Goal: Use online tool/utility: Utilize a website feature to perform a specific function

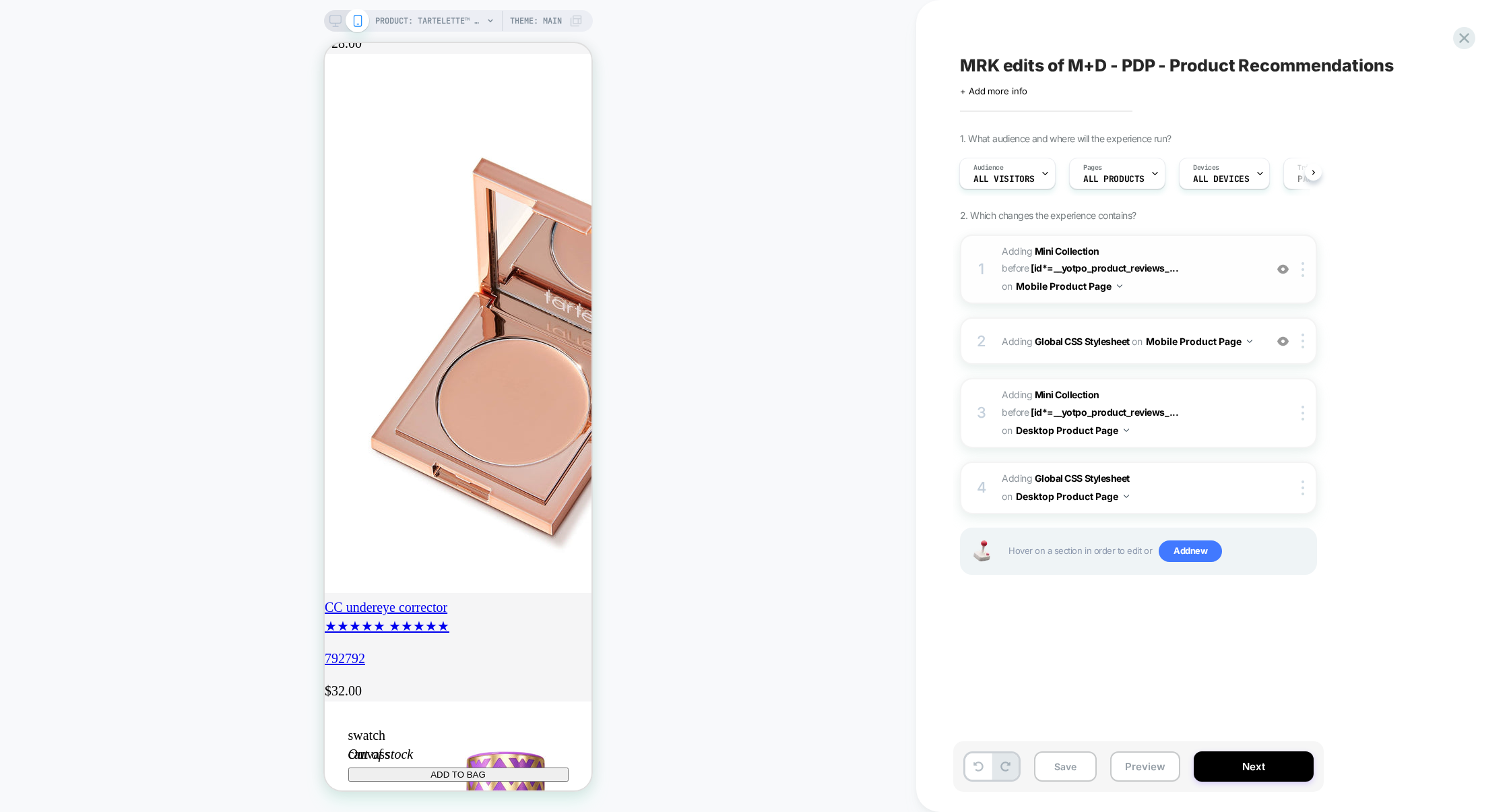
click at [1230, 264] on span "#_loomi_addon_1755679770595_dup1759337524 Adding Mini Collection BEFORE [id*=__…" at bounding box center [1130, 269] width 257 height 53
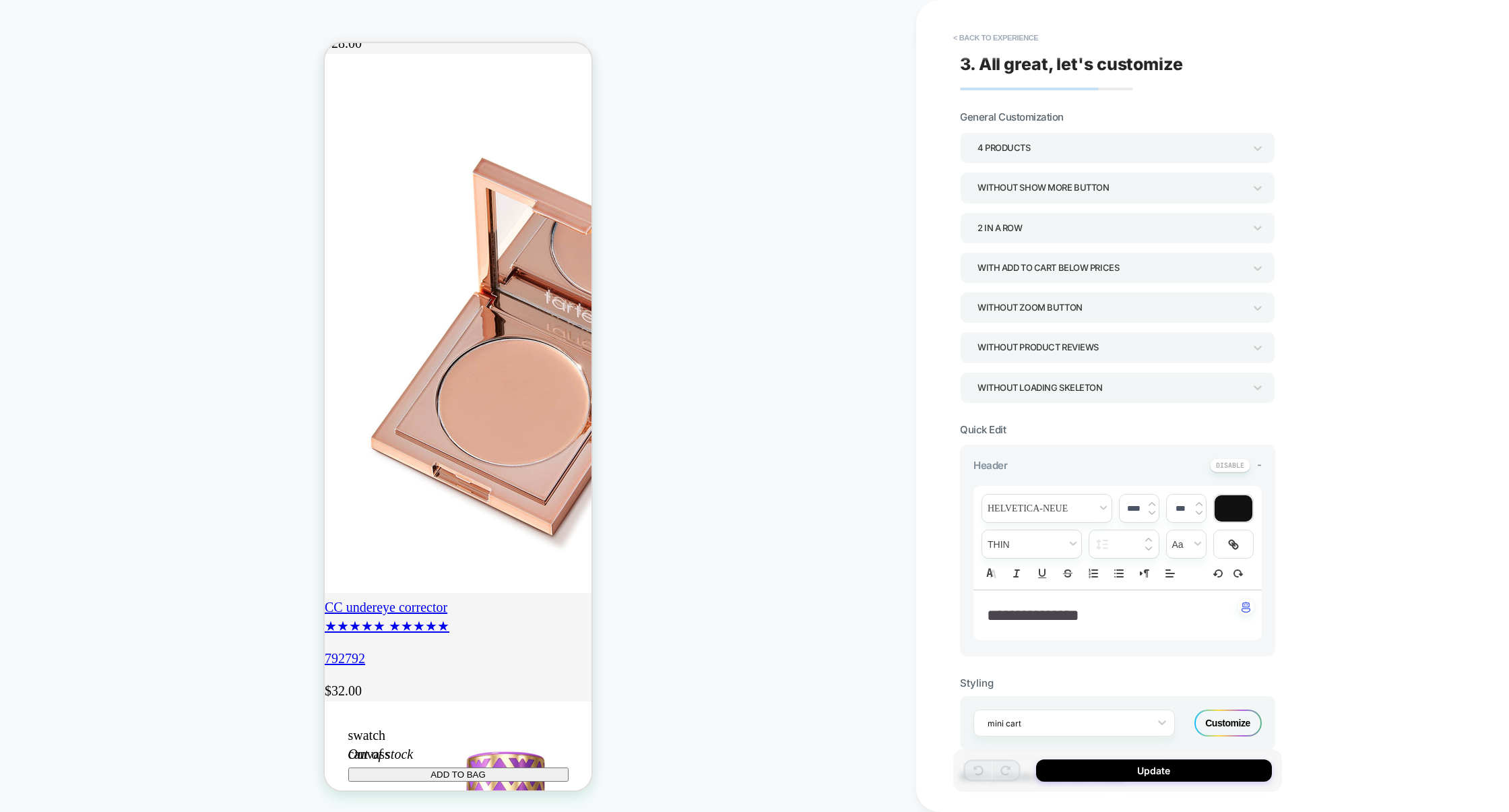
scroll to position [0, 238]
click at [1023, 354] on div "Without Product Reviews" at bounding box center [1111, 347] width 267 height 19
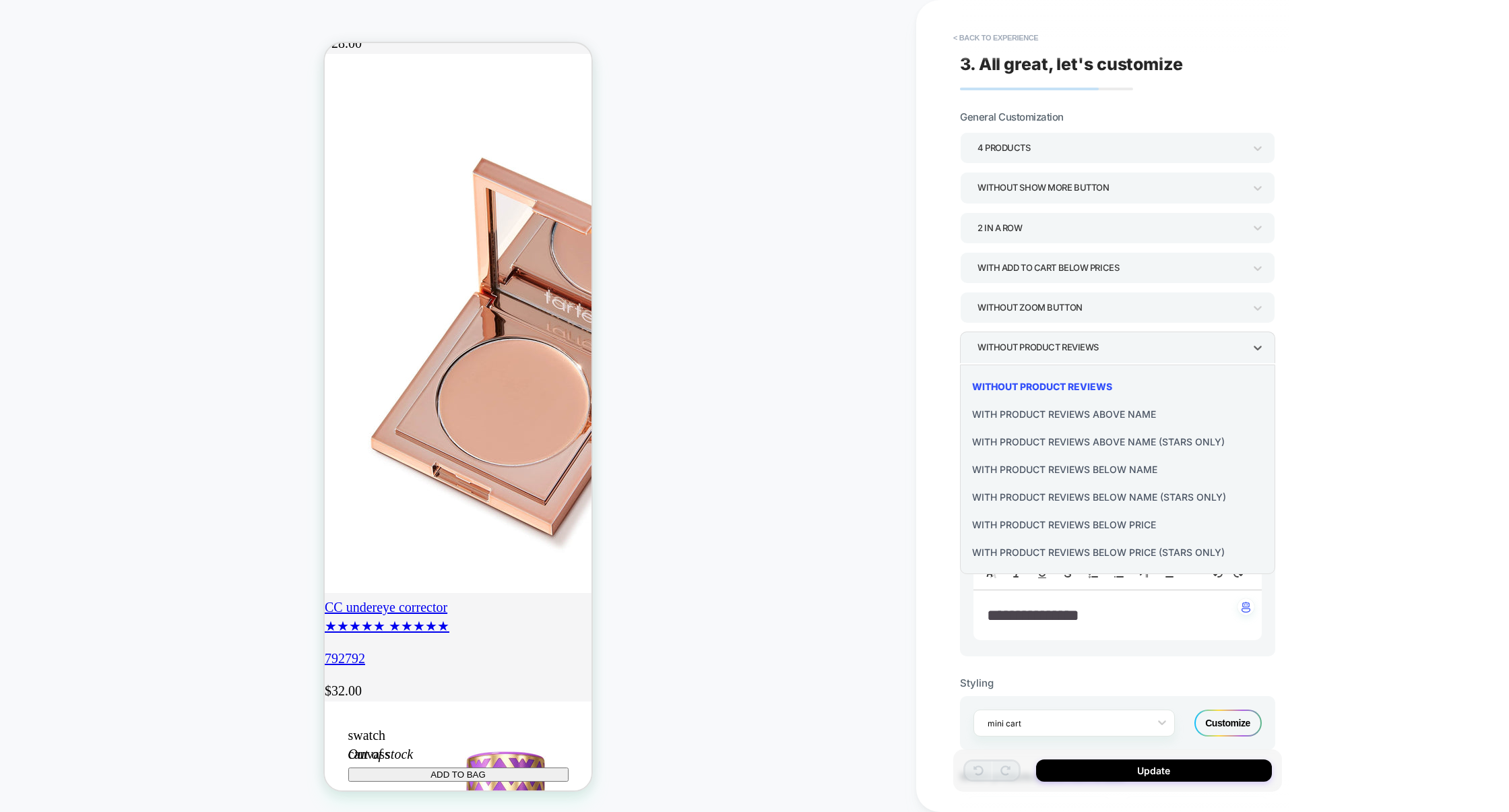
click at [1027, 411] on div "With Product Reviews Above Name" at bounding box center [1118, 414] width 305 height 28
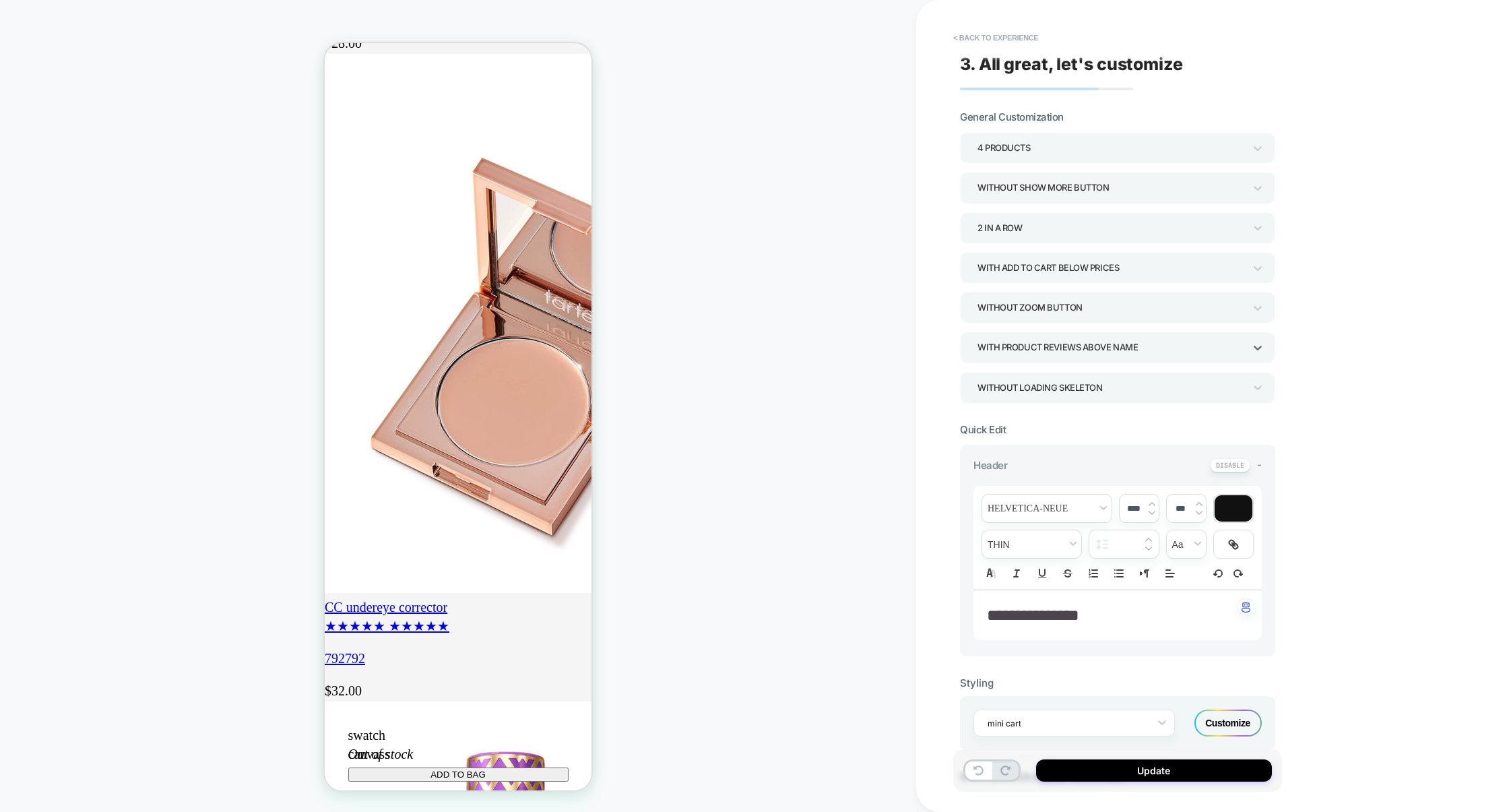
scroll to position [0, 0]
click at [1033, 357] on div "With Product Reviews Above Name" at bounding box center [1111, 347] width 267 height 19
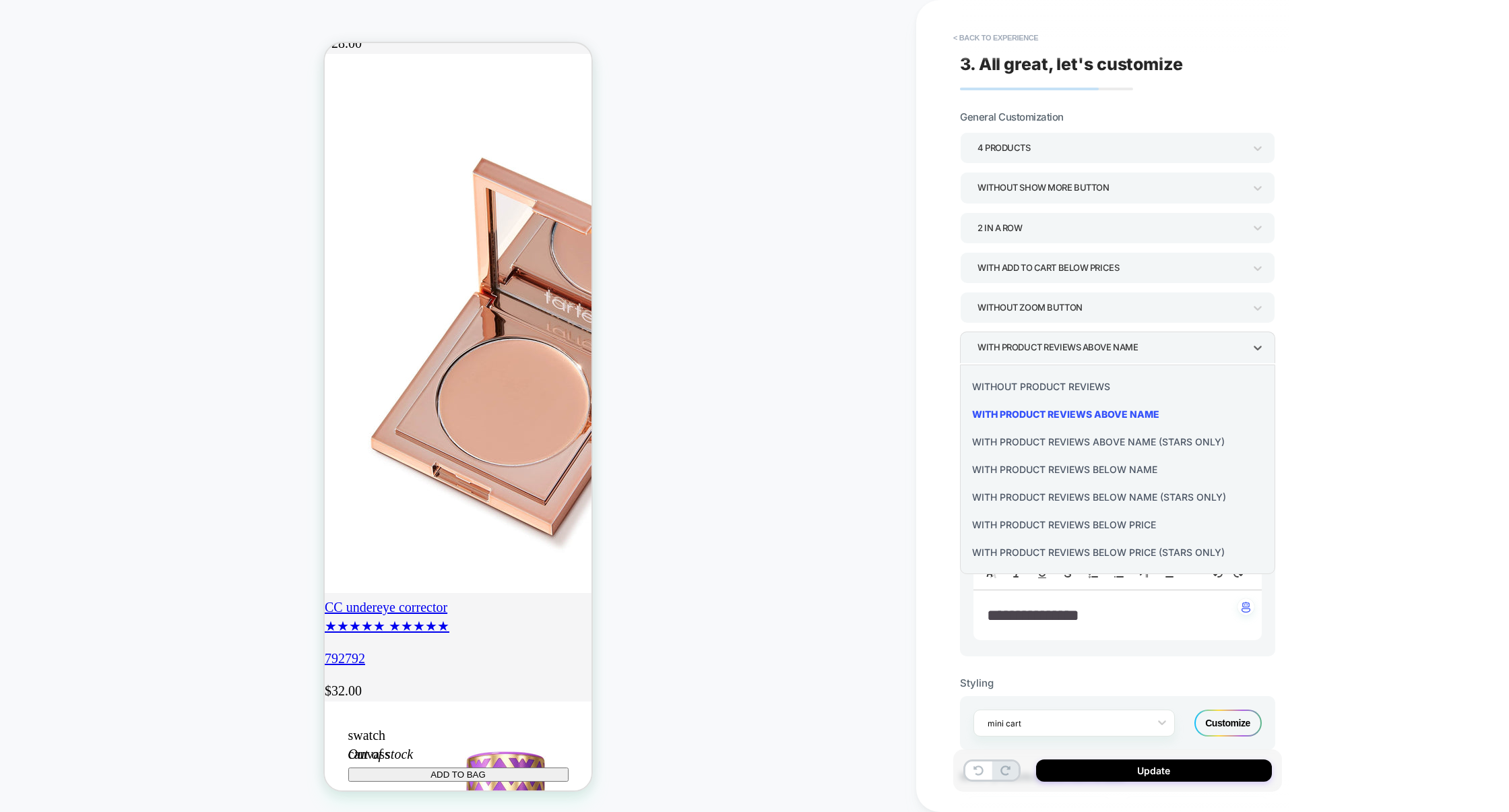
click at [1033, 378] on div "Without Product Reviews" at bounding box center [1118, 387] width 305 height 28
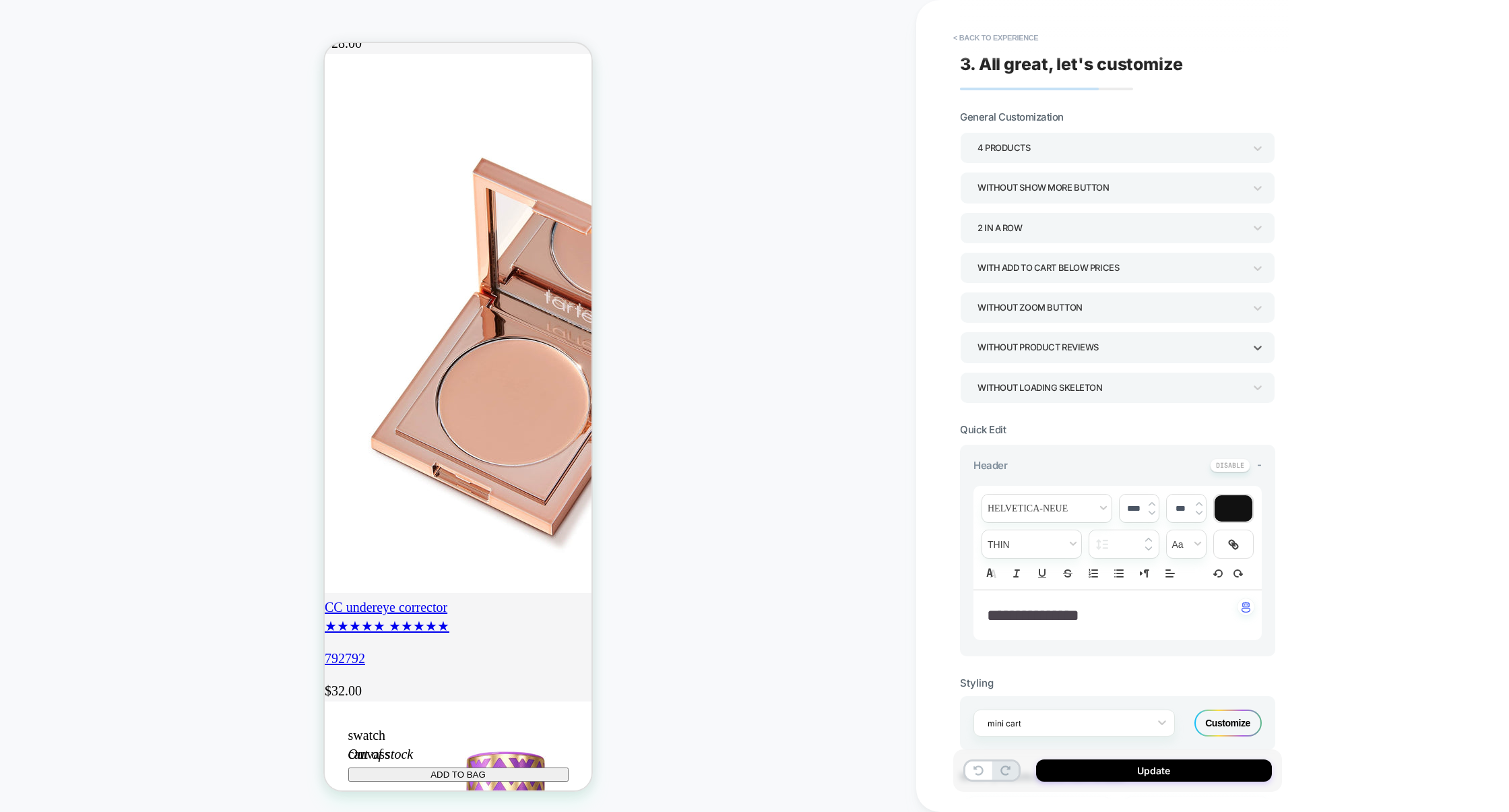
scroll to position [0, 238]
click at [1028, 307] on div "Without Zoom Button" at bounding box center [1111, 308] width 267 height 19
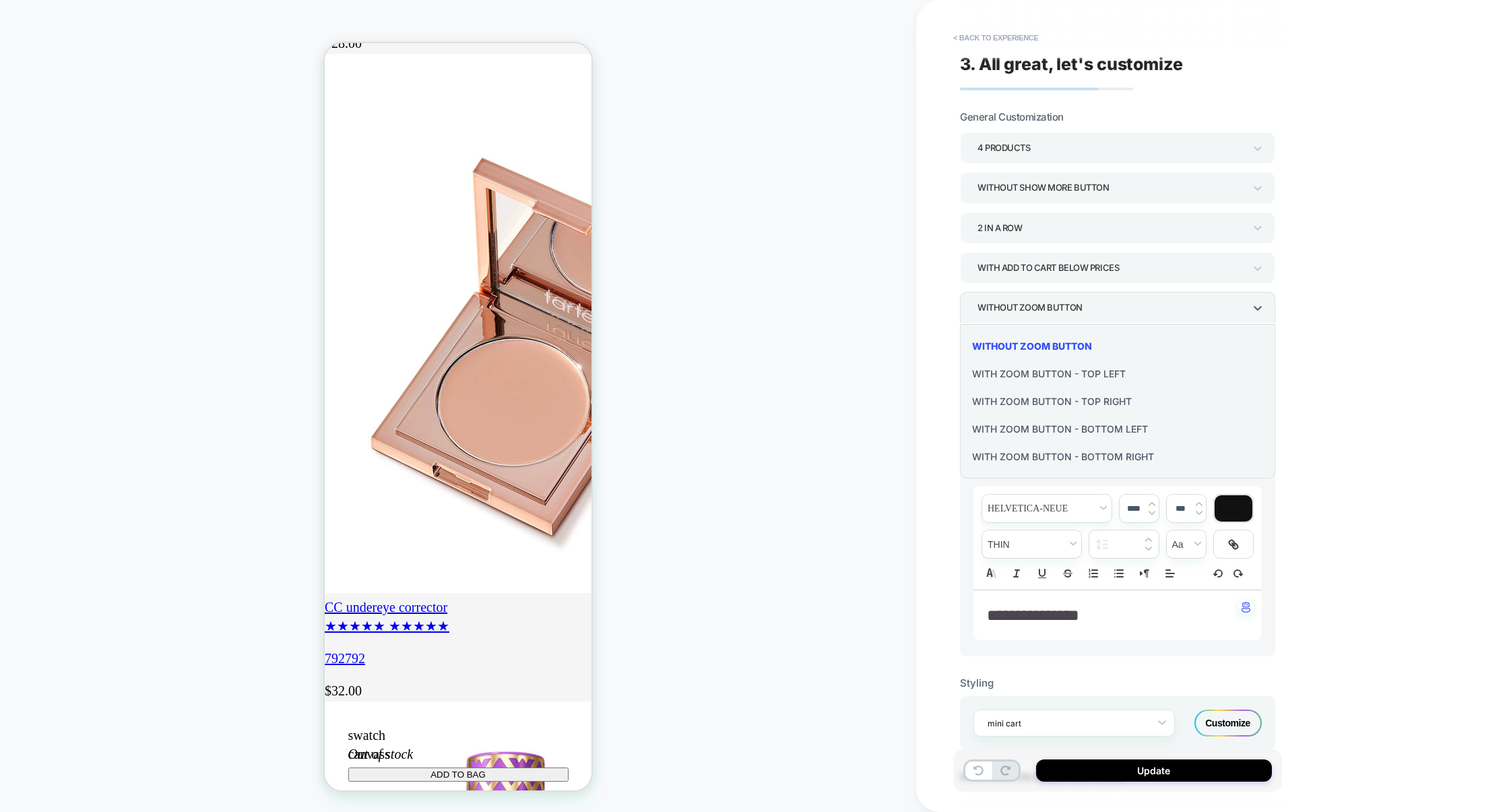
click at [1008, 372] on div "With Zoom Button - Top Left" at bounding box center [1118, 374] width 305 height 28
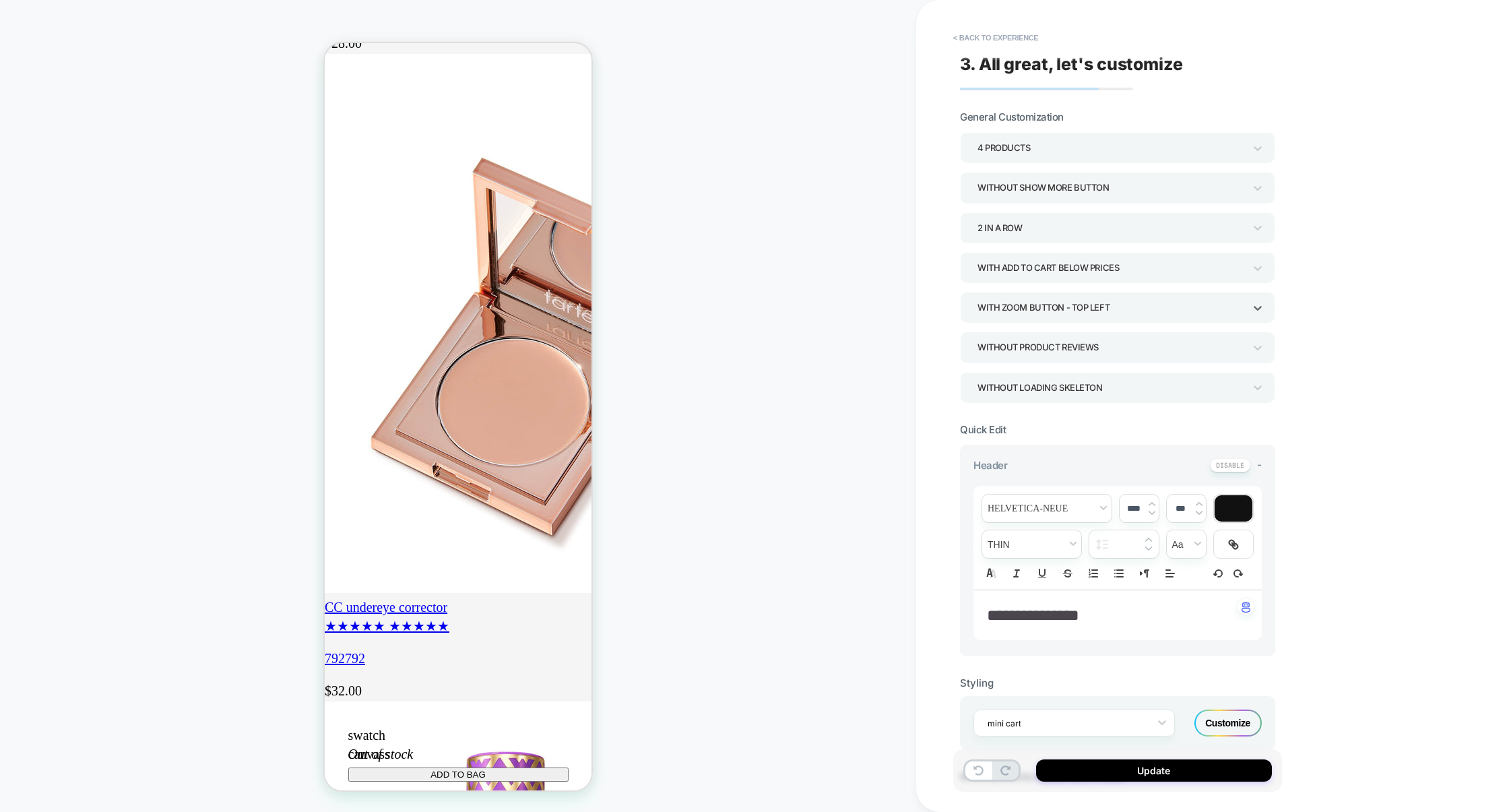
click at [1023, 316] on div "With Zoom Button - Top Left" at bounding box center [1111, 308] width 267 height 19
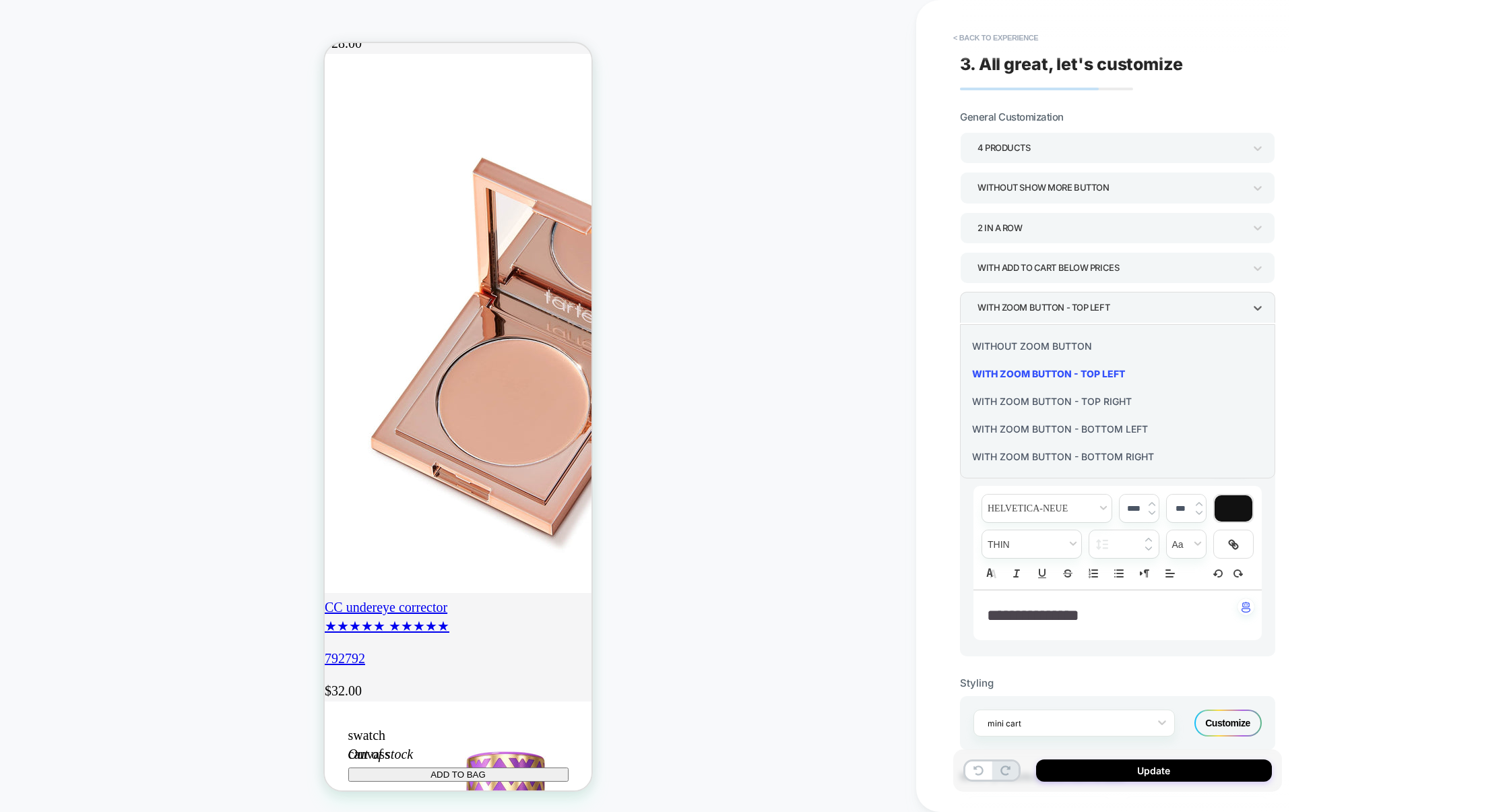
click at [1023, 344] on div "Without Zoom Button" at bounding box center [1118, 346] width 305 height 28
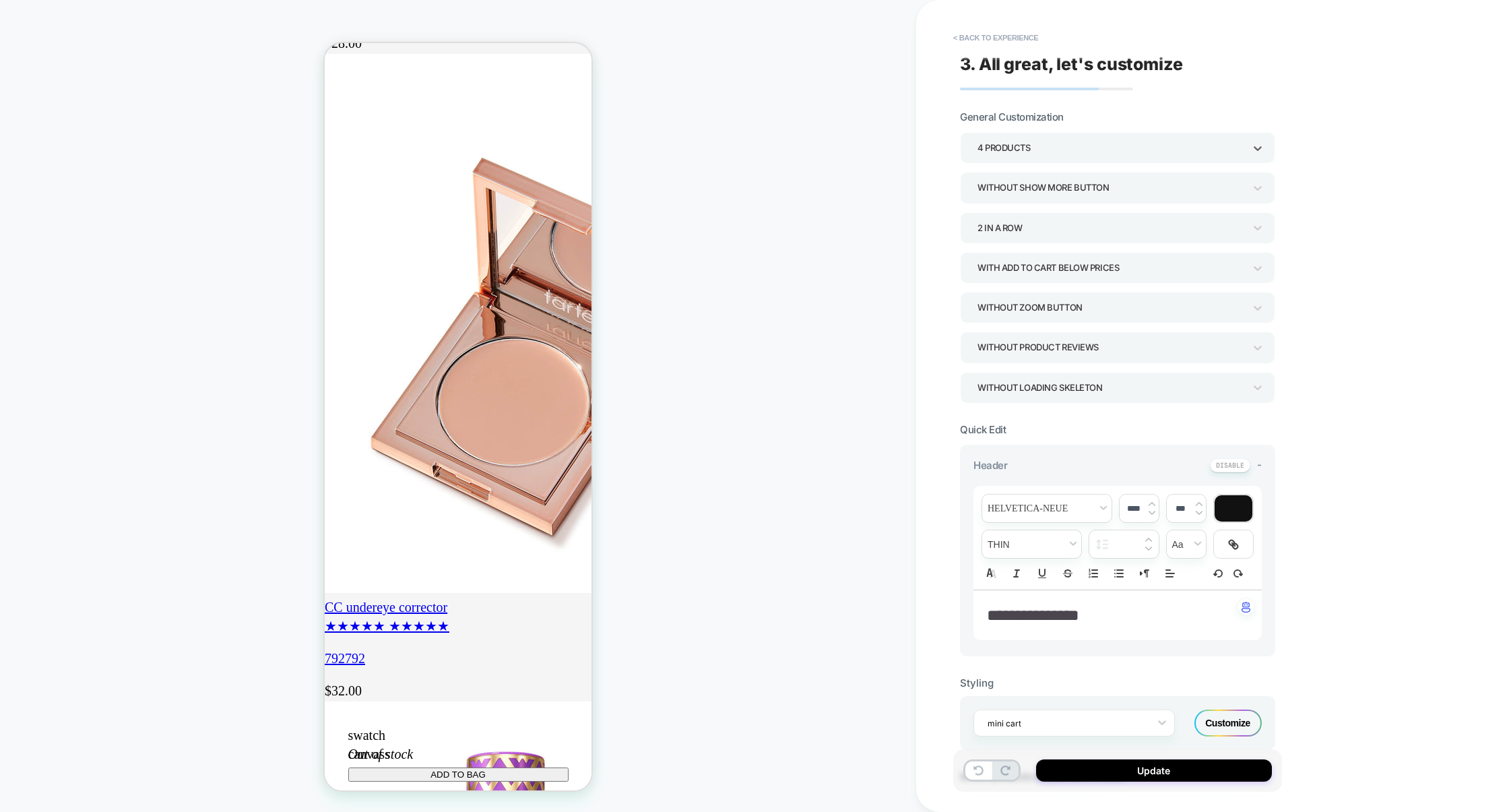
click at [1033, 155] on div "4 Products" at bounding box center [1111, 148] width 267 height 19
click at [1033, 155] on div at bounding box center [754, 406] width 1509 height 812
click at [1028, 194] on div "Without Show more button" at bounding box center [1111, 188] width 267 height 19
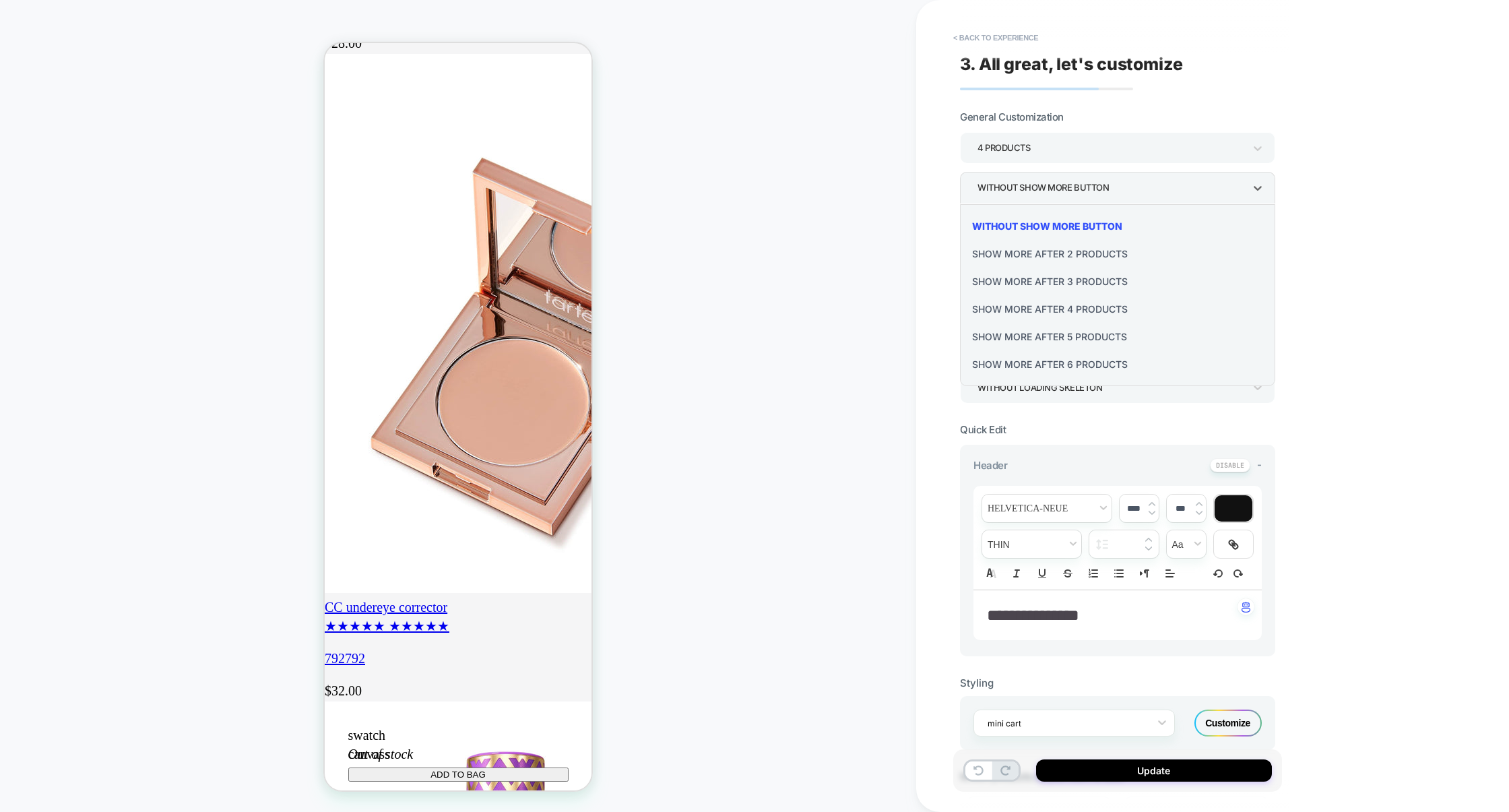
click at [1033, 191] on div at bounding box center [754, 406] width 1509 height 812
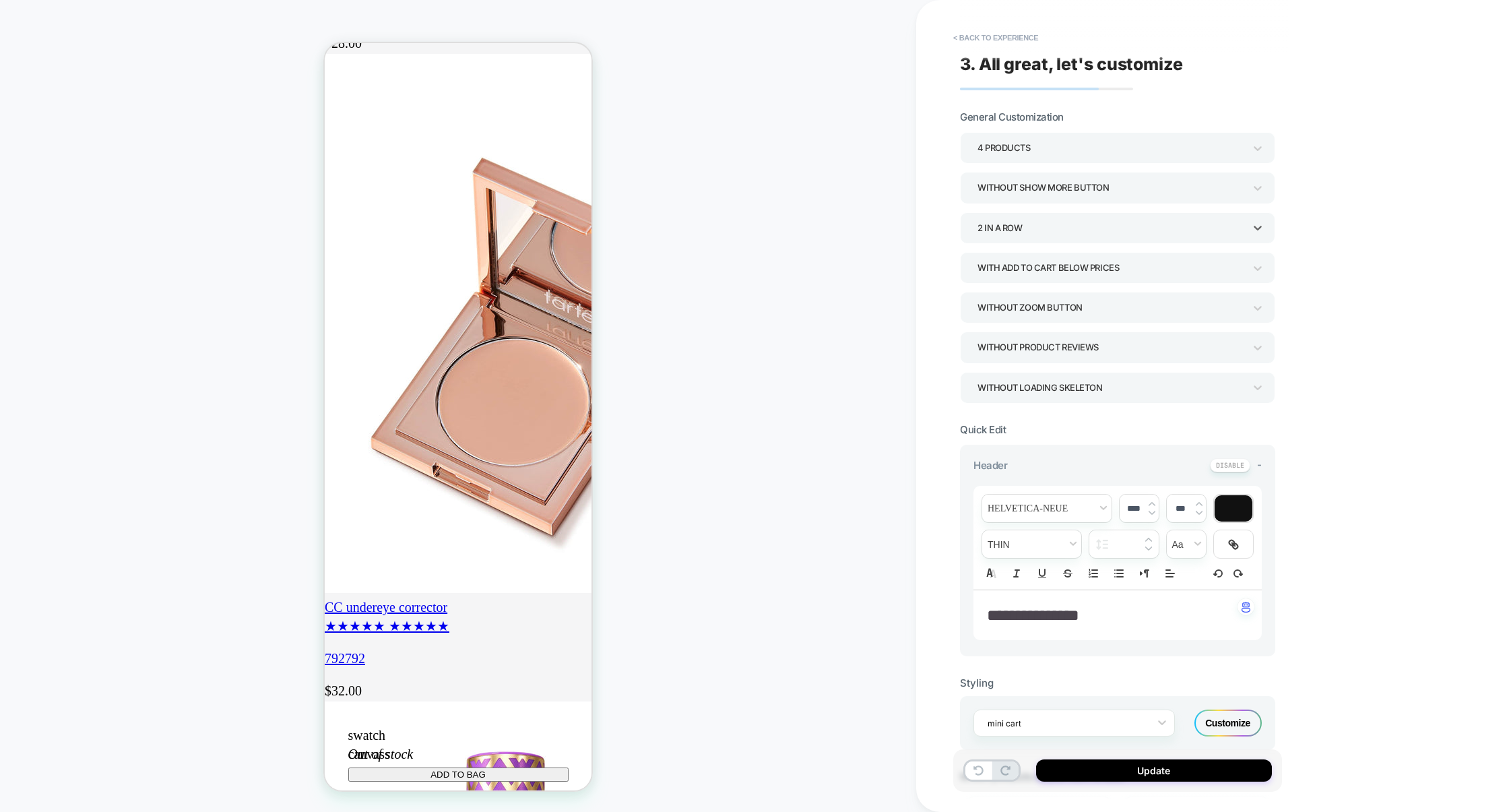
click at [1023, 226] on div "2 In a Row" at bounding box center [1111, 228] width 267 height 19
click at [1002, 322] on div "3 In a Row" at bounding box center [1118, 321] width 305 height 28
click at [1028, 217] on div "3 In a Row" at bounding box center [1111, 227] width 280 height 21
click at [1001, 291] on div "2 In a Row" at bounding box center [1118, 294] width 305 height 28
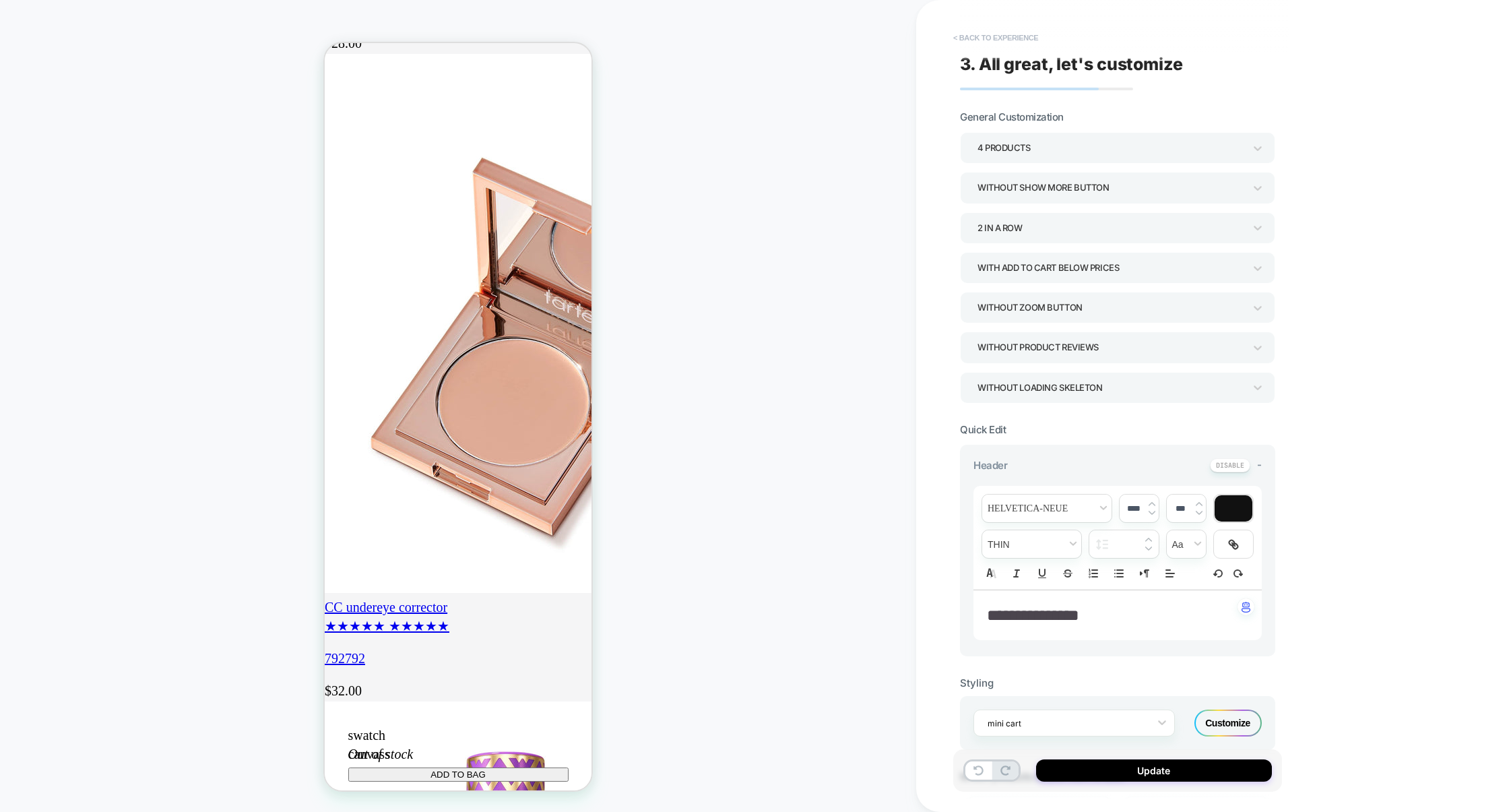
click at [1011, 39] on button "< Back to experience" at bounding box center [995, 38] width 98 height 22
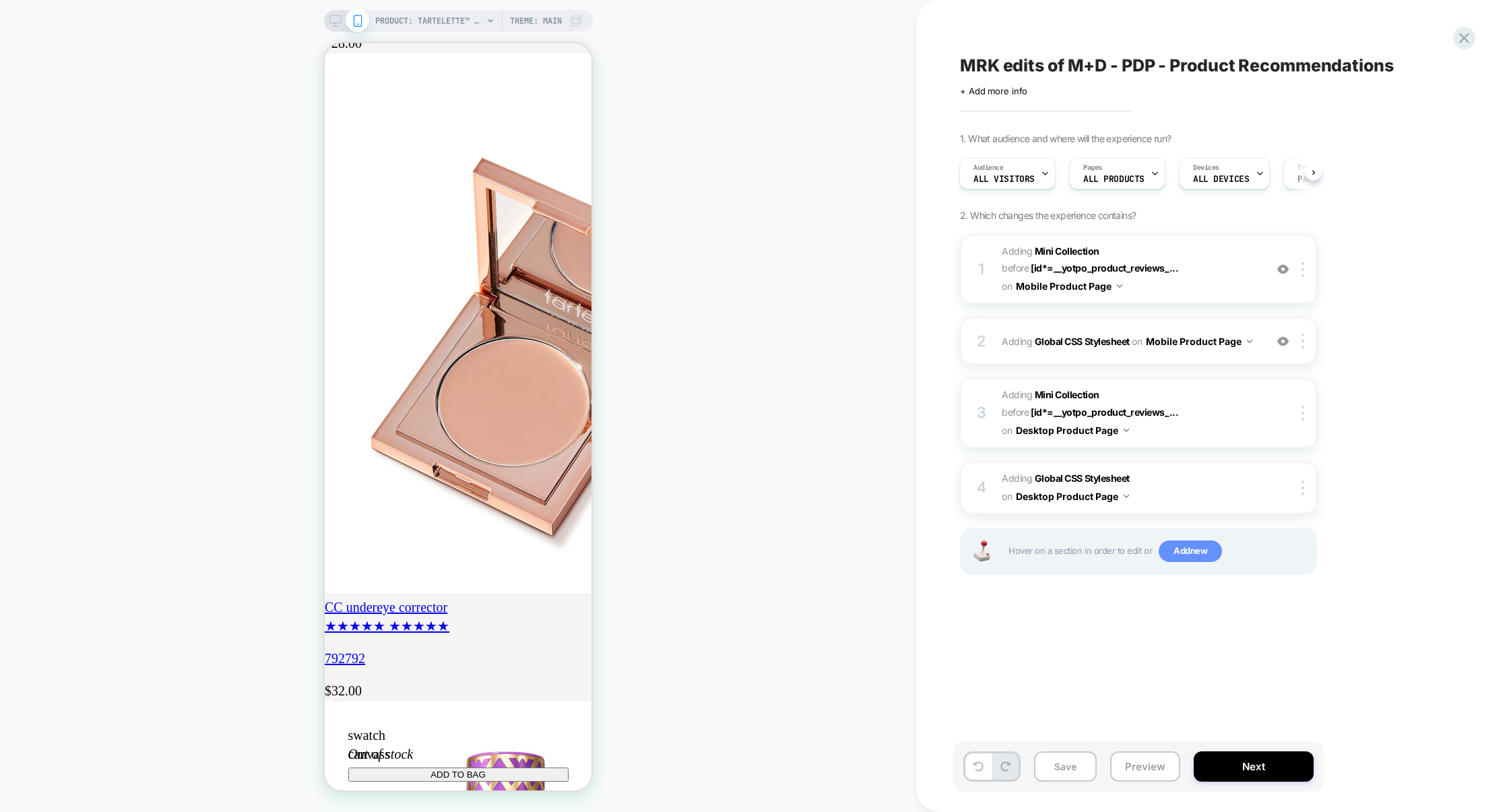
click at [1169, 546] on span "Add new" at bounding box center [1190, 551] width 63 height 22
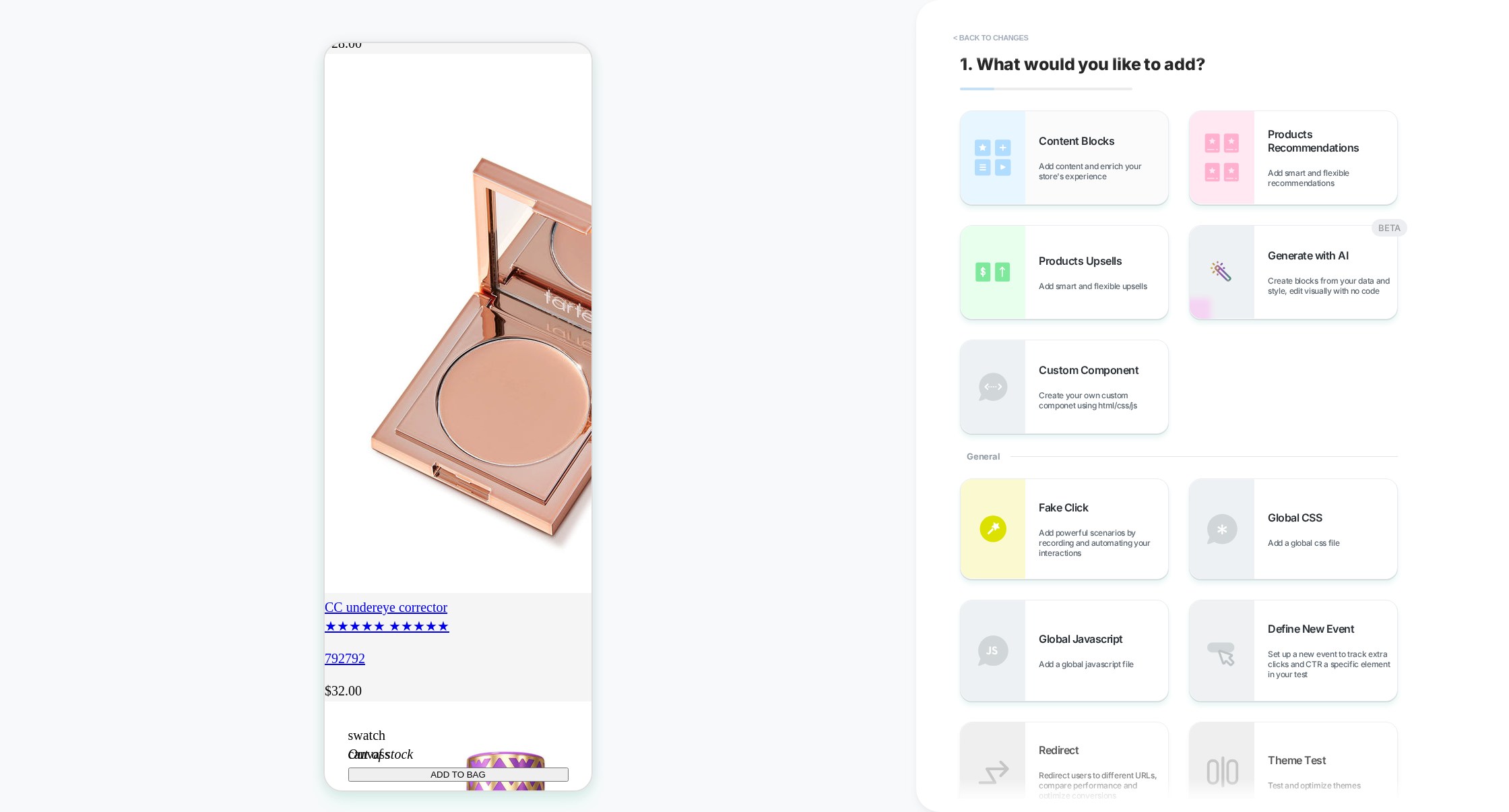
click at [1137, 173] on span "Add content and enrich your store's experience" at bounding box center [1103, 171] width 129 height 20
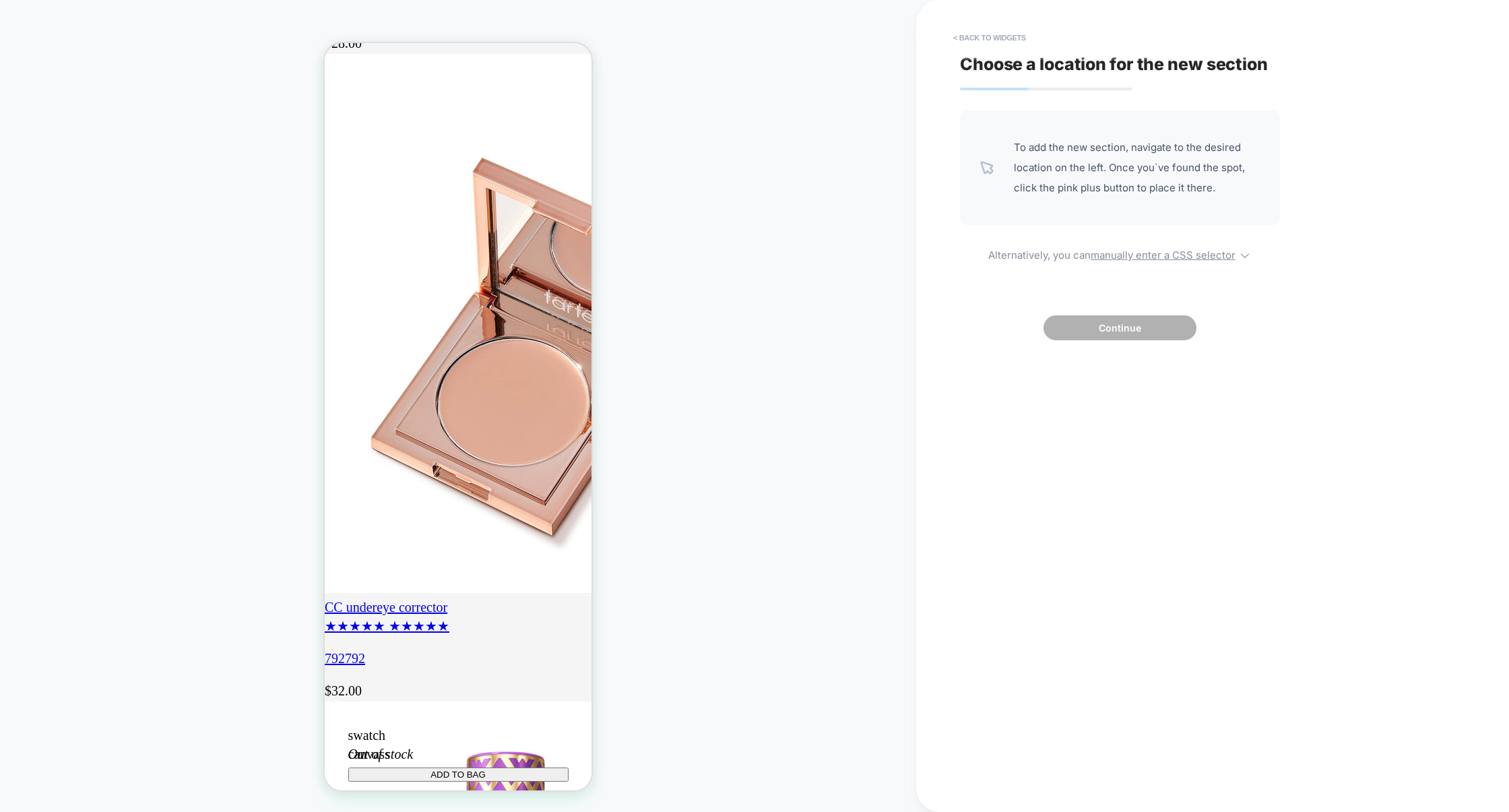
scroll to position [0, 0]
click at [401, 254] on div at bounding box center [459, 417] width 265 height 505
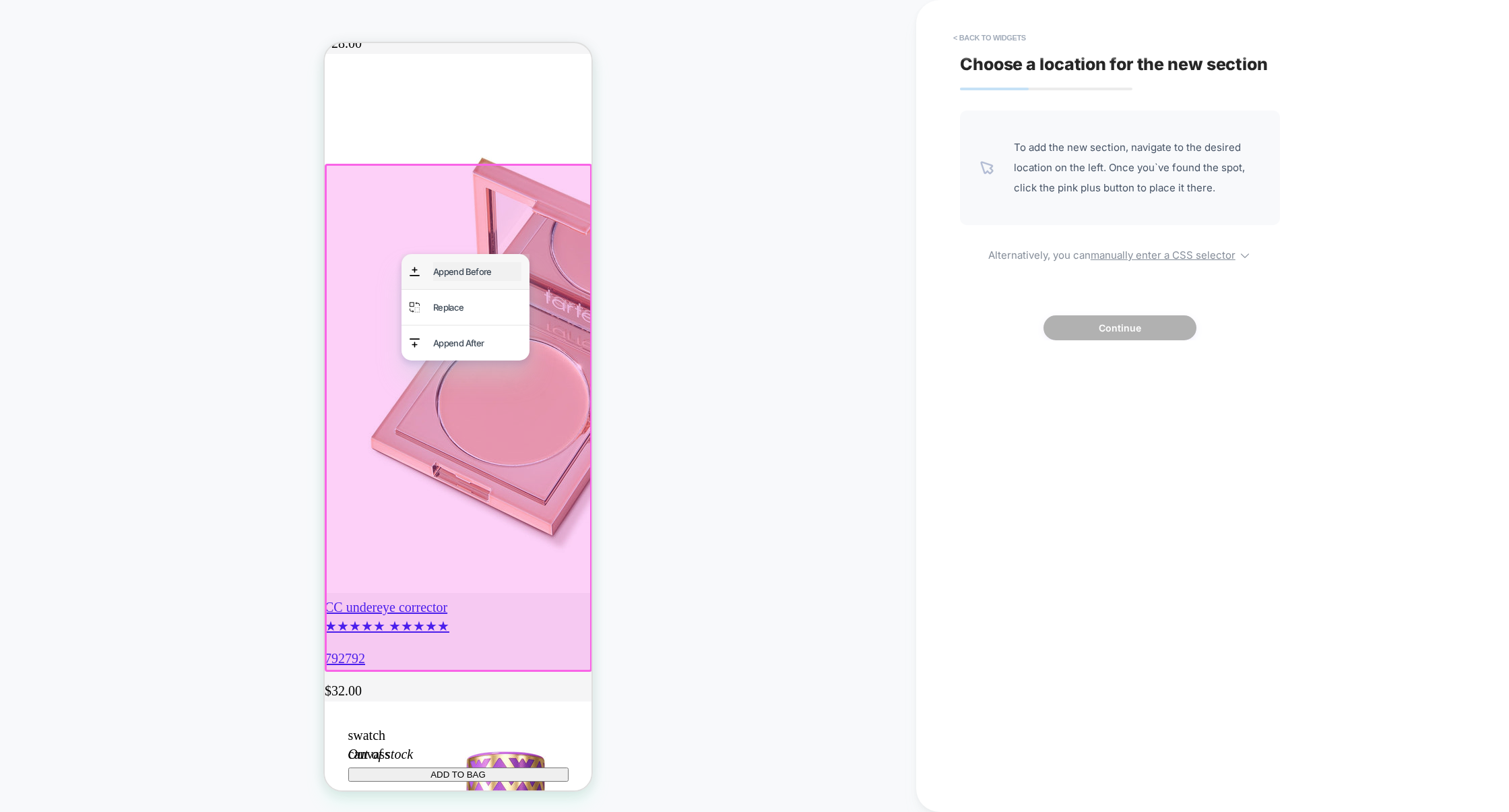
click at [440, 264] on div "Append Before" at bounding box center [477, 271] width 88 height 19
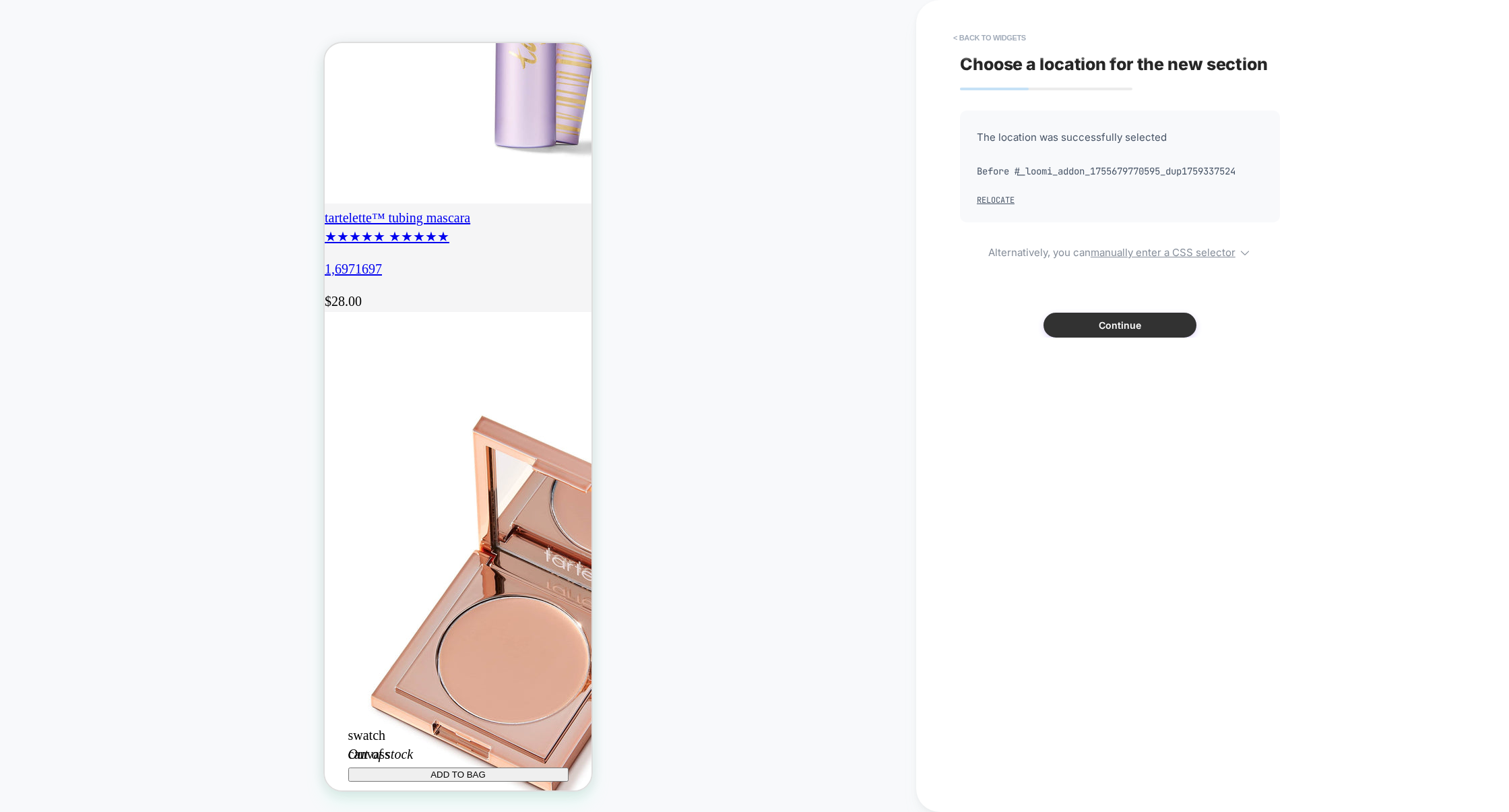
click at [1088, 319] on button "Continue" at bounding box center [1120, 325] width 153 height 25
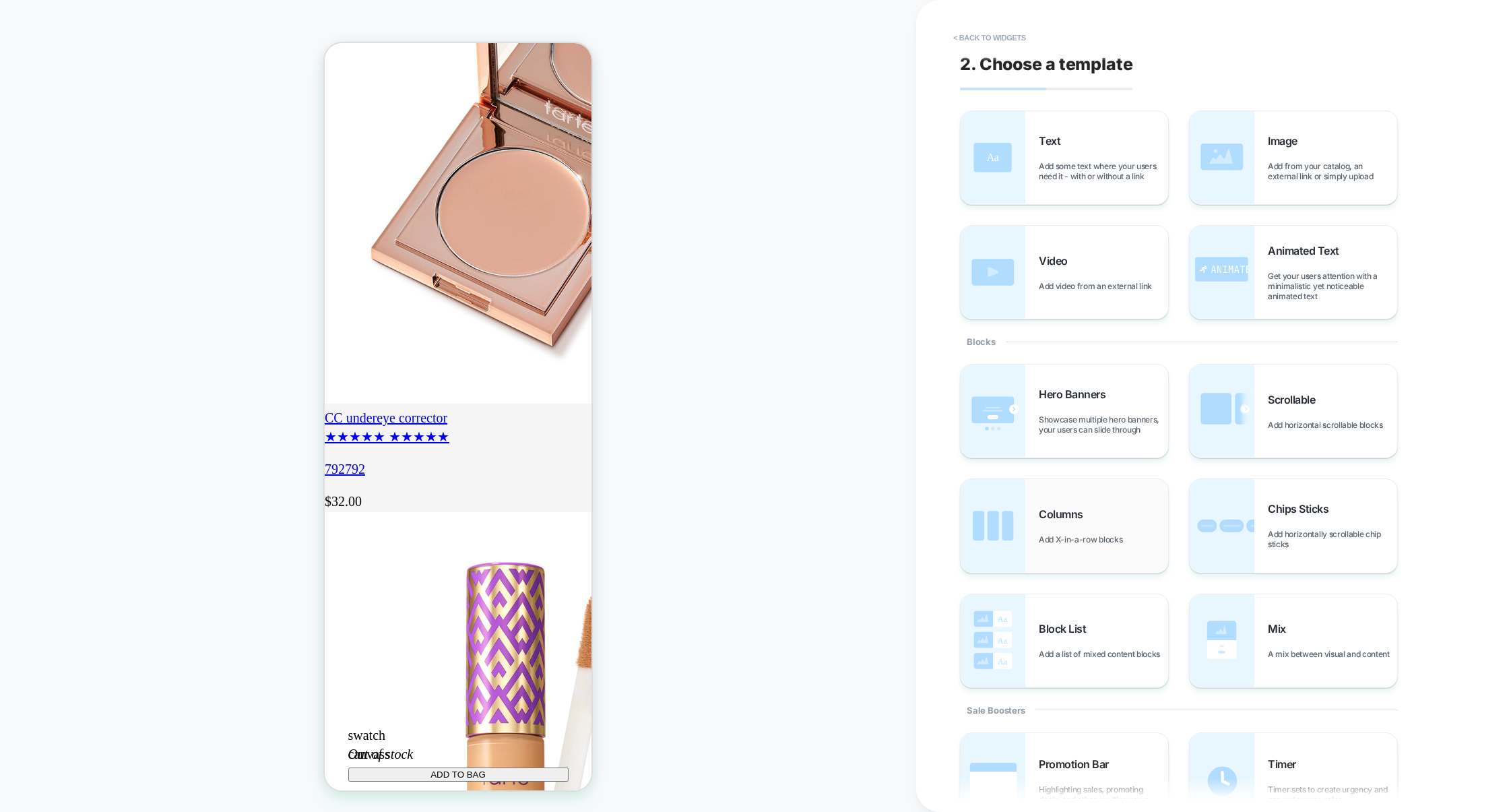
scroll to position [1903, 0]
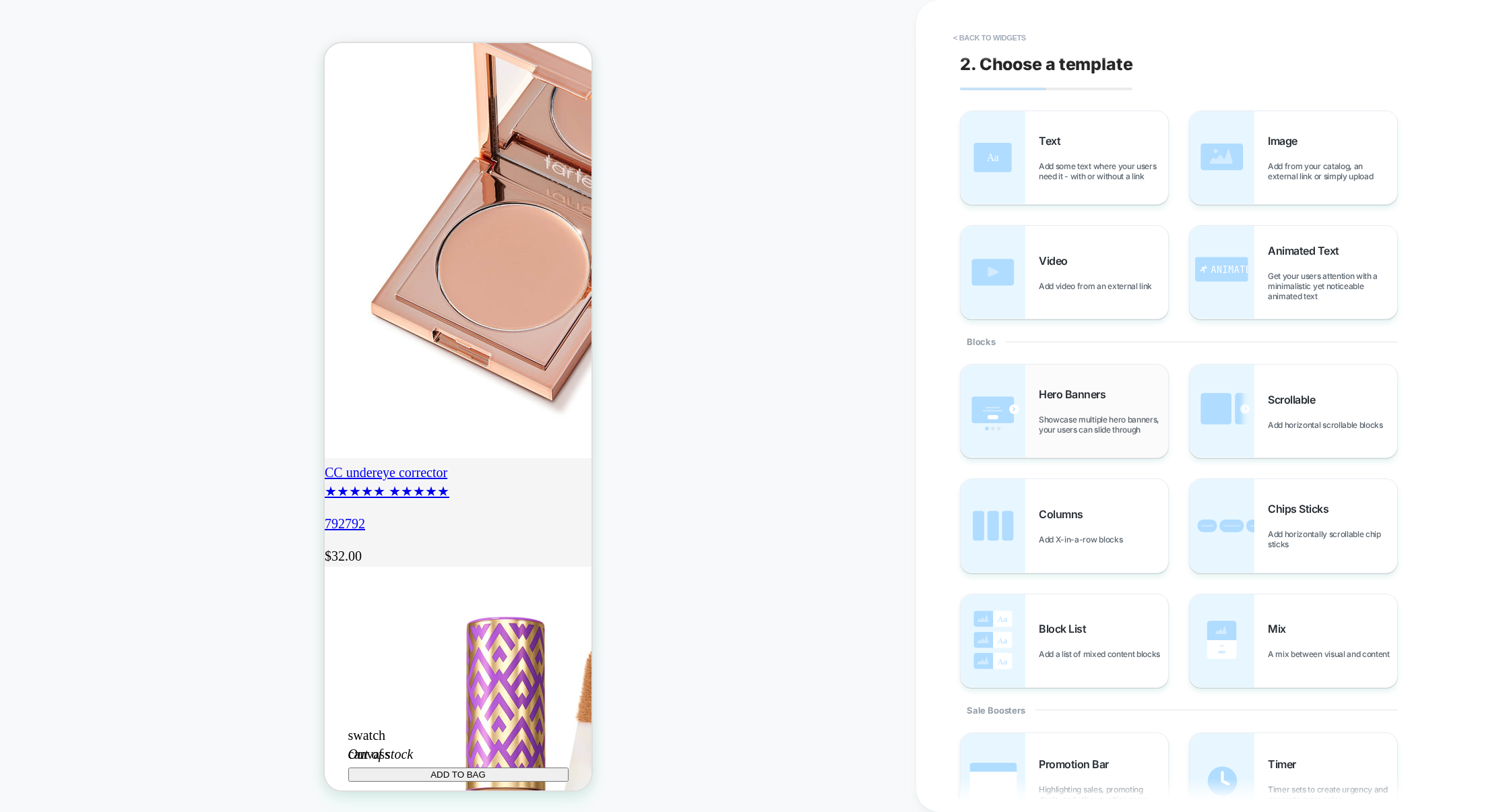
click at [1122, 416] on span "Showcase multiple hero banners, your users can slide through" at bounding box center [1103, 425] width 129 height 20
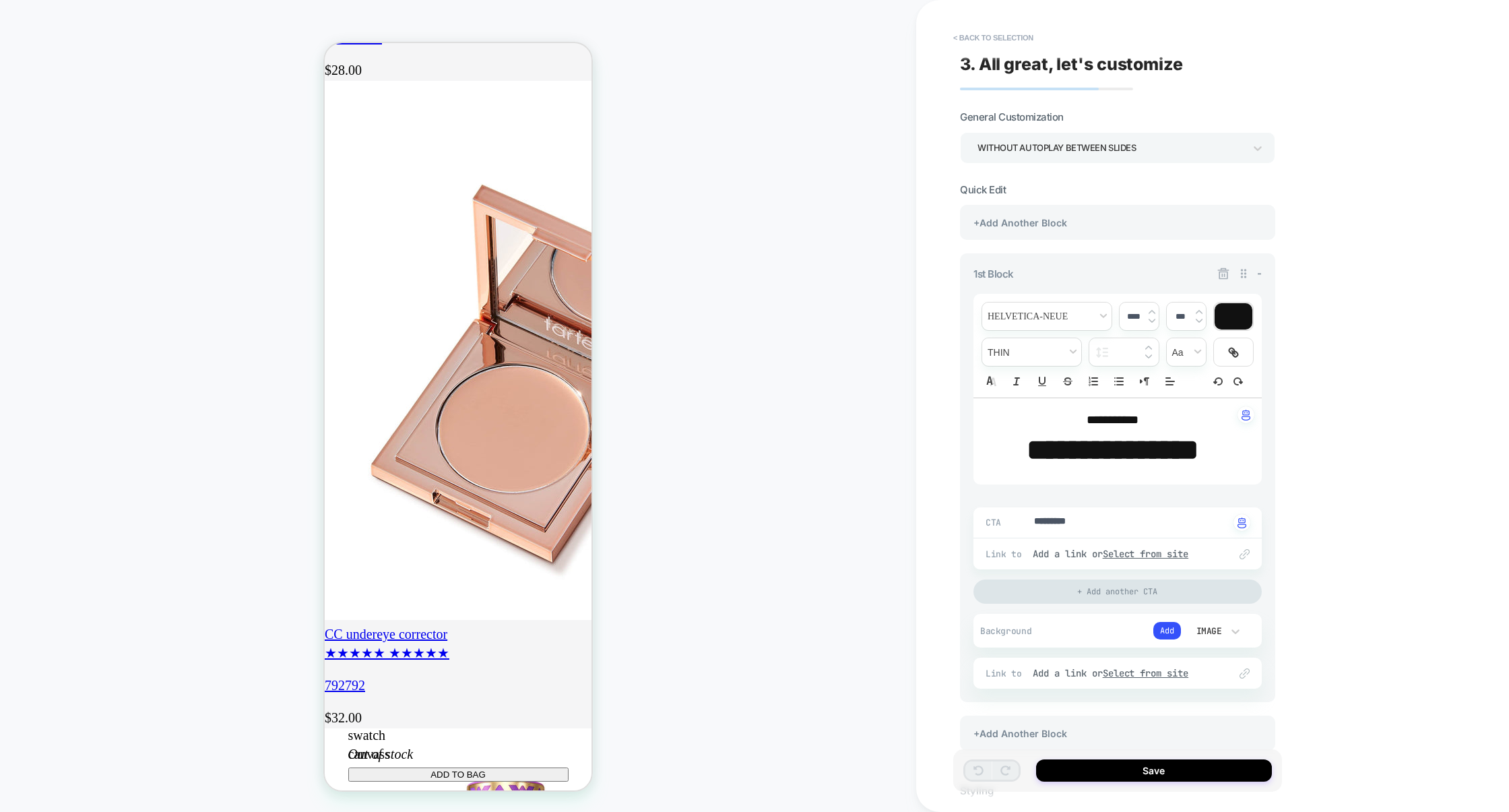
scroll to position [1958, 0]
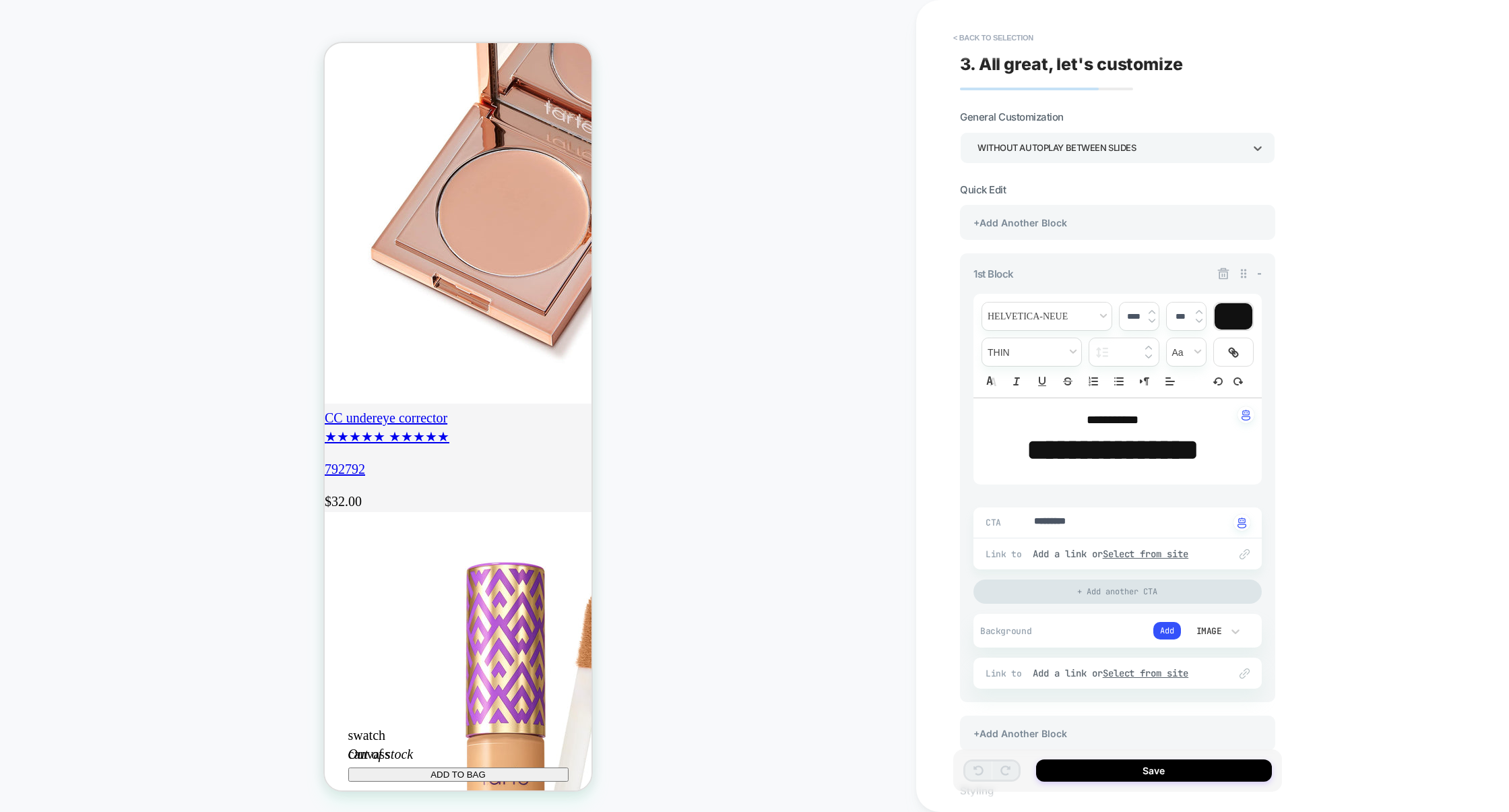
click at [1106, 148] on div "WITHOUT AUTOPLAY BETWEEN SLIDES" at bounding box center [1111, 148] width 267 height 19
click at [1084, 176] on div "WITH AUTOPLAY BETWEEN SLIDES" at bounding box center [1118, 186] width 305 height 28
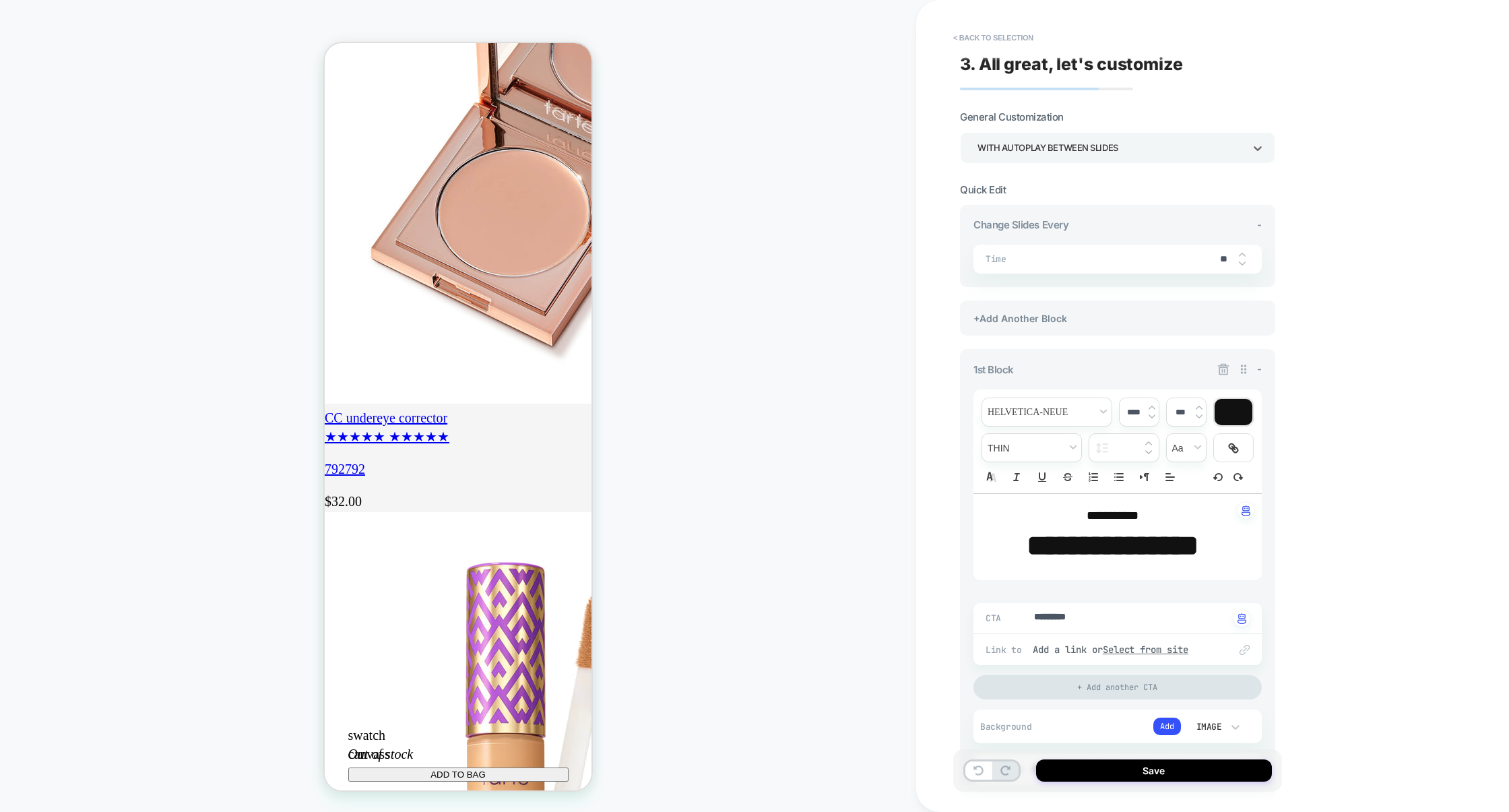
scroll to position [0, 0]
click at [1063, 153] on div "WITH AUTOPLAY BETWEEN SLIDES" at bounding box center [1111, 148] width 267 height 19
click at [1057, 215] on div "WITHOUT AUTOPLAY BETWEEN SLIDES" at bounding box center [1118, 213] width 305 height 28
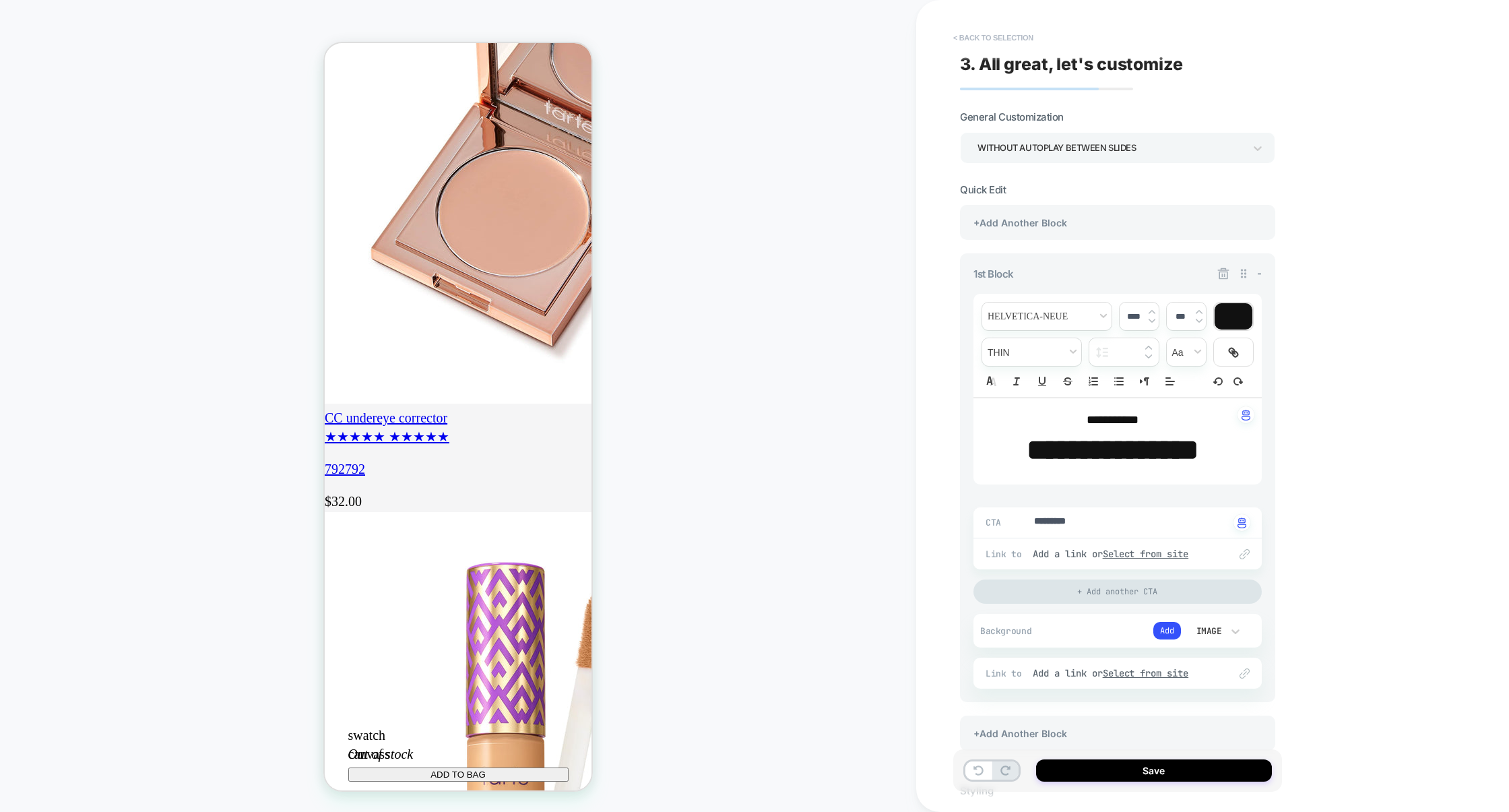
click at [1017, 36] on button "< Back to selection" at bounding box center [993, 38] width 94 height 22
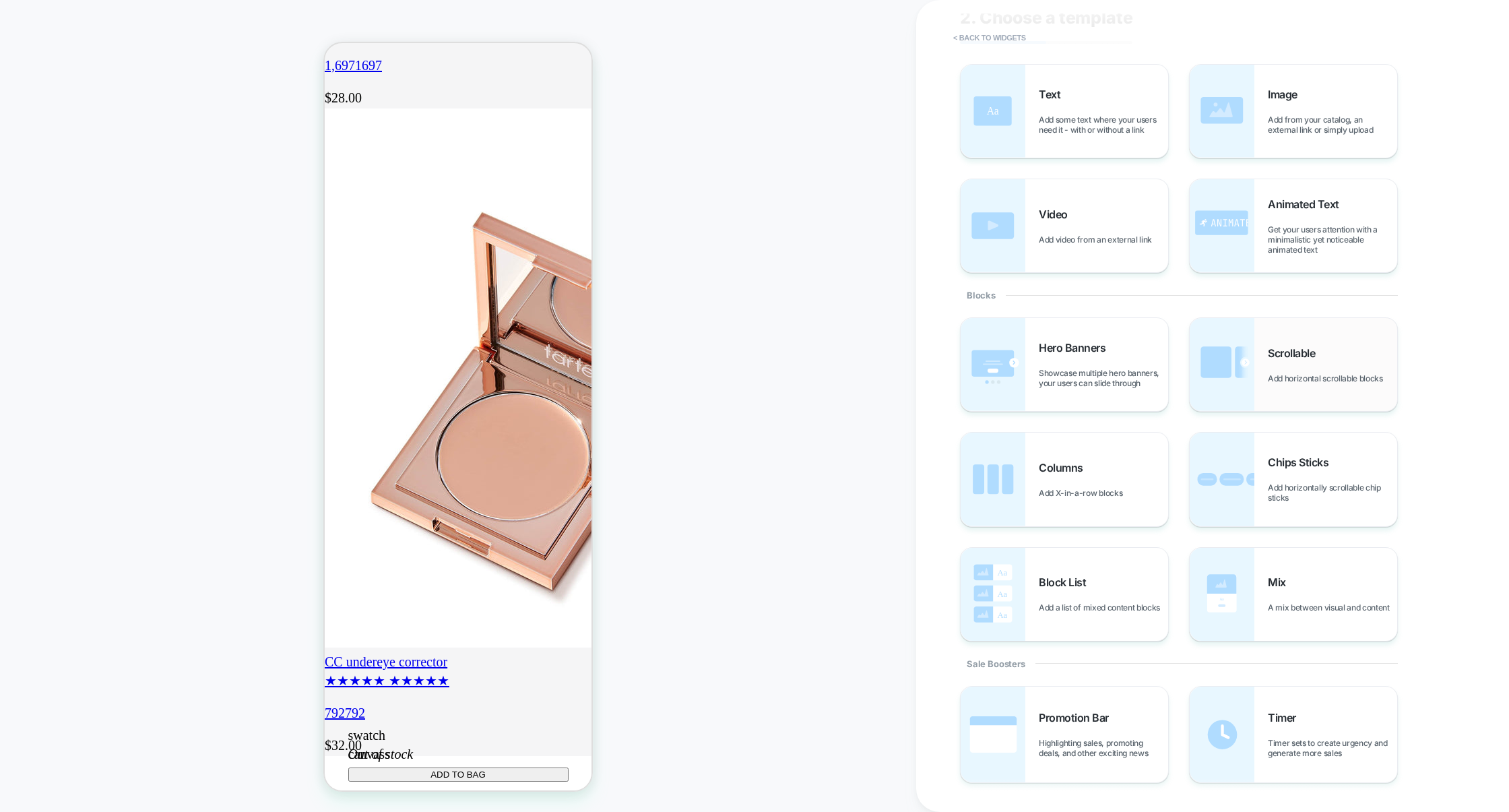
scroll to position [49, 0]
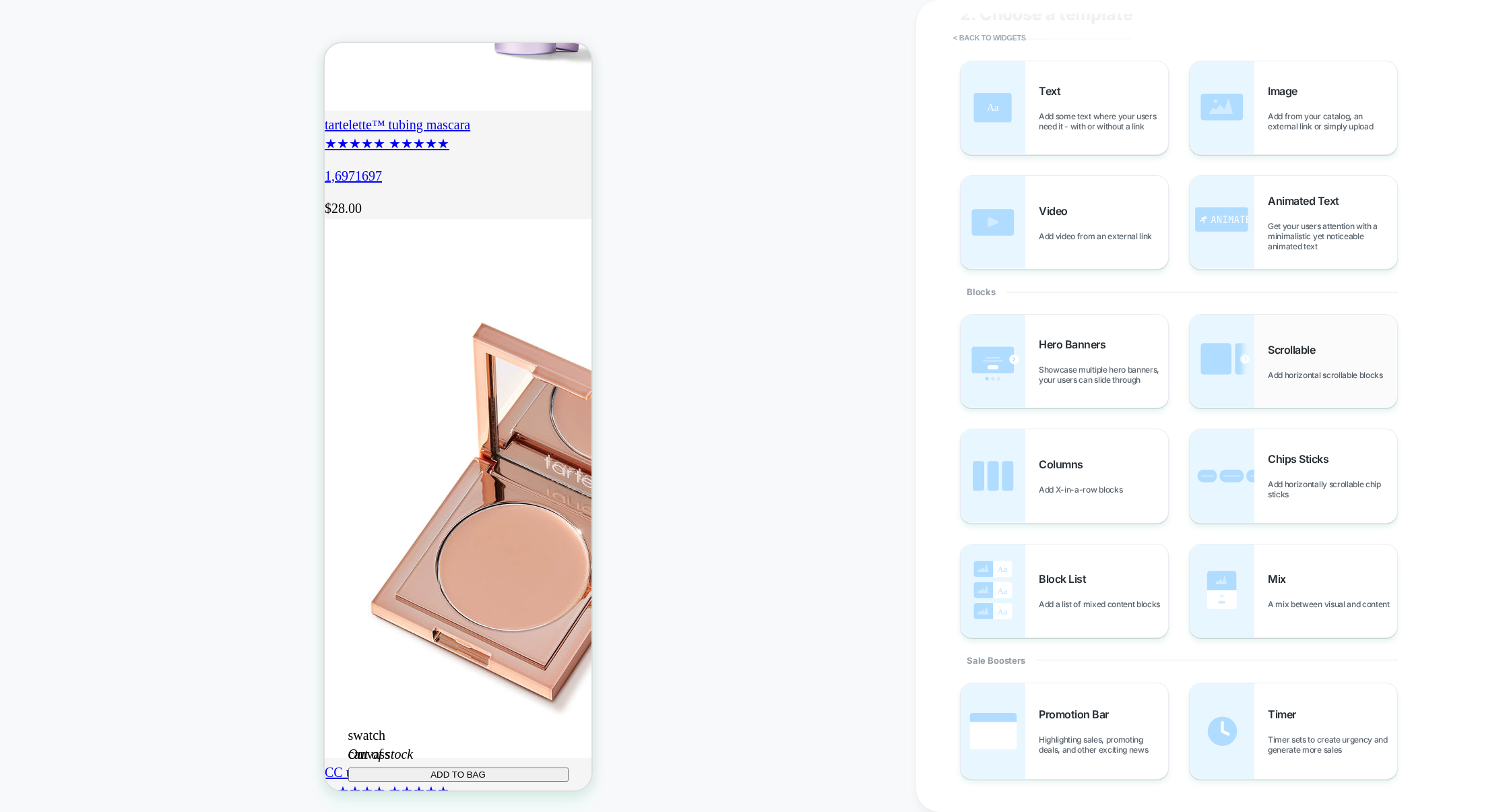
click at [1268, 367] on div "Scrollable Add horizontal scrollable blocks" at bounding box center [1333, 361] width 129 height 37
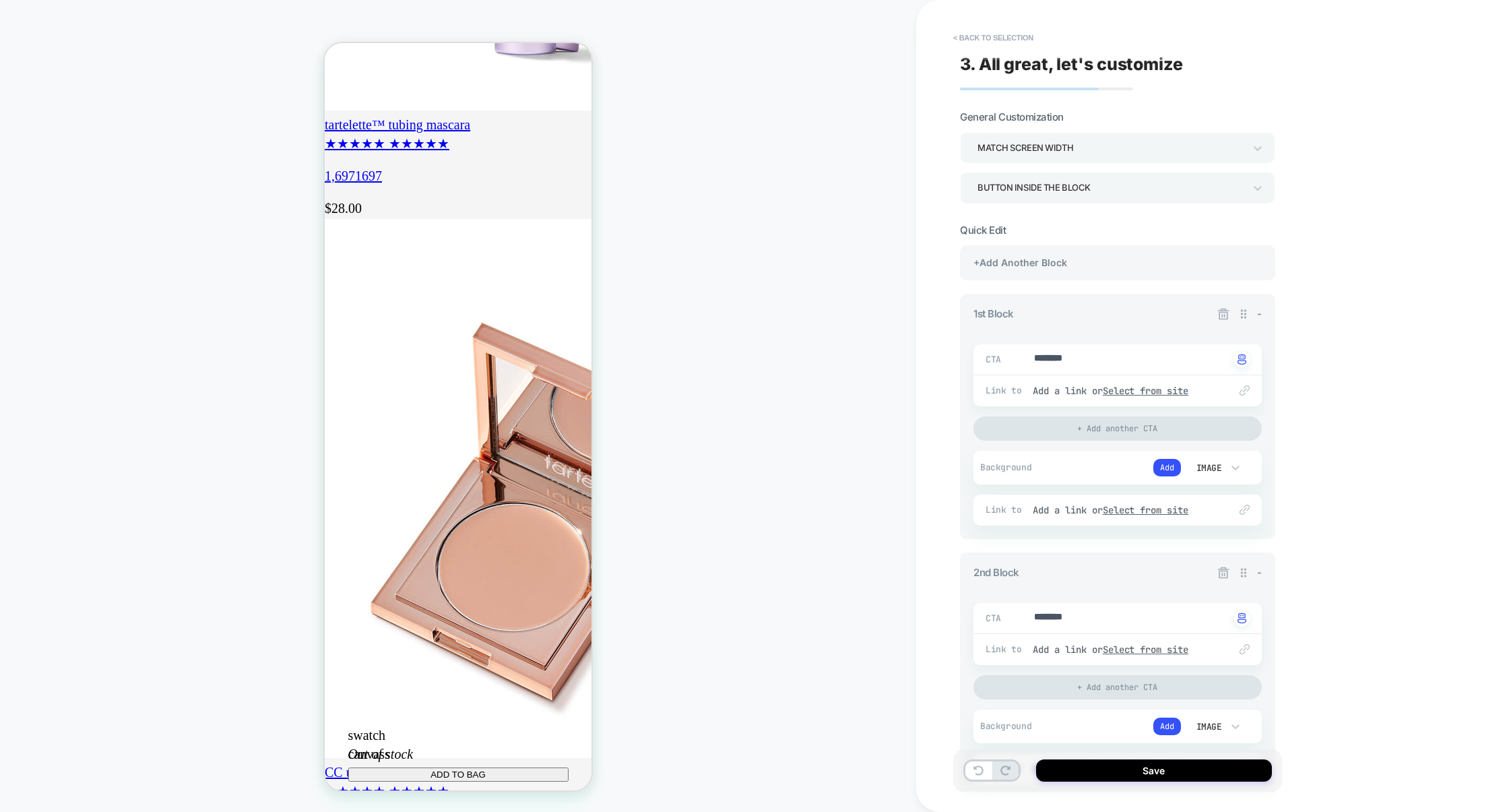
click at [1085, 189] on div "Button inside the block" at bounding box center [1111, 188] width 267 height 19
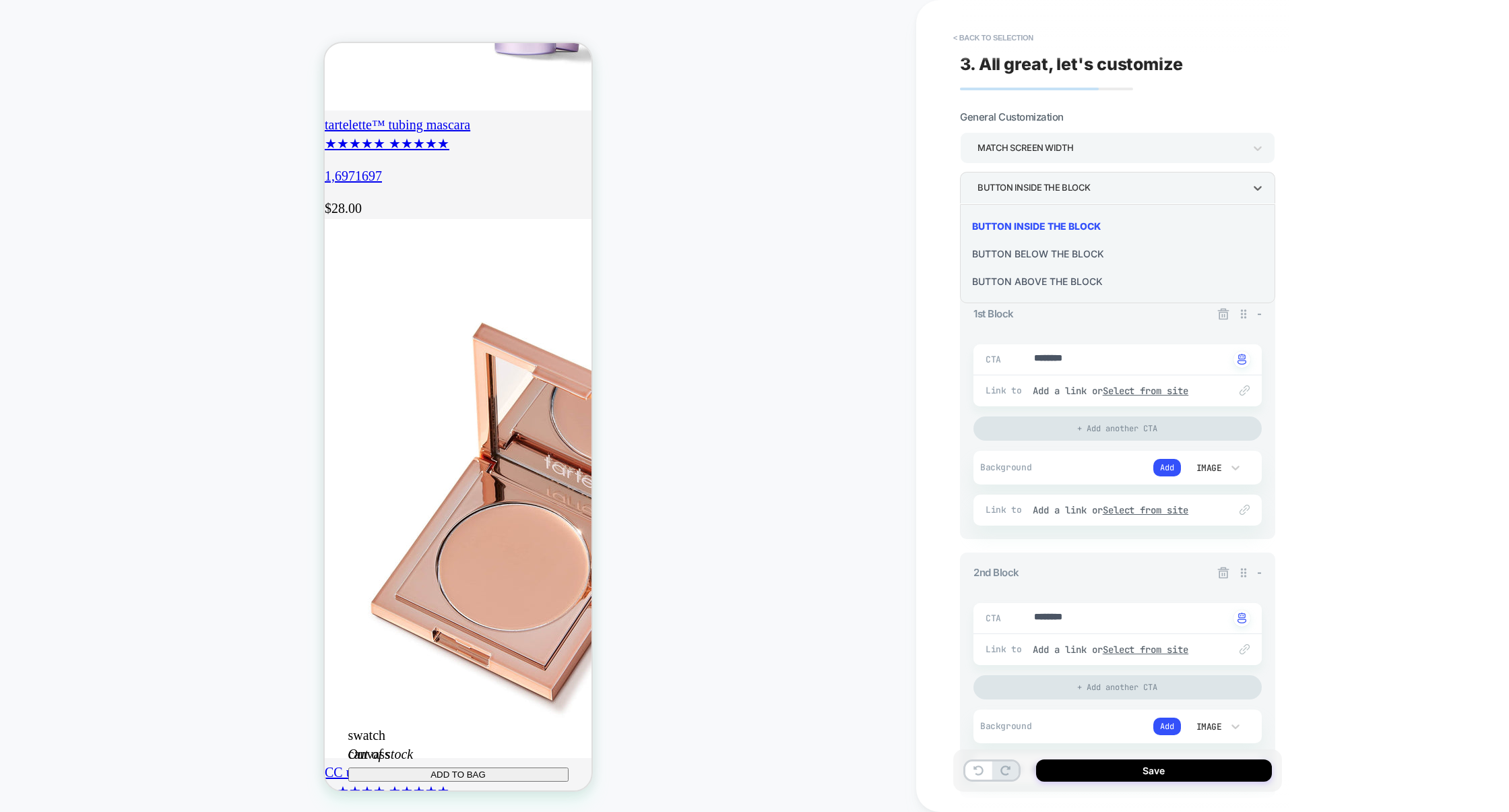
click at [1053, 247] on div "Button below the block" at bounding box center [1118, 254] width 305 height 28
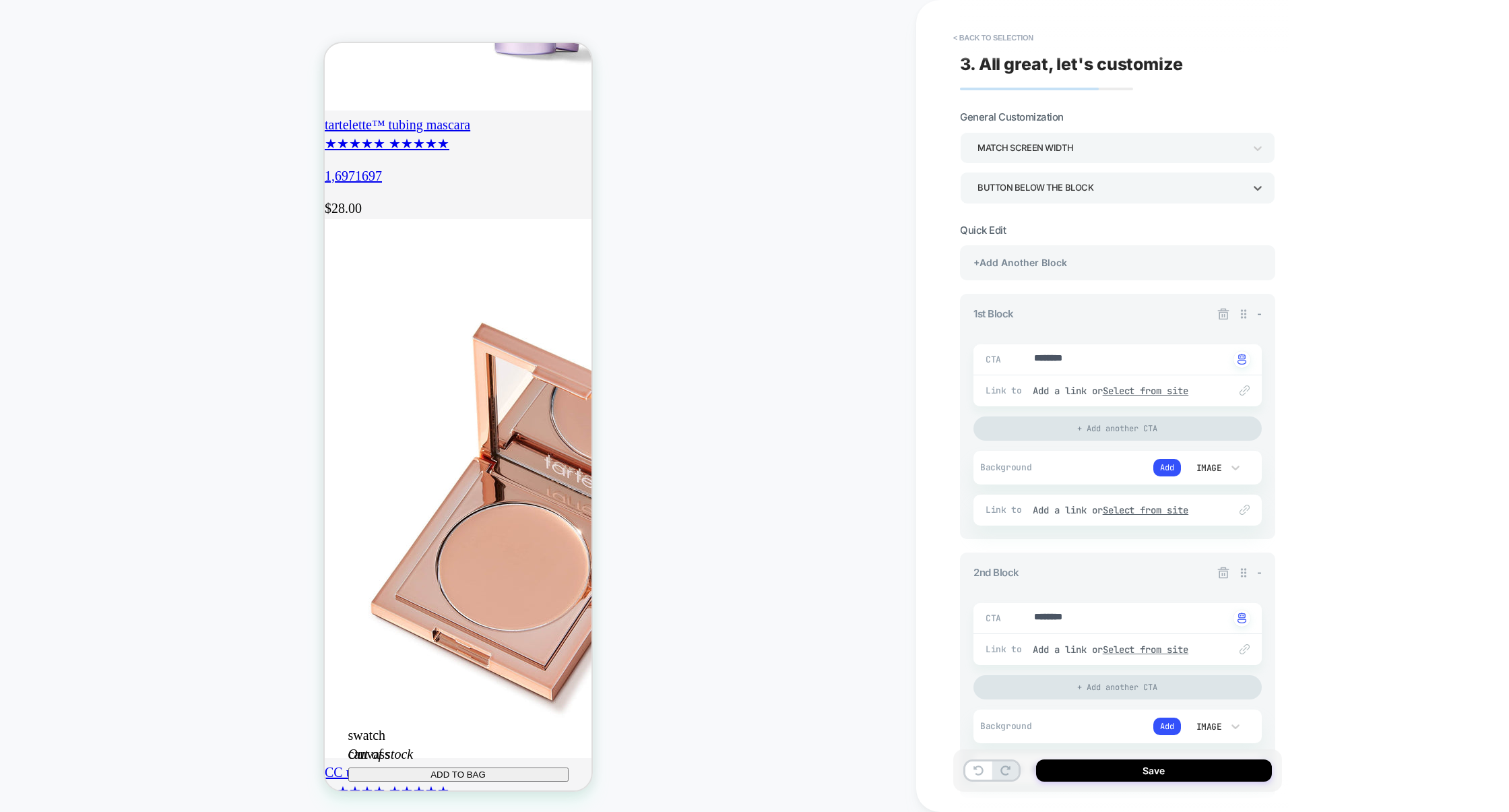
click at [1072, 189] on div "Button below the block" at bounding box center [1111, 188] width 267 height 19
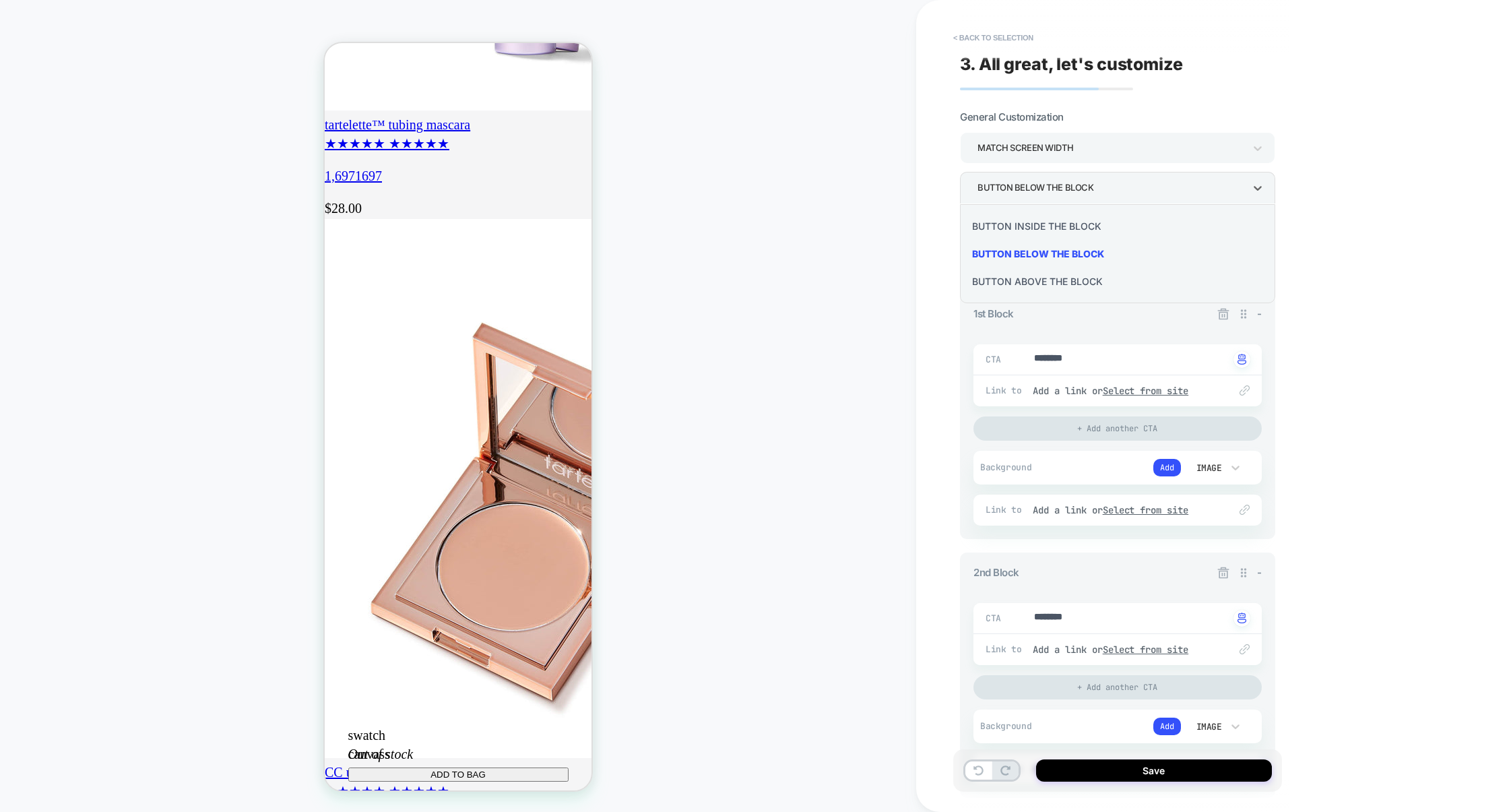
click at [1061, 219] on div "Button inside the block" at bounding box center [1118, 226] width 305 height 28
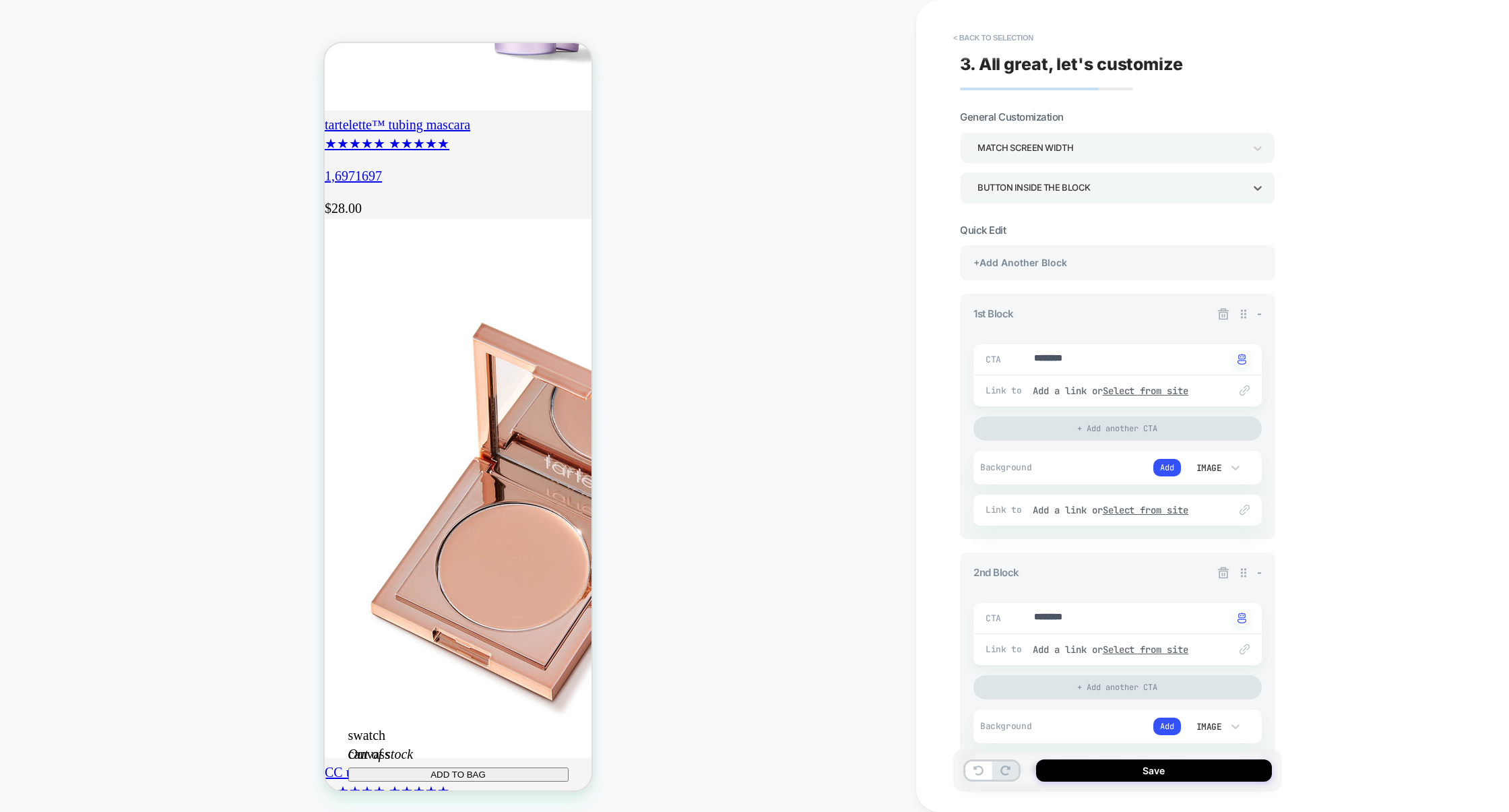
scroll to position [0, 0]
click at [992, 29] on button "< Back to selection" at bounding box center [993, 38] width 94 height 22
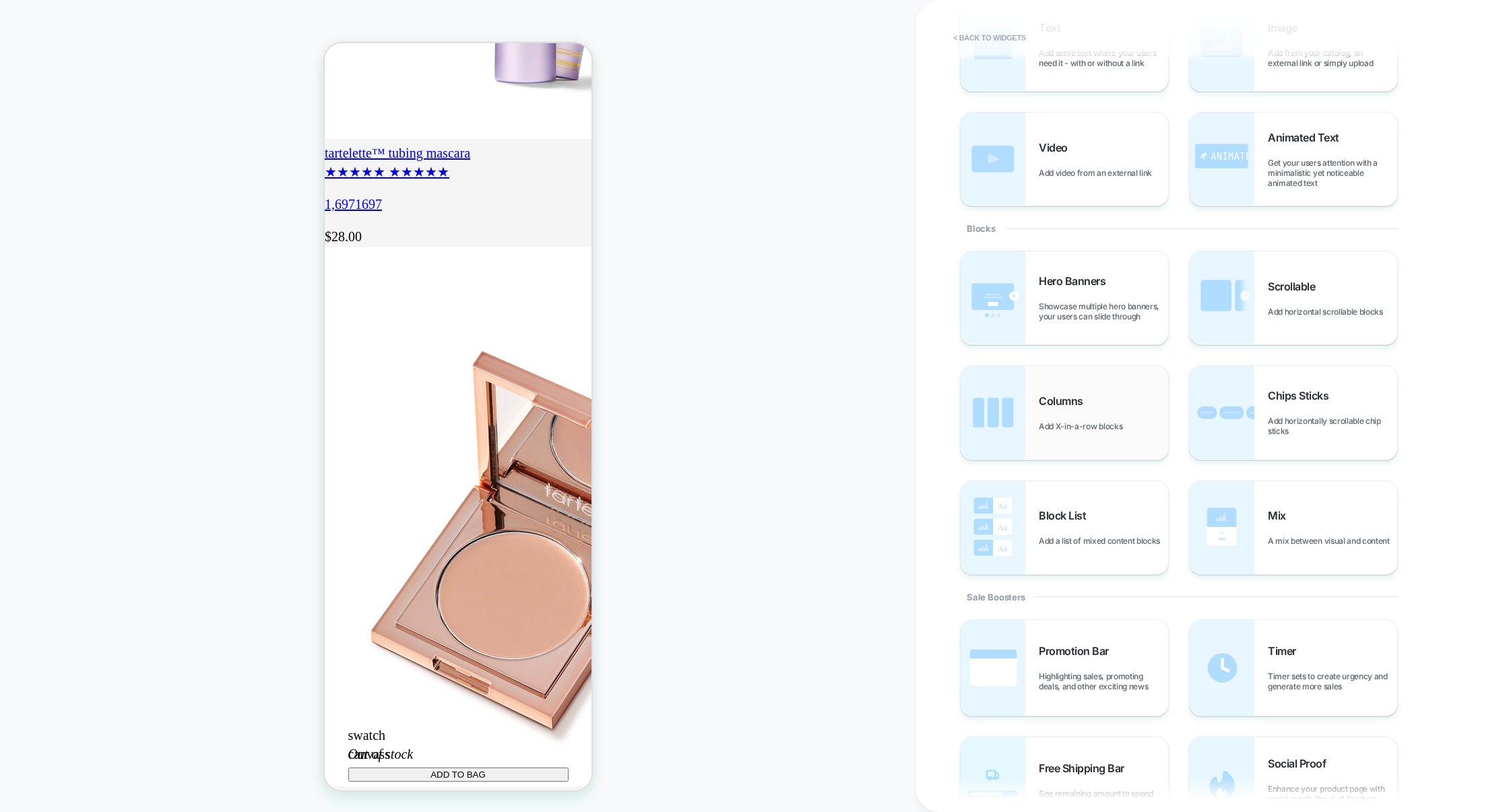
scroll to position [118, 0]
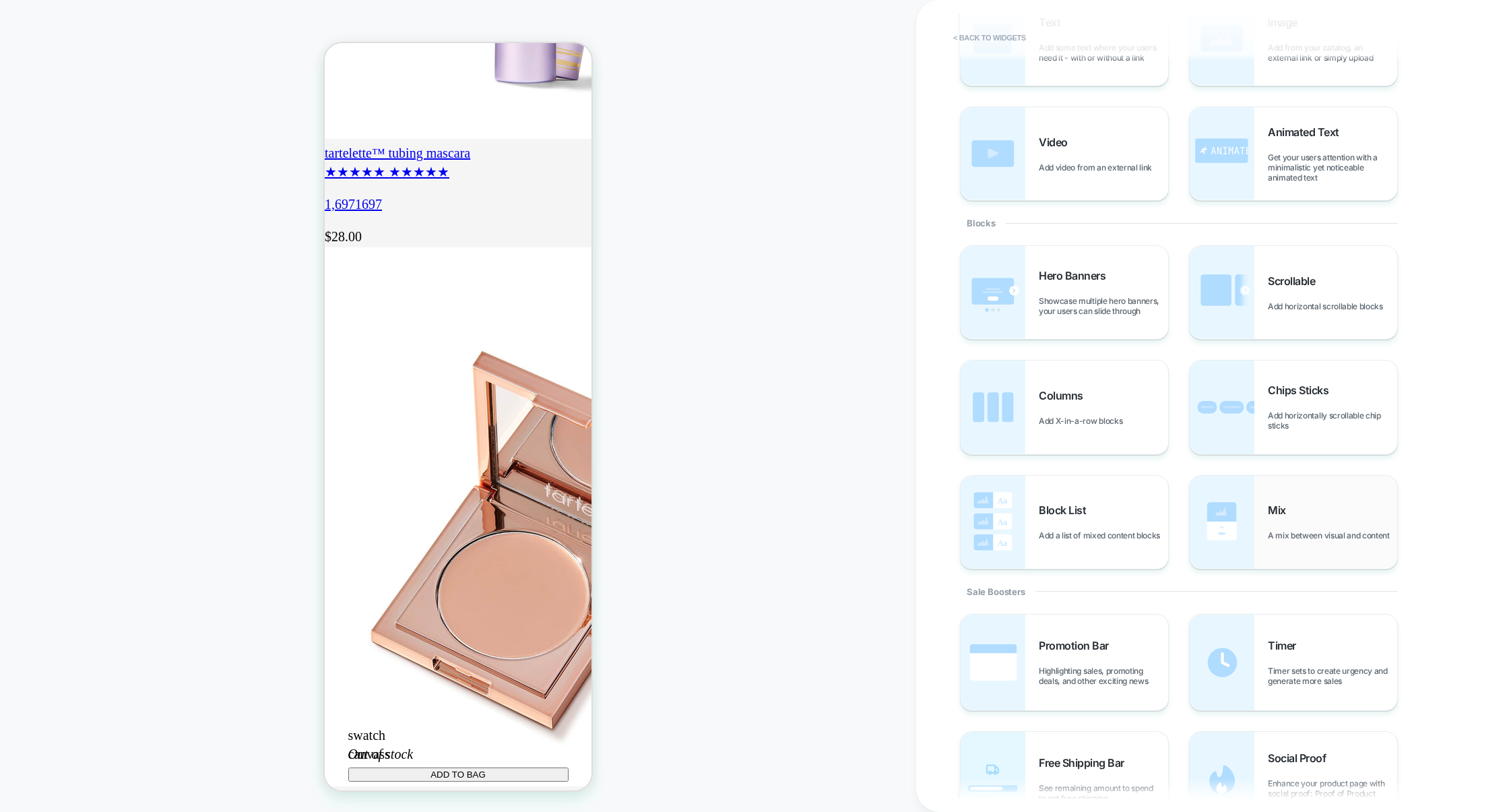
click at [1225, 512] on img at bounding box center [1223, 522] width 65 height 93
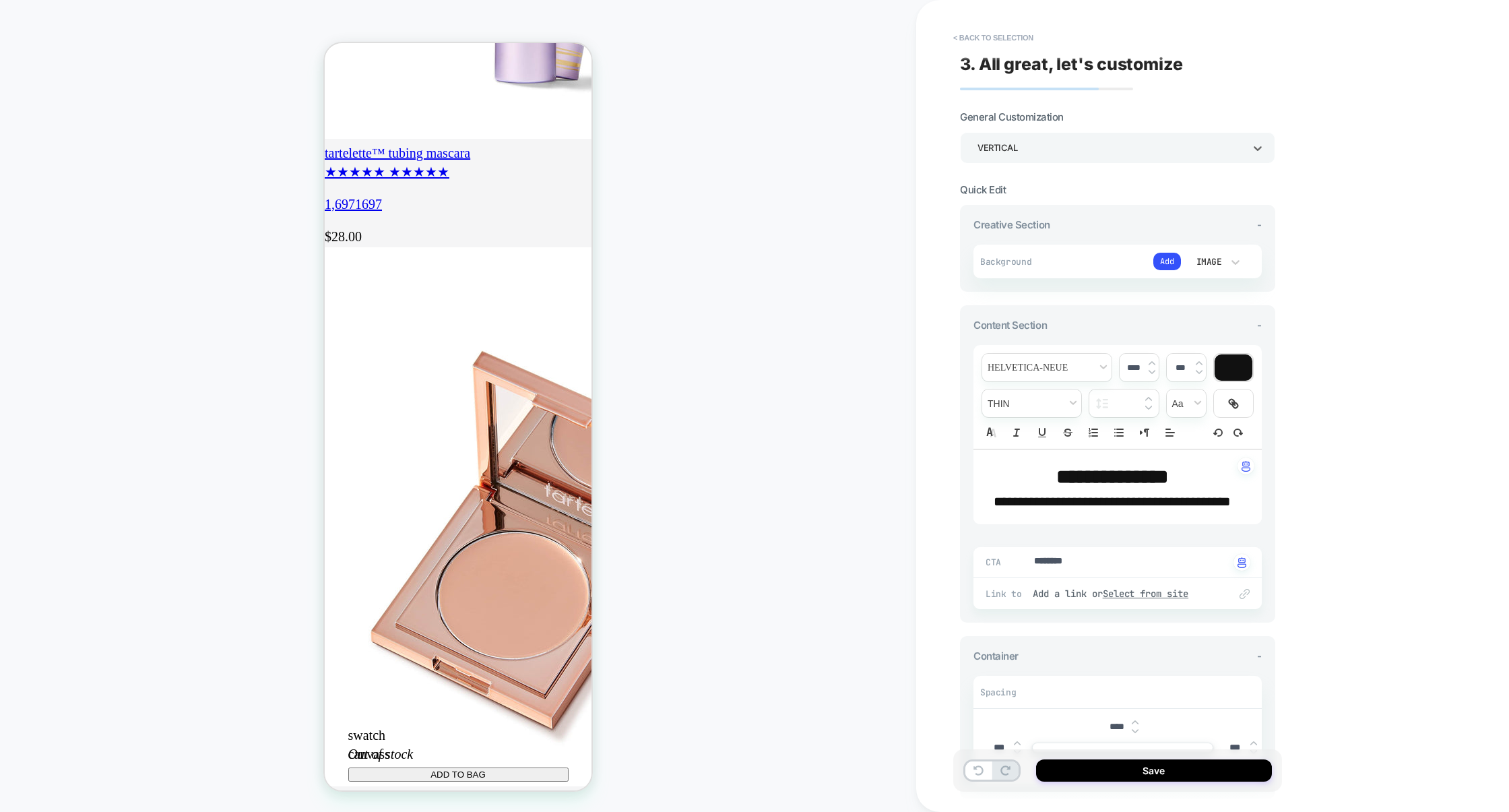
click at [1039, 148] on div "Vertical" at bounding box center [1111, 148] width 267 height 19
click at [1022, 212] on div "Horizontal" at bounding box center [1118, 213] width 305 height 28
click at [1016, 46] on button "< Back to selection" at bounding box center [993, 38] width 94 height 22
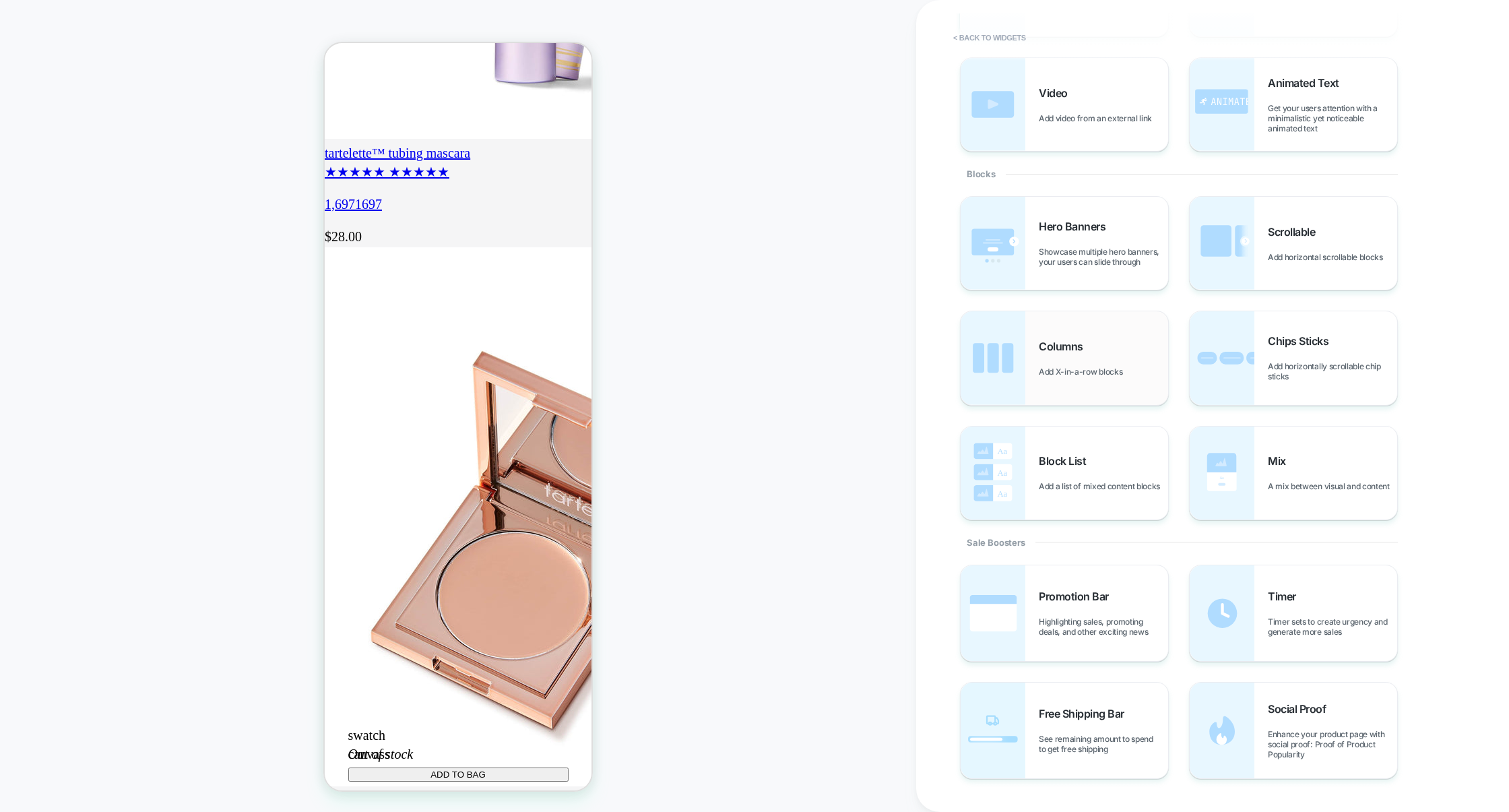
scroll to position [190, 0]
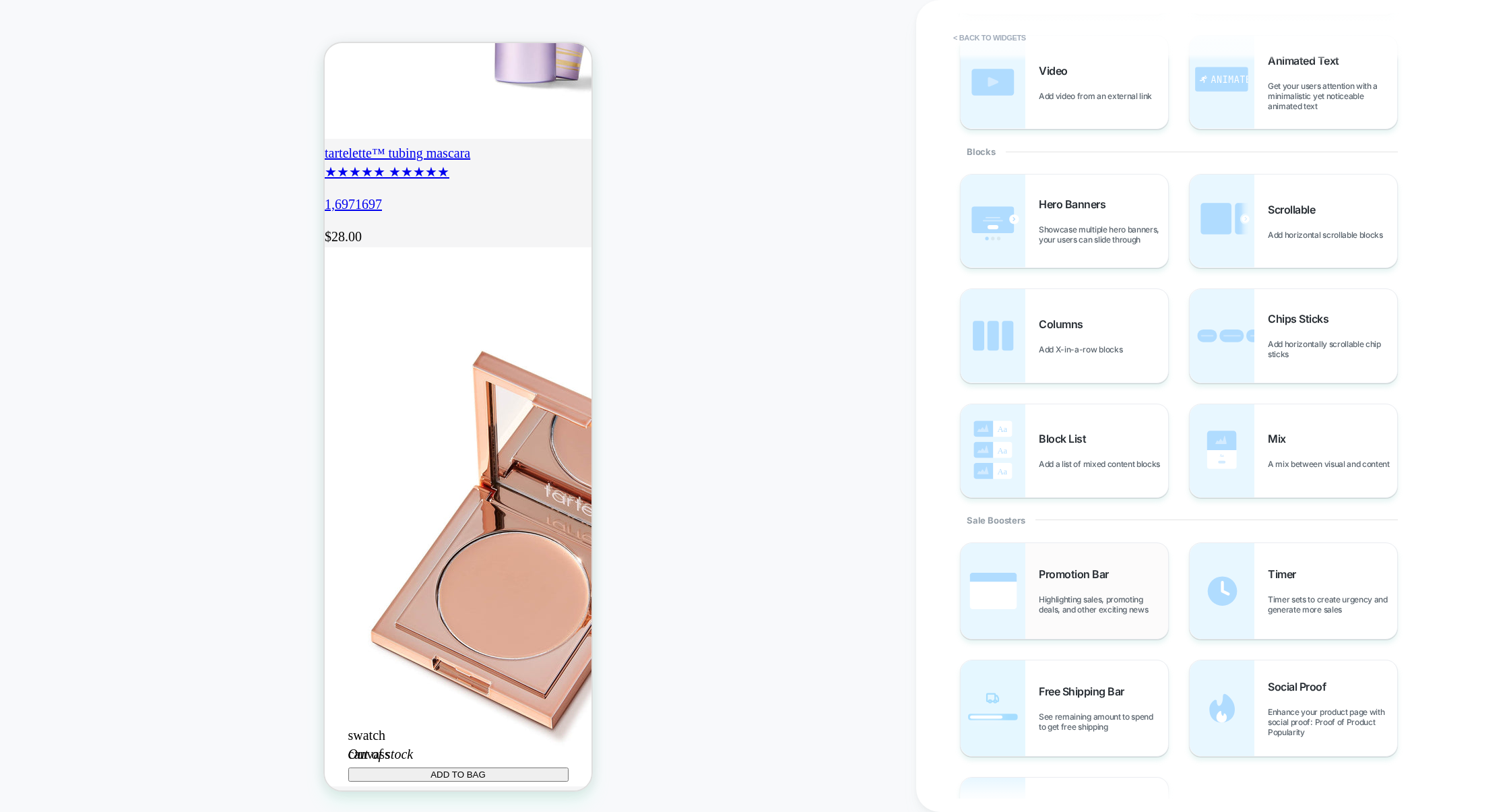
click at [1087, 581] on span "Promotion Bar" at bounding box center [1077, 574] width 77 height 13
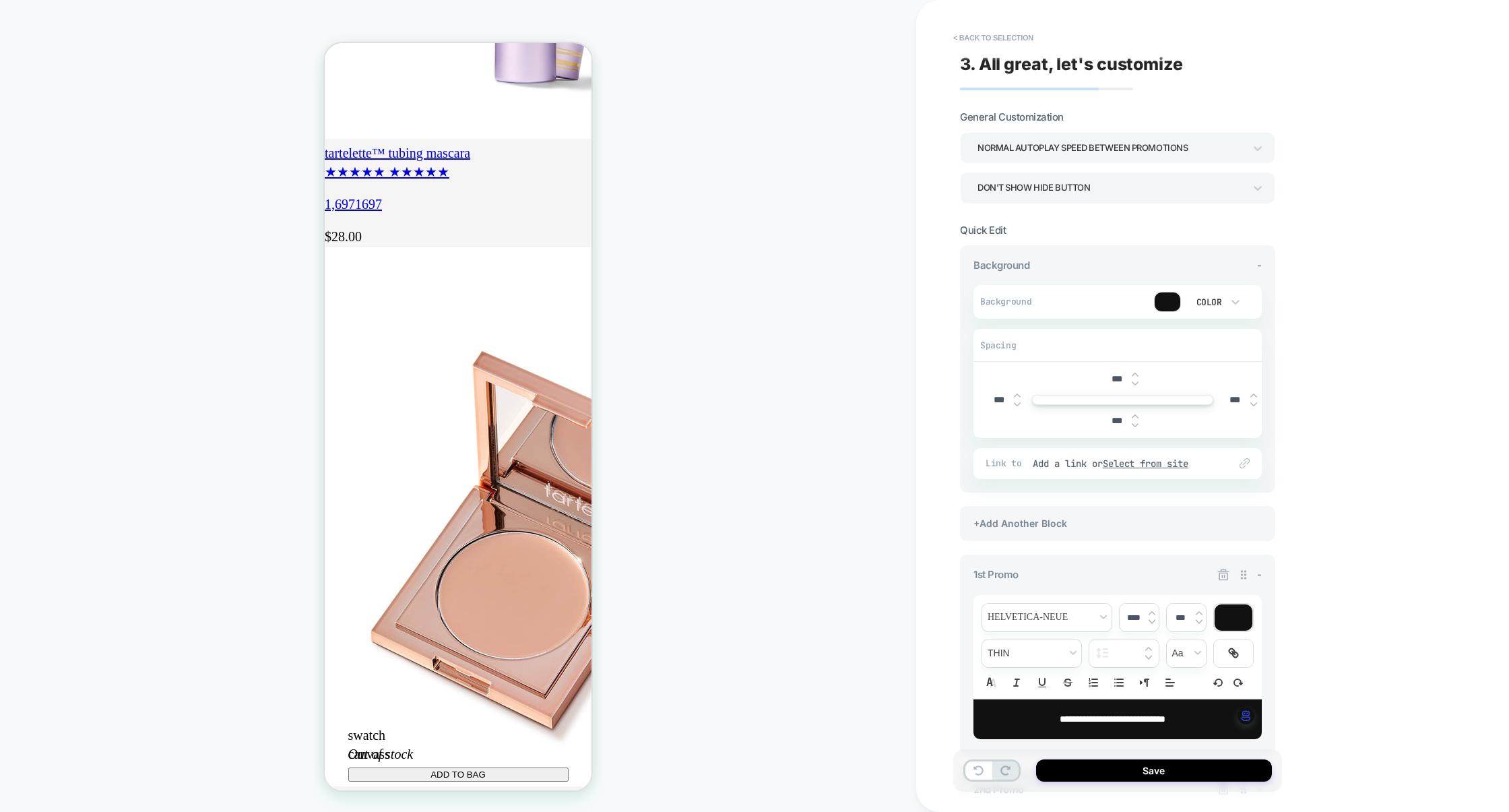
scroll to position [1550, 0]
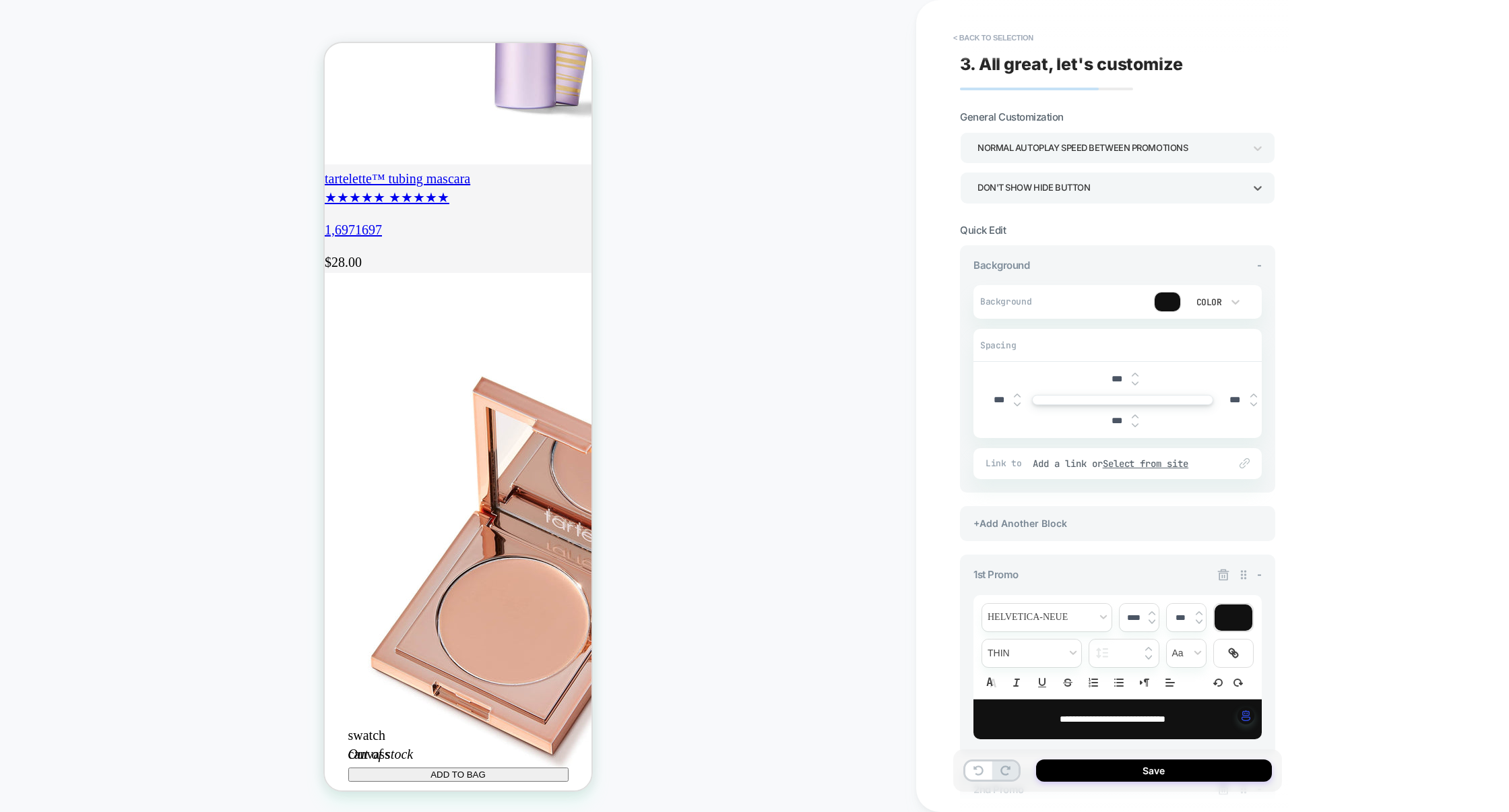
click at [1083, 184] on div "Don't show hide button" at bounding box center [1111, 188] width 267 height 19
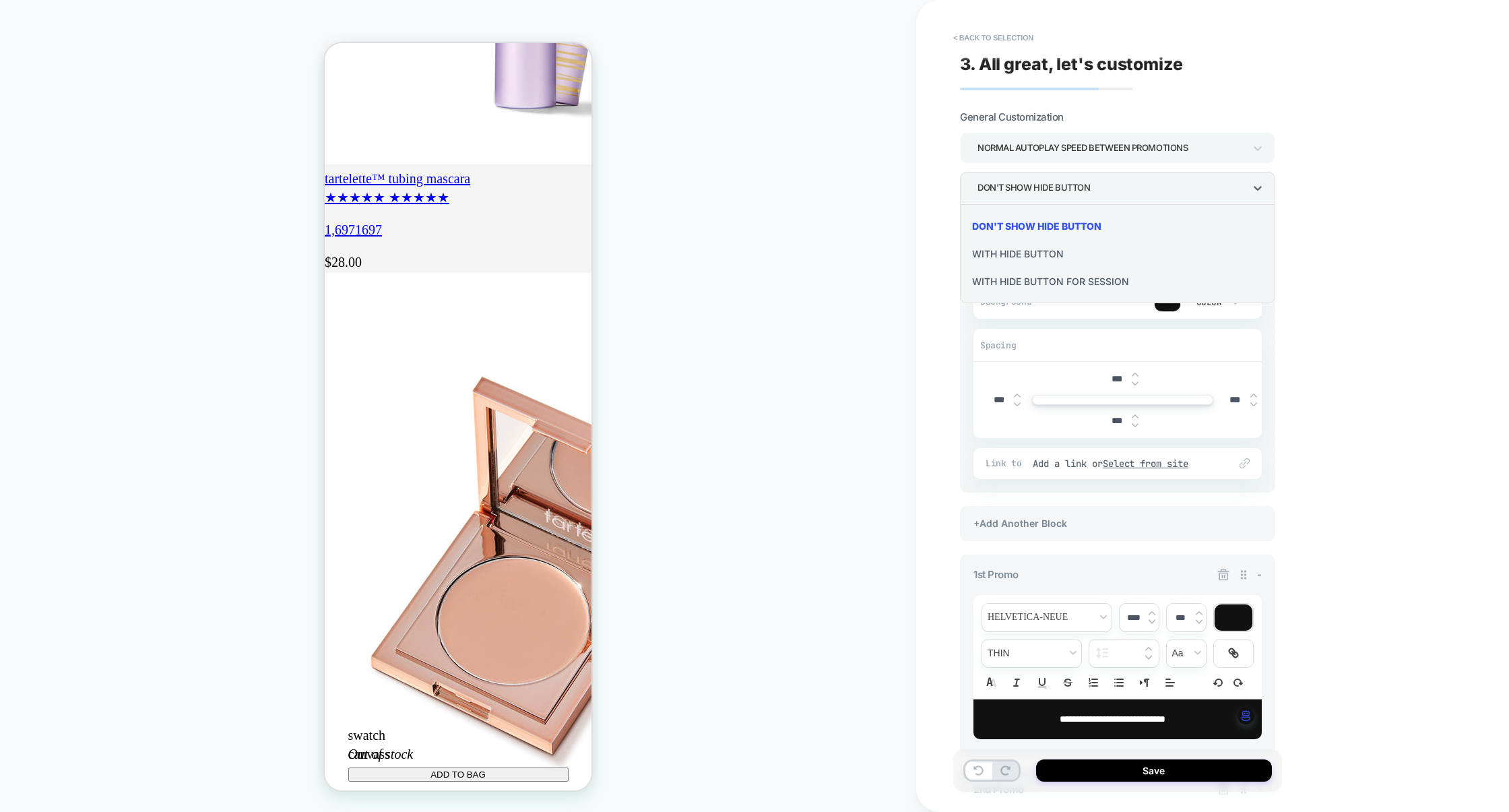
click at [1060, 247] on div "With hide button" at bounding box center [1118, 254] width 305 height 28
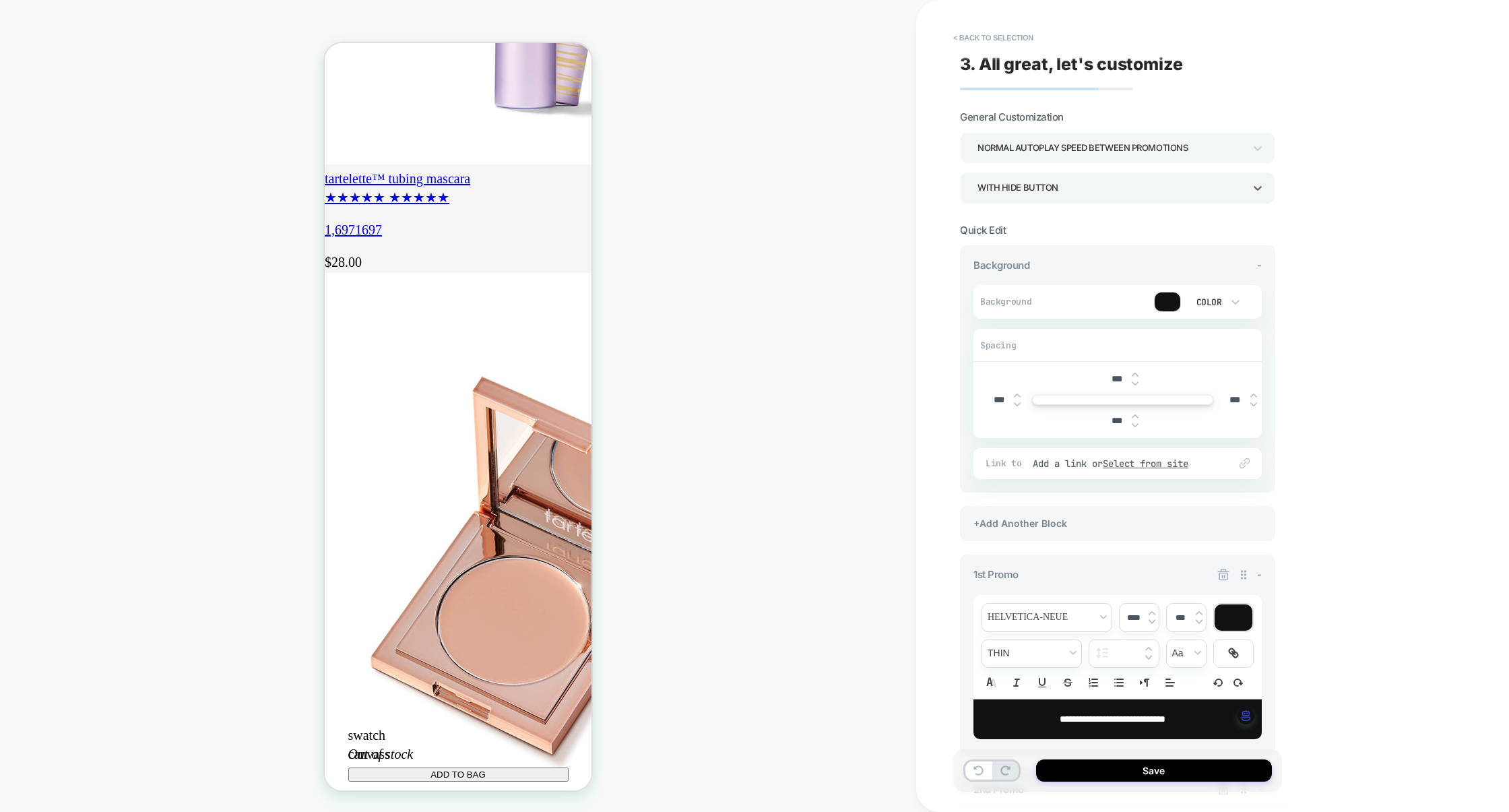
click at [1075, 187] on div "With hide button" at bounding box center [1111, 188] width 267 height 19
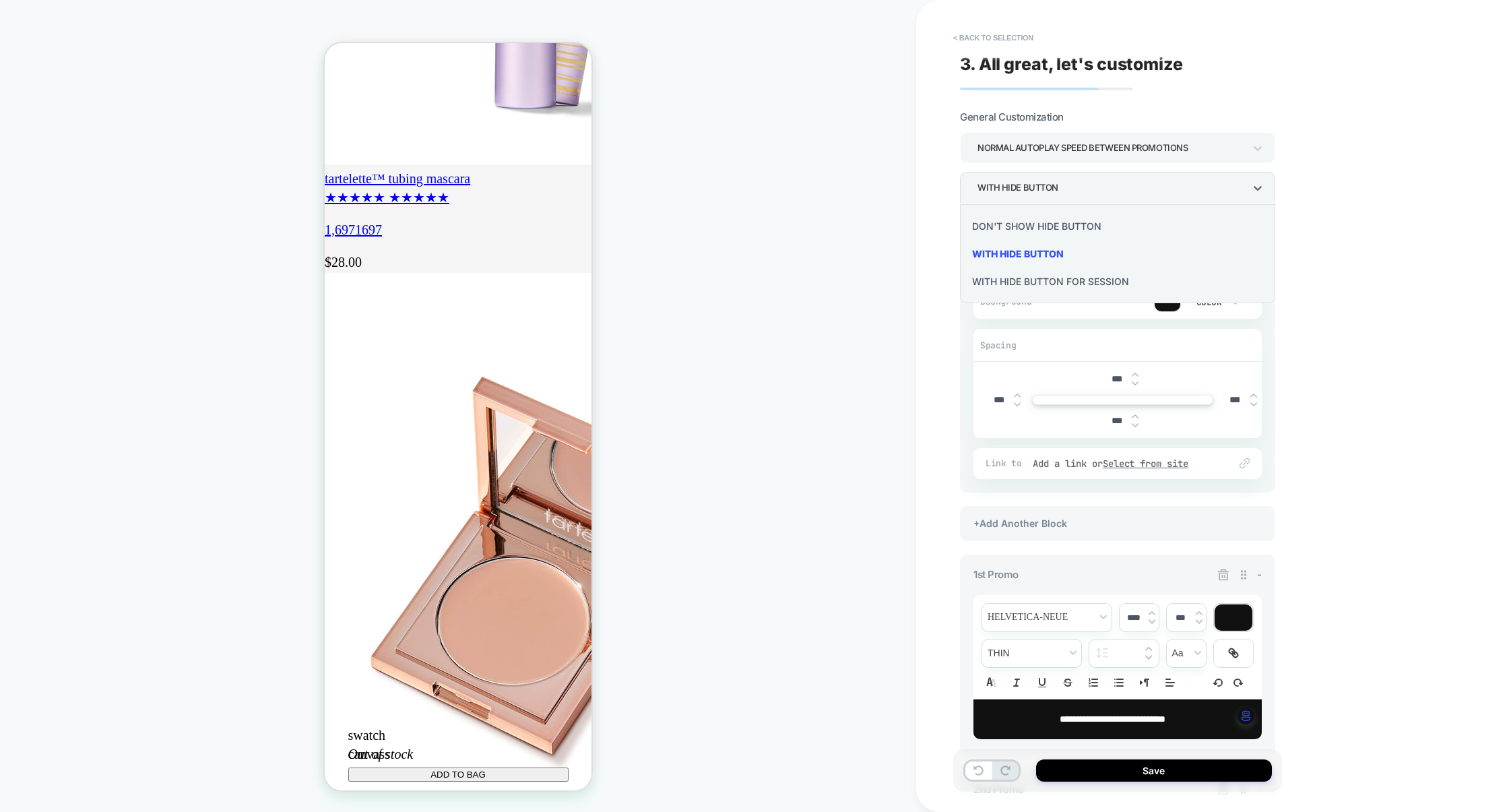
click at [1068, 294] on div "With hide button for session" at bounding box center [1118, 281] width 305 height 28
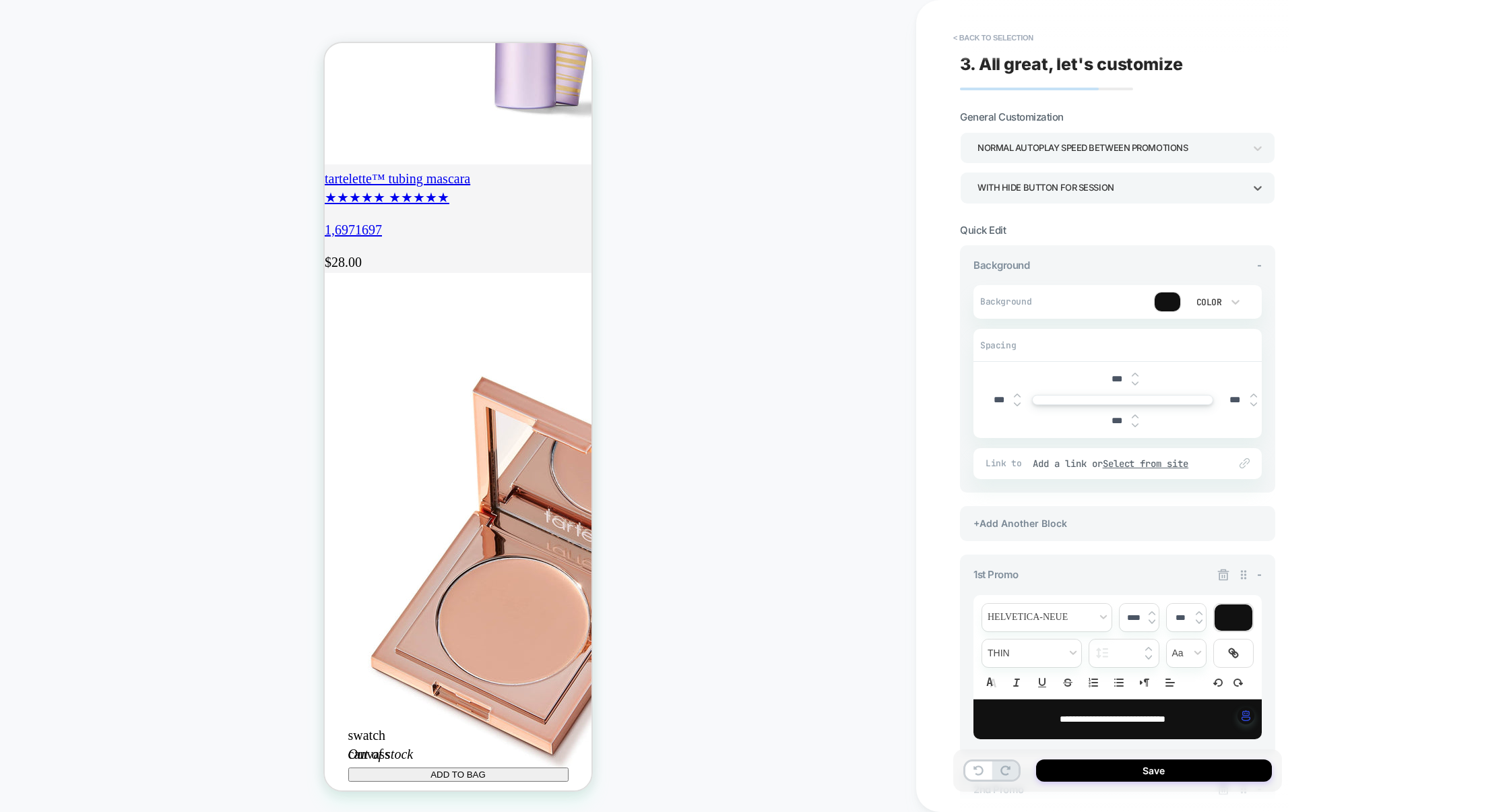
scroll to position [0, 0]
click at [1068, 169] on div "Normal autoplay speed between promotions With hide button for session" at bounding box center [1118, 168] width 316 height 71
click at [1067, 195] on div "With hide button for session" at bounding box center [1111, 188] width 267 height 19
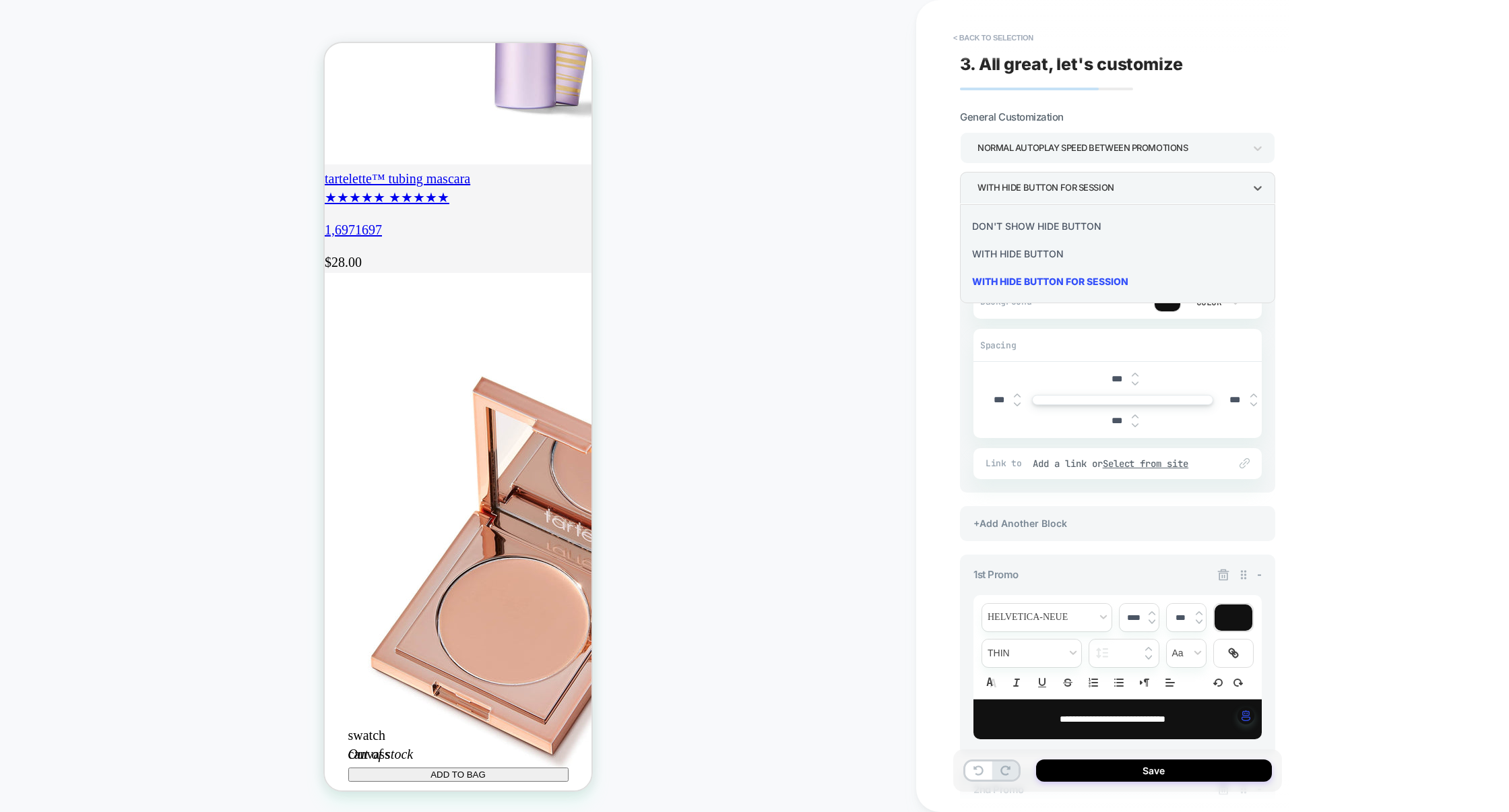
click at [1055, 217] on div "Don't show hide button" at bounding box center [1118, 226] width 305 height 28
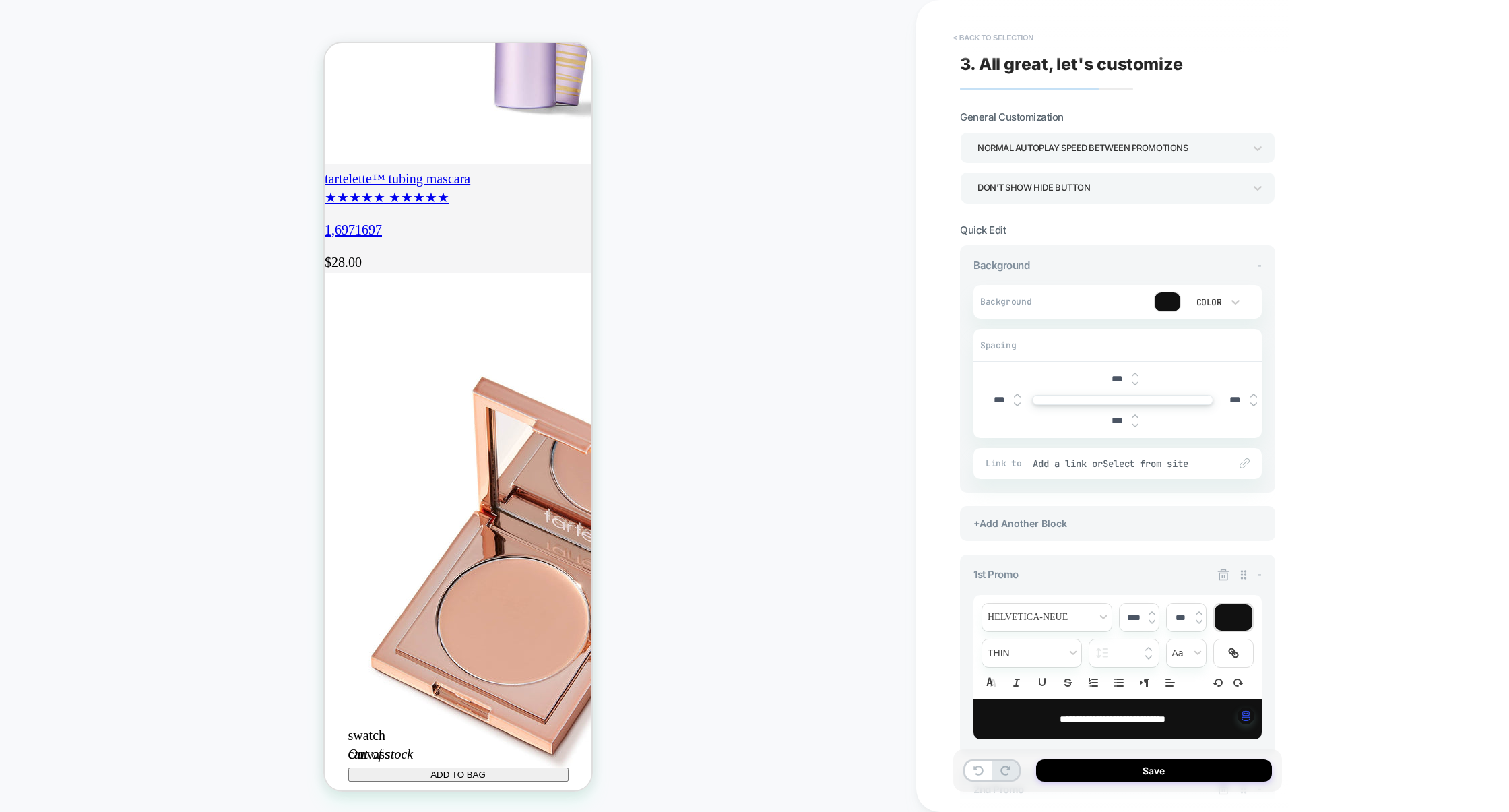
click at [981, 42] on button "< Back to selection" at bounding box center [993, 38] width 94 height 22
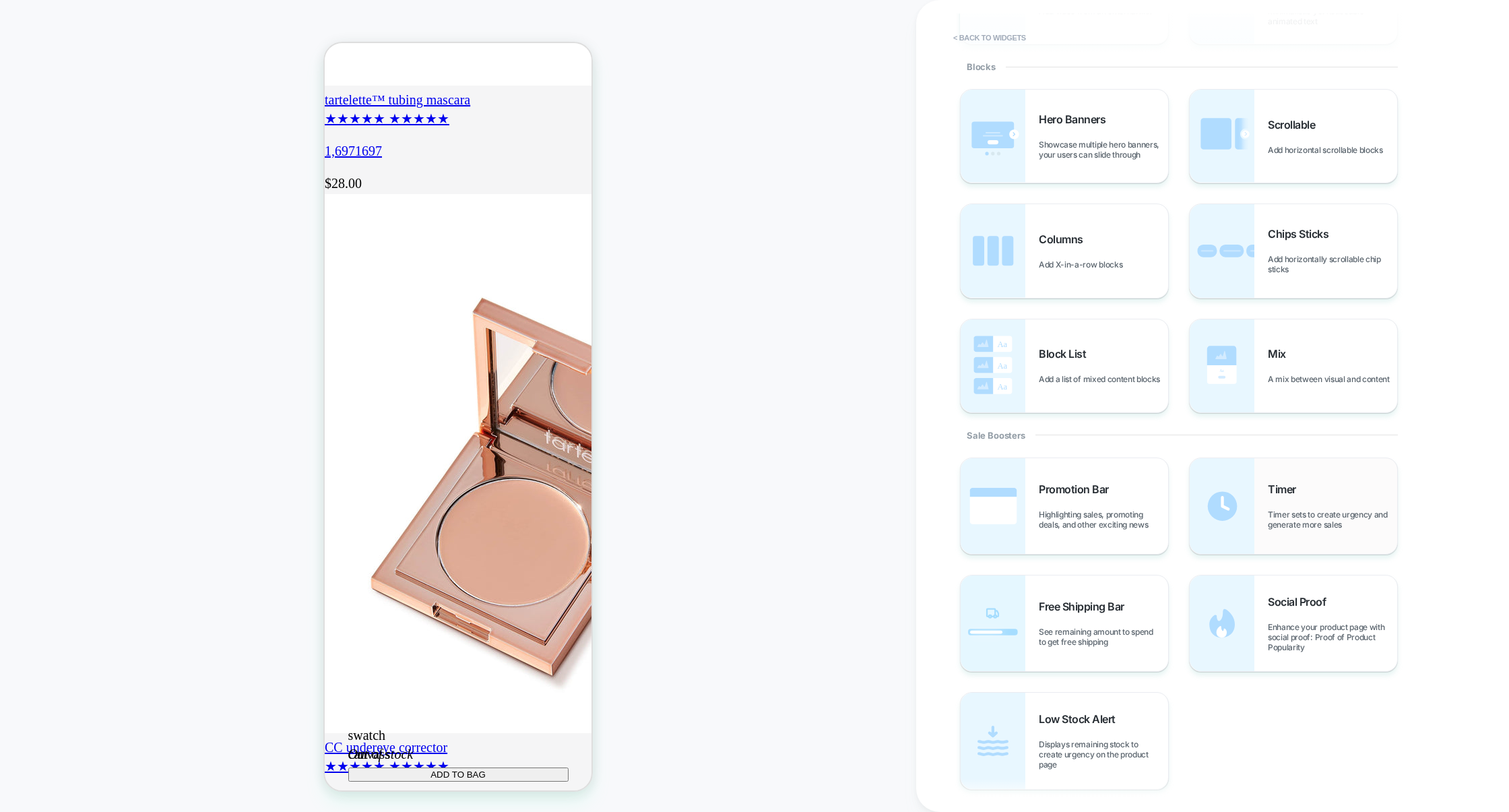
scroll to position [290, 0]
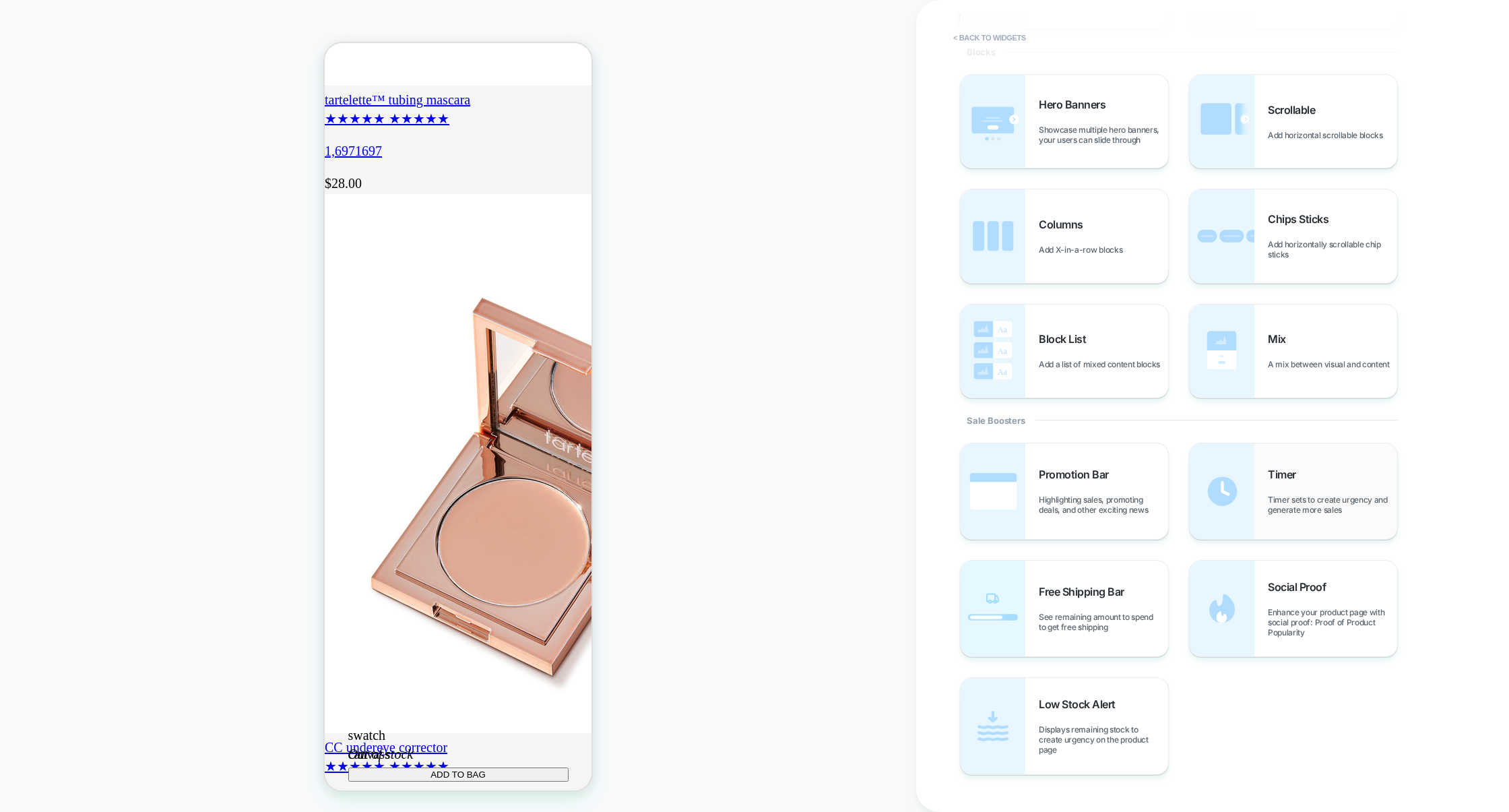
click at [1238, 479] on img at bounding box center [1223, 491] width 65 height 96
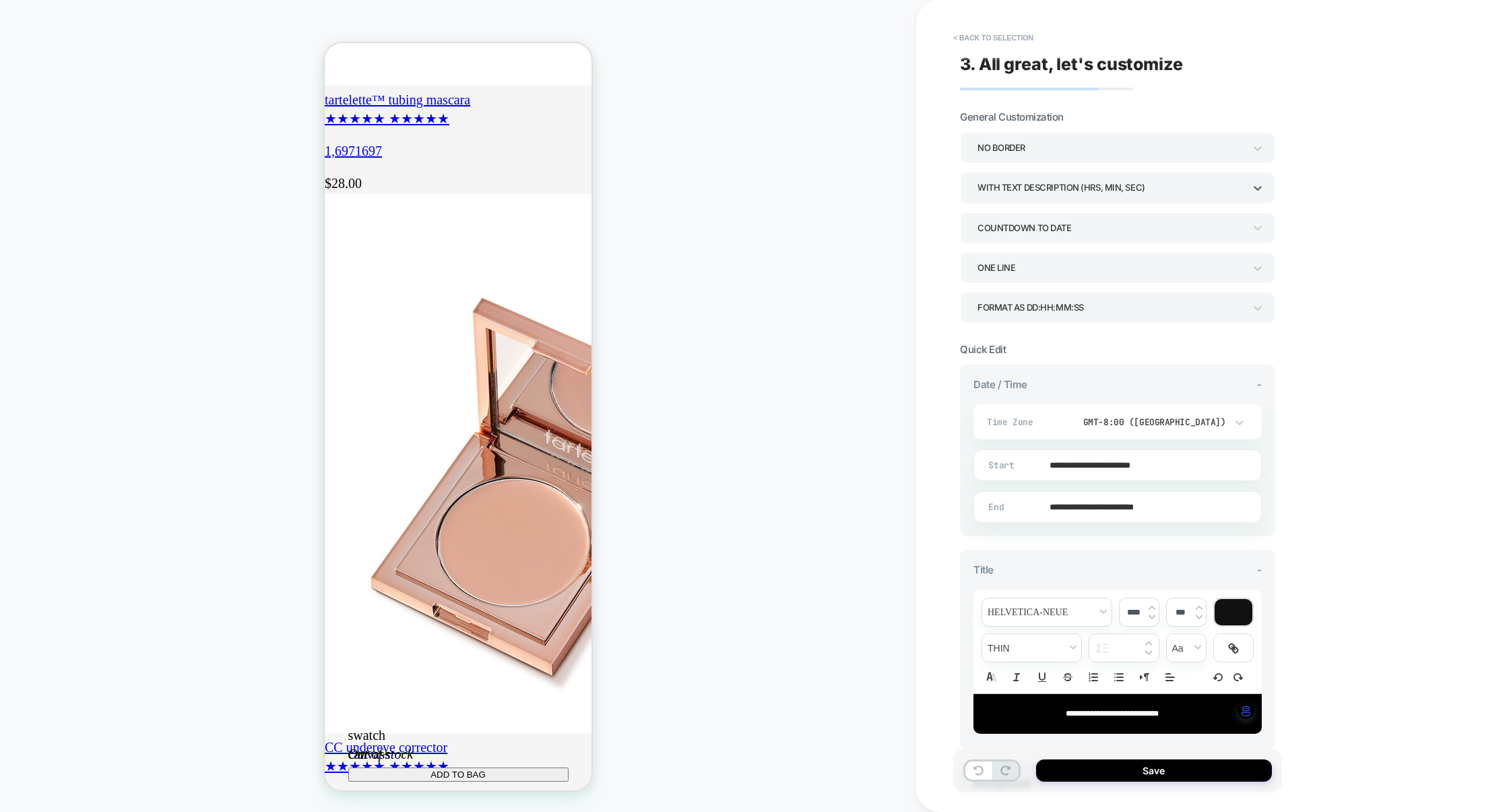
click at [1040, 191] on div "WITH TEXT DESCRIPTION (HRS, MIN, SEC)" at bounding box center [1111, 188] width 267 height 19
click at [1016, 244] on div "WITHOUT TEXT DESCRIPTION" at bounding box center [1118, 254] width 305 height 28
click at [1041, 186] on div "WITHOUT TEXT DESCRIPTION" at bounding box center [1111, 188] width 267 height 19
click at [1033, 220] on div "WITH TEXT DESCRIPTION (HRS, MIN, SEC)" at bounding box center [1118, 226] width 305 height 28
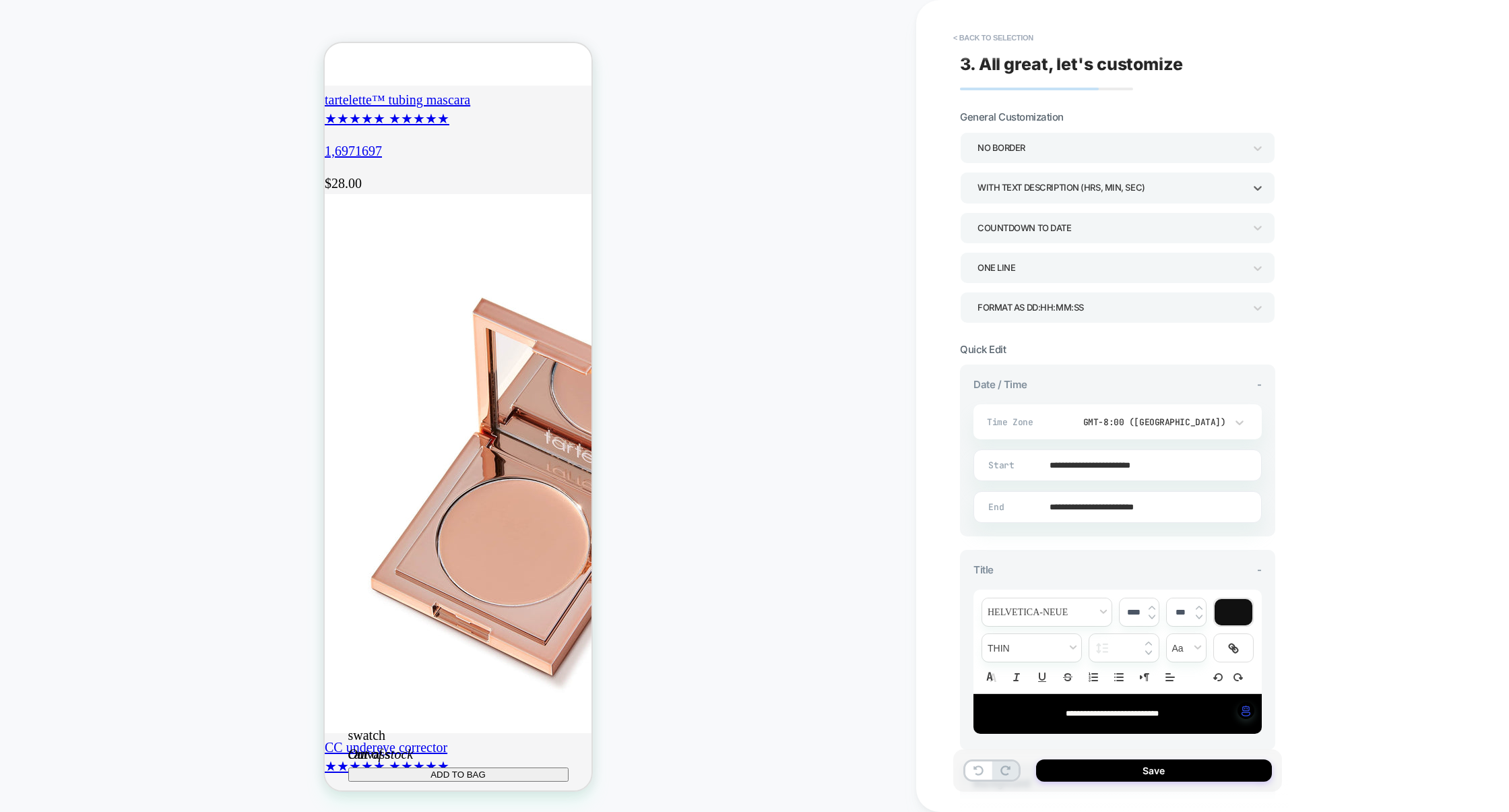
click at [1022, 244] on div "NO BORDER option WITH TEXT DESCRIPTION (HRS, MIN, SEC), selected. Select is foc…" at bounding box center [1118, 227] width 316 height 191
click at [1028, 224] on div "COUNTDOWN TO DATE" at bounding box center [1111, 228] width 267 height 19
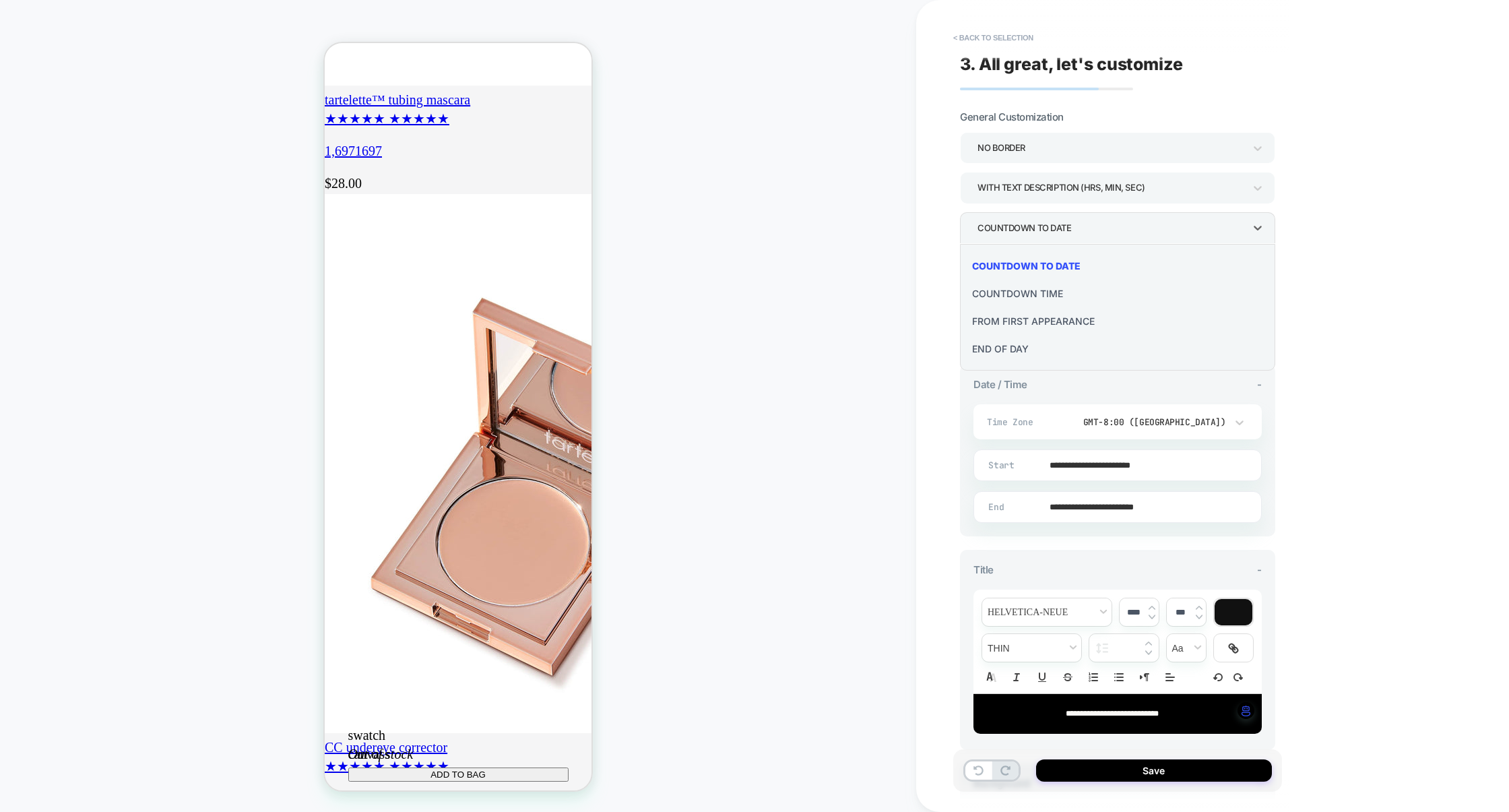
click at [1017, 292] on div "COUNTDOWN TIME" at bounding box center [1118, 294] width 305 height 28
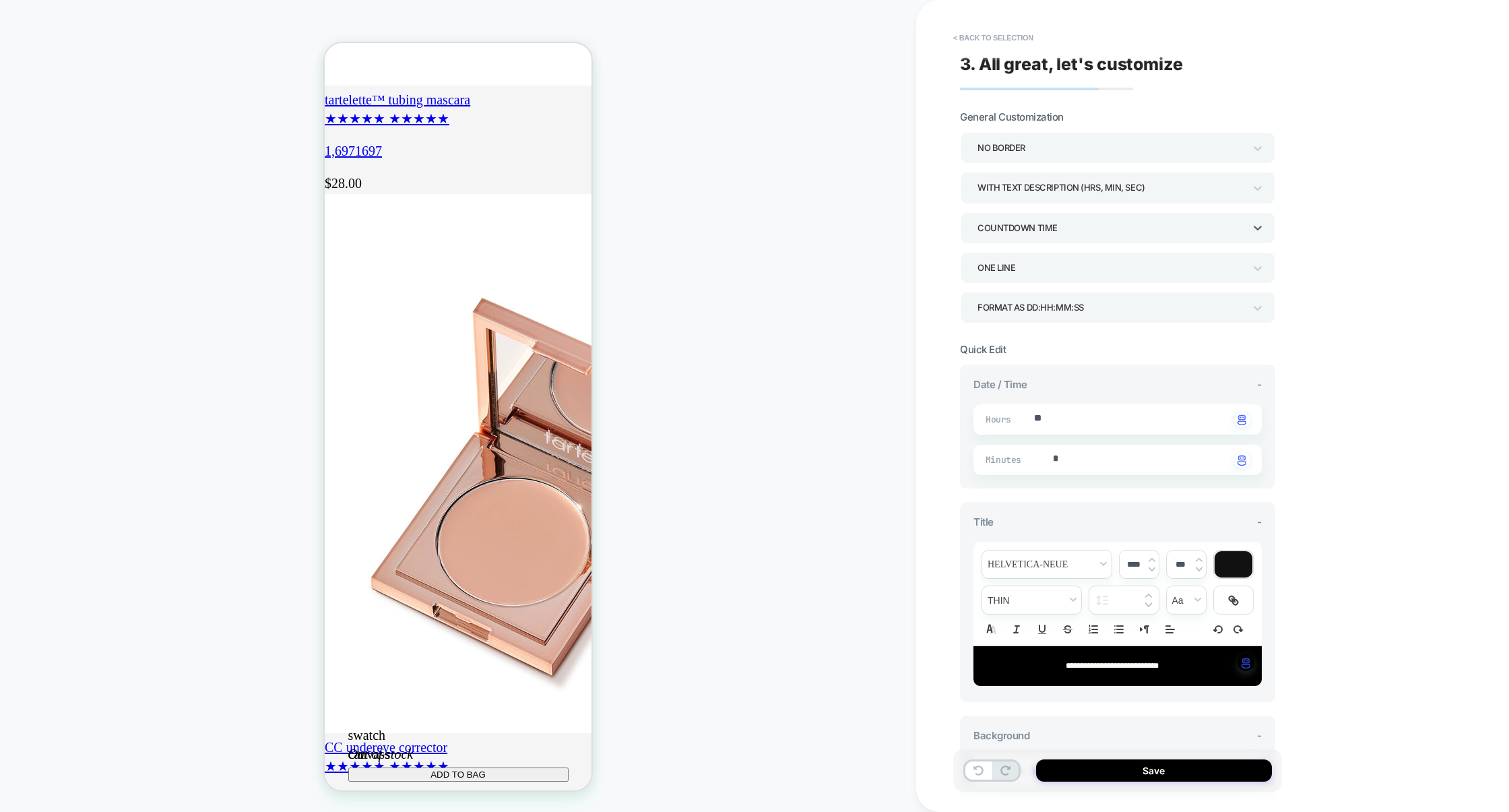
click at [1031, 236] on div "COUNTDOWN TIME" at bounding box center [1111, 228] width 267 height 19
click at [1031, 264] on div "COUNTDOWN TO DATE" at bounding box center [1118, 266] width 305 height 28
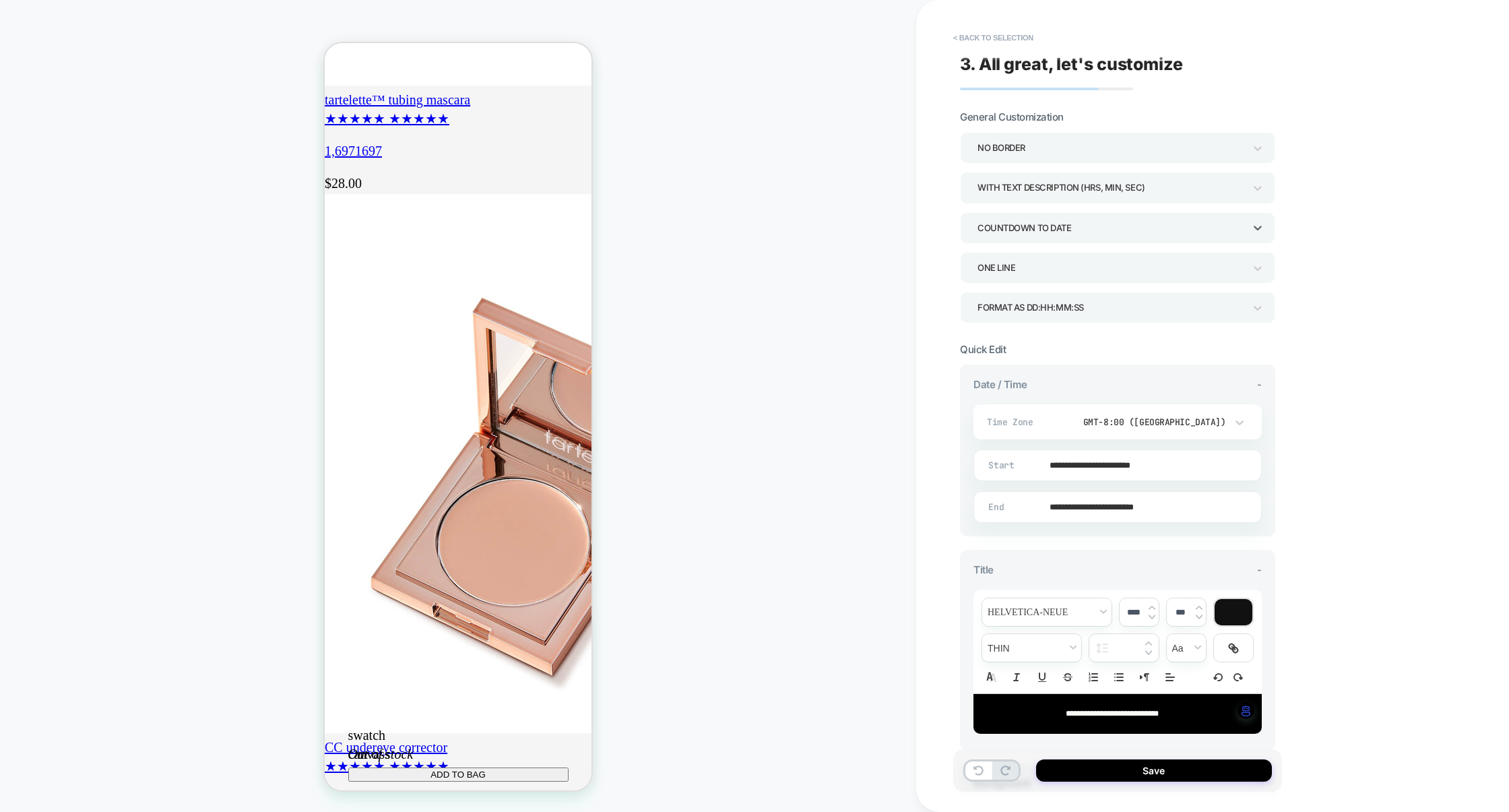
scroll to position [0, 238]
click at [1019, 233] on div "COUNTDOWN TO DATE" at bounding box center [1111, 228] width 267 height 19
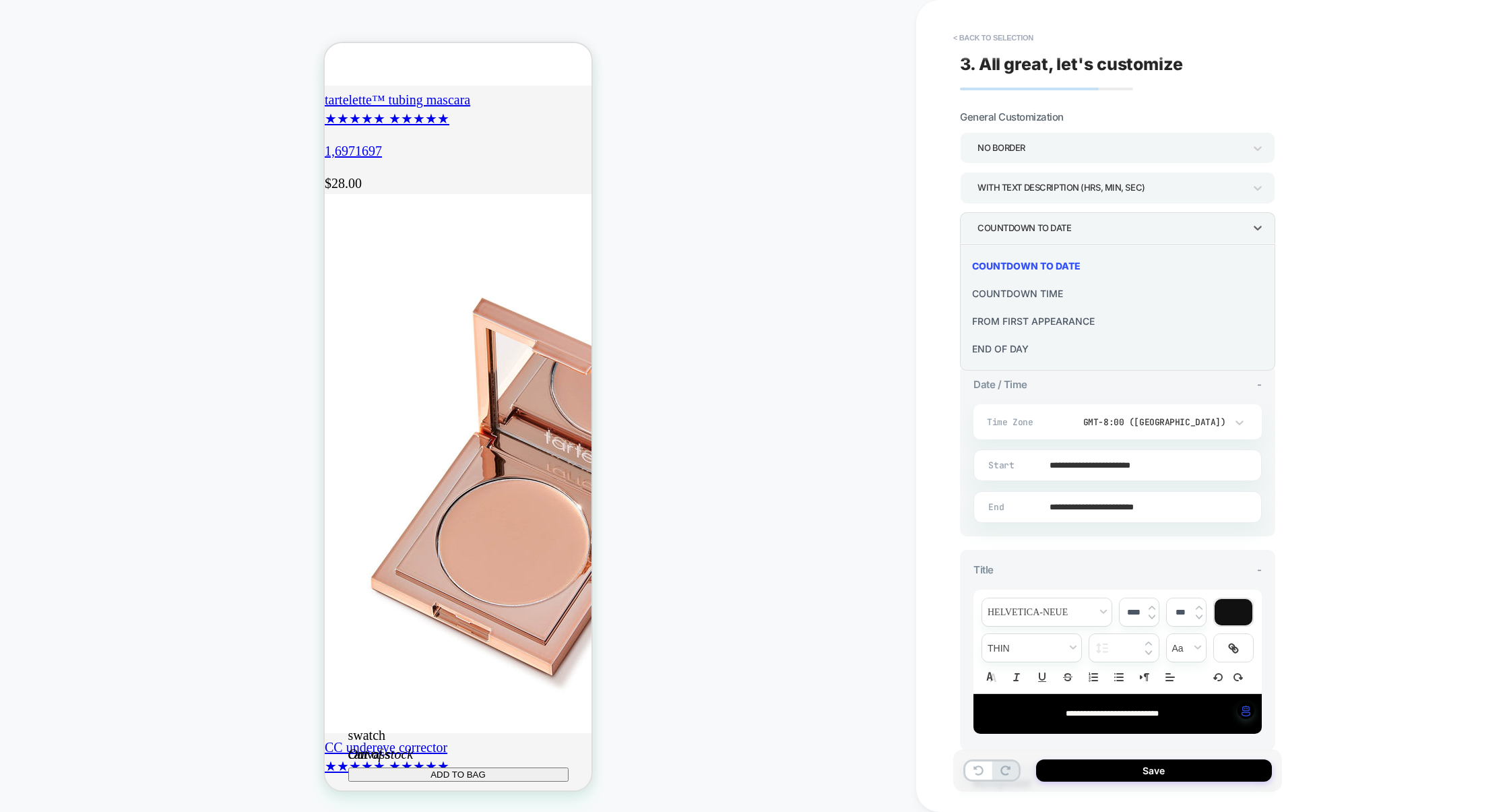
click at [1017, 290] on div "COUNTDOWN TIME" at bounding box center [1118, 294] width 305 height 28
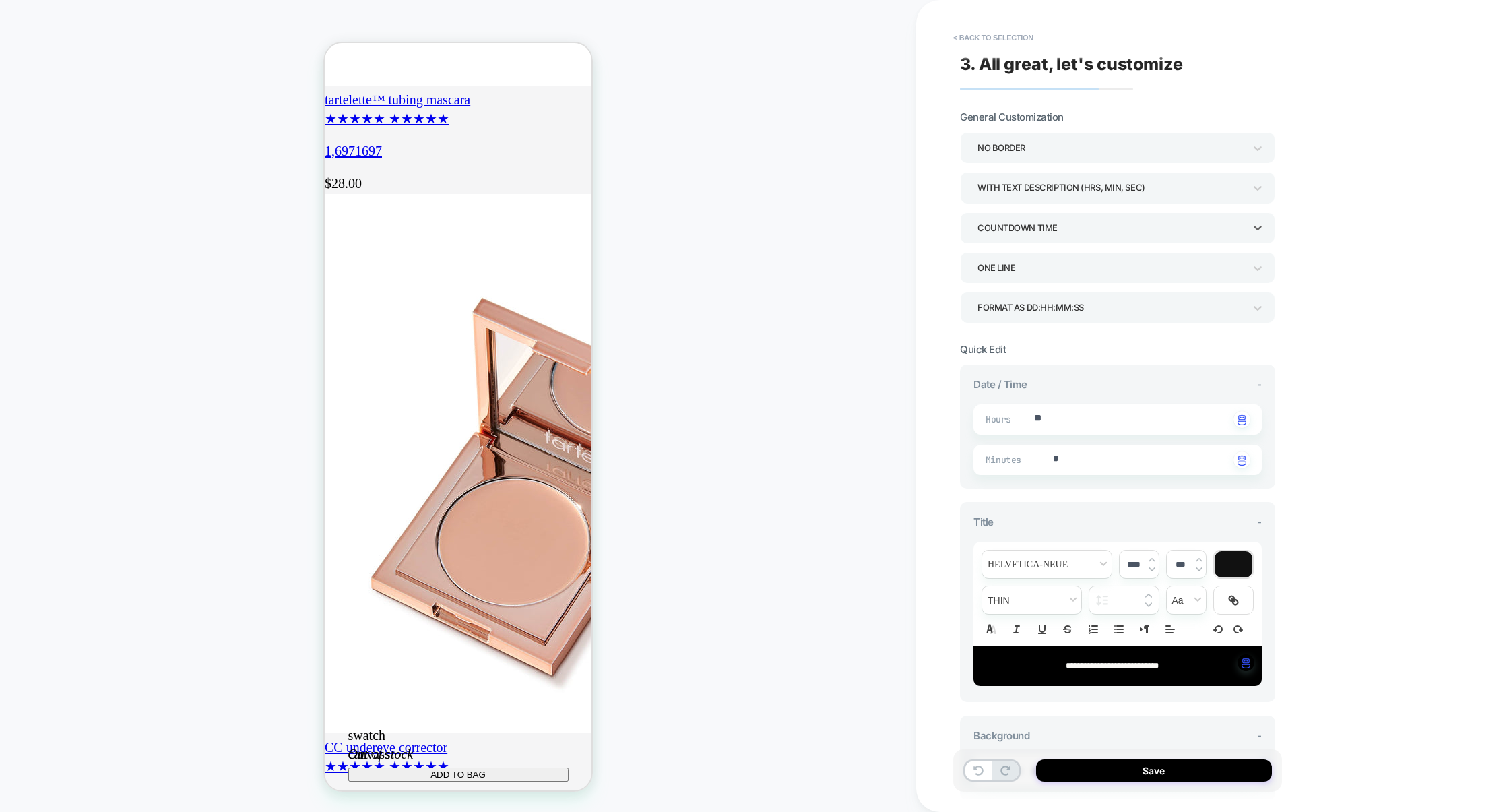
click at [1029, 232] on div "COUNTDOWN TIME" at bounding box center [1111, 228] width 267 height 19
click at [1028, 263] on div "COUNTDOWN TO DATE" at bounding box center [1118, 266] width 305 height 28
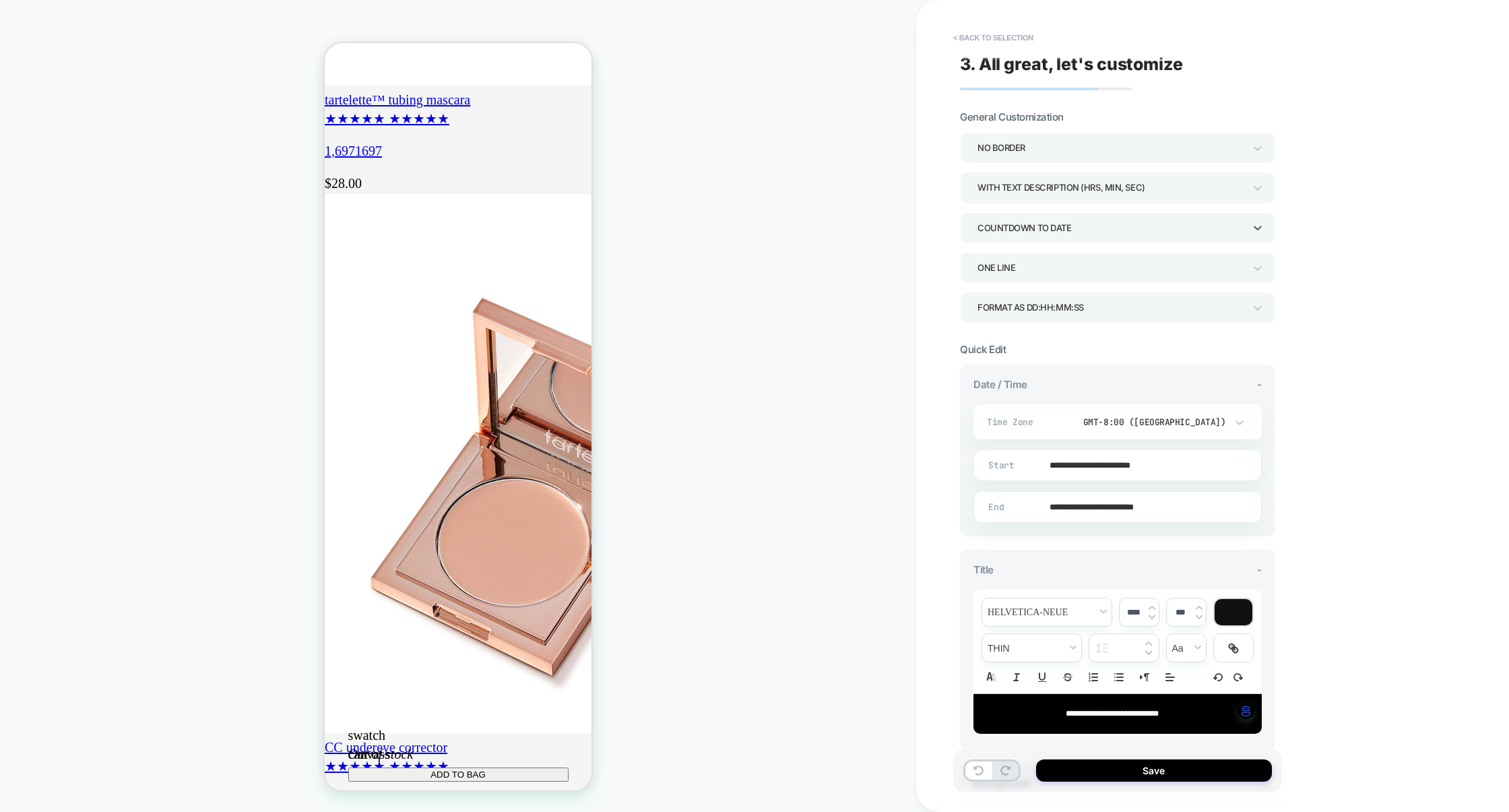
click at [1024, 276] on div "ONE LINE" at bounding box center [1111, 268] width 267 height 19
click at [1021, 327] on div "MULTI LINES" at bounding box center [1118, 334] width 305 height 28
click at [1040, 275] on div "MULTI LINES" at bounding box center [1111, 268] width 267 height 19
click at [1040, 292] on div "ONE LINE" at bounding box center [1118, 306] width 305 height 28
click at [1037, 316] on div "Format as DD:HH:MM:SS" at bounding box center [1111, 308] width 267 height 19
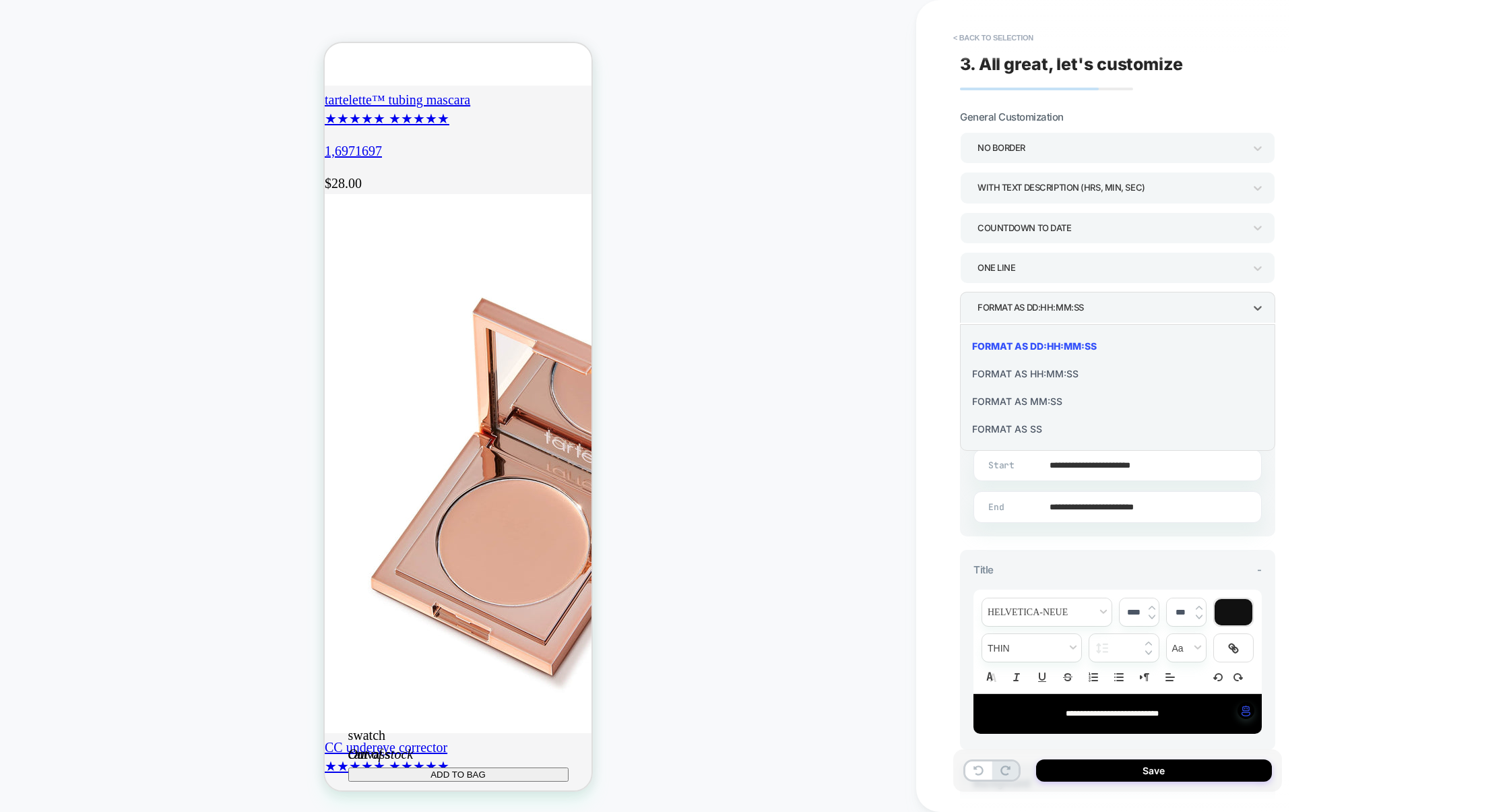
scroll to position [0, 0]
click at [1023, 379] on div "Format as HH:MM:SS" at bounding box center [1118, 374] width 305 height 28
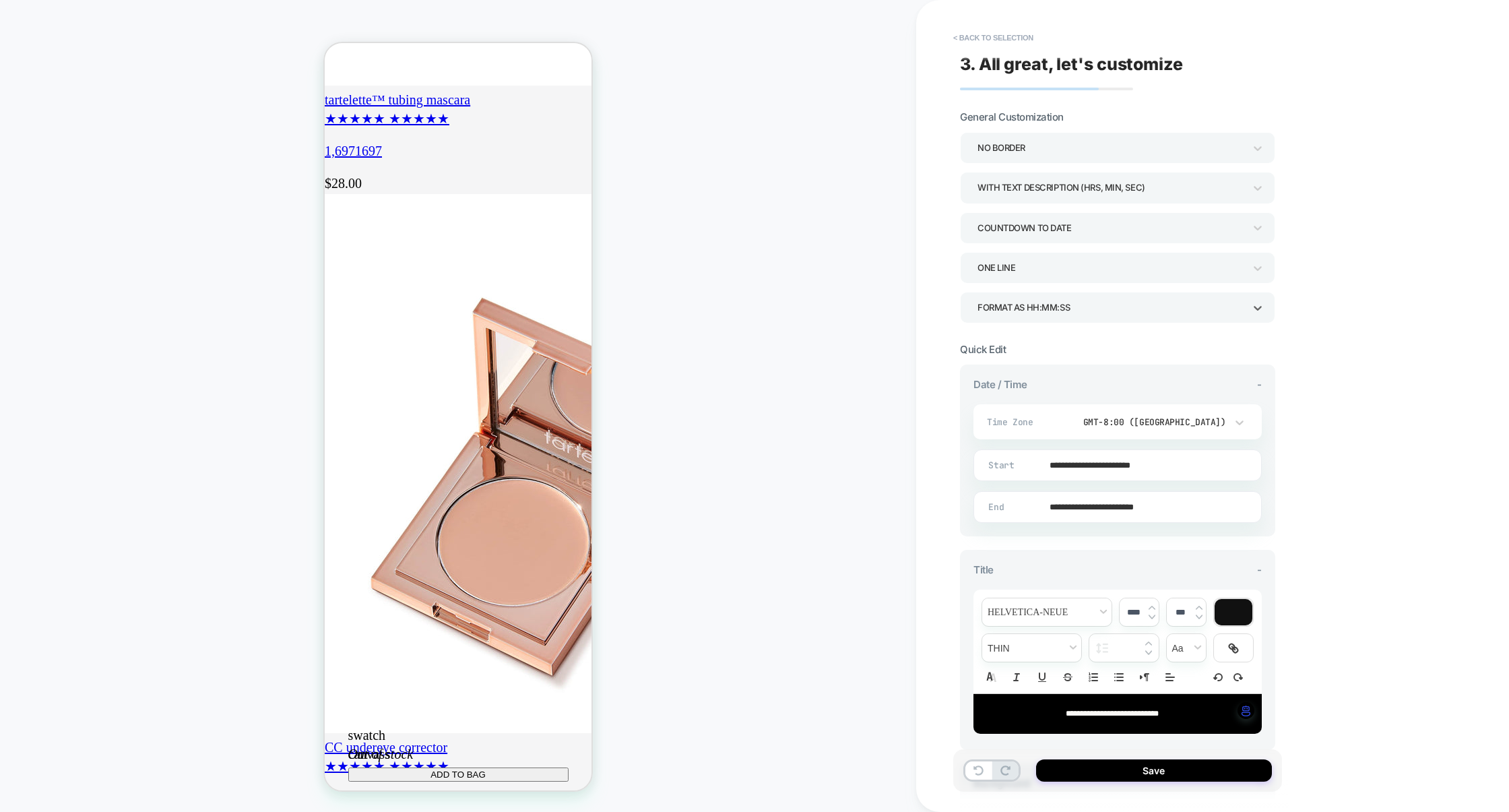
click at [1023, 145] on div "NO BORDER" at bounding box center [1111, 148] width 267 height 19
click at [1011, 213] on div "SQUARE" at bounding box center [1118, 213] width 305 height 28
click at [1019, 210] on div "SQUARE WITH TEXT DESCRIPTION (HRS, MIN, SEC) COUNTDOWN TO DATE ONE LINE Format …" at bounding box center [1118, 227] width 316 height 191
click at [1025, 189] on div "WITH TEXT DESCRIPTION (HRS, MIN, SEC)" at bounding box center [1111, 188] width 267 height 19
click at [1020, 251] on div "WITHOUT TEXT DESCRIPTION" at bounding box center [1118, 254] width 305 height 28
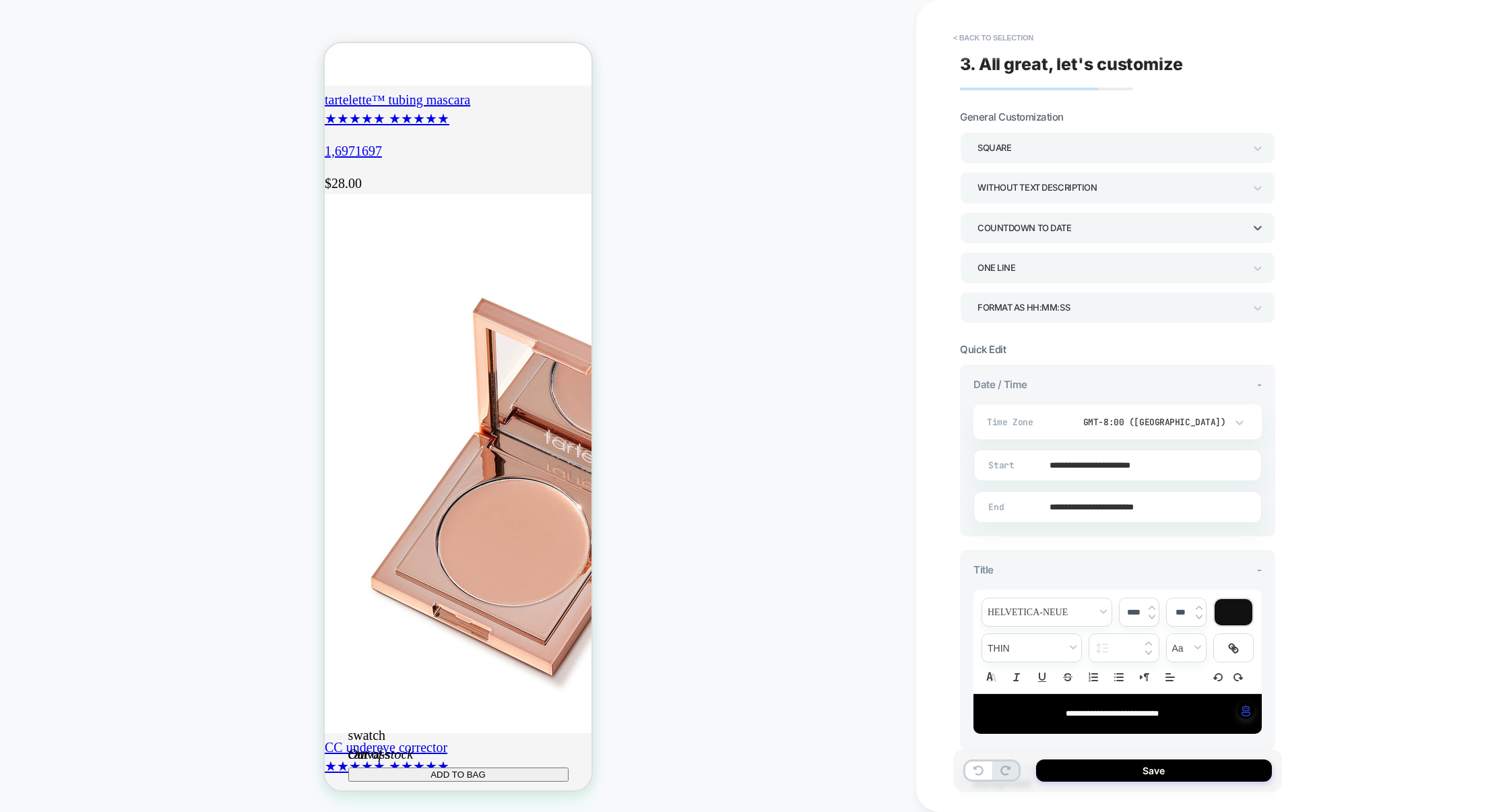
click at [1020, 223] on div "COUNTDOWN TO DATE" at bounding box center [1111, 228] width 267 height 19
click at [1016, 290] on div "COUNTDOWN TIME" at bounding box center [1118, 294] width 305 height 28
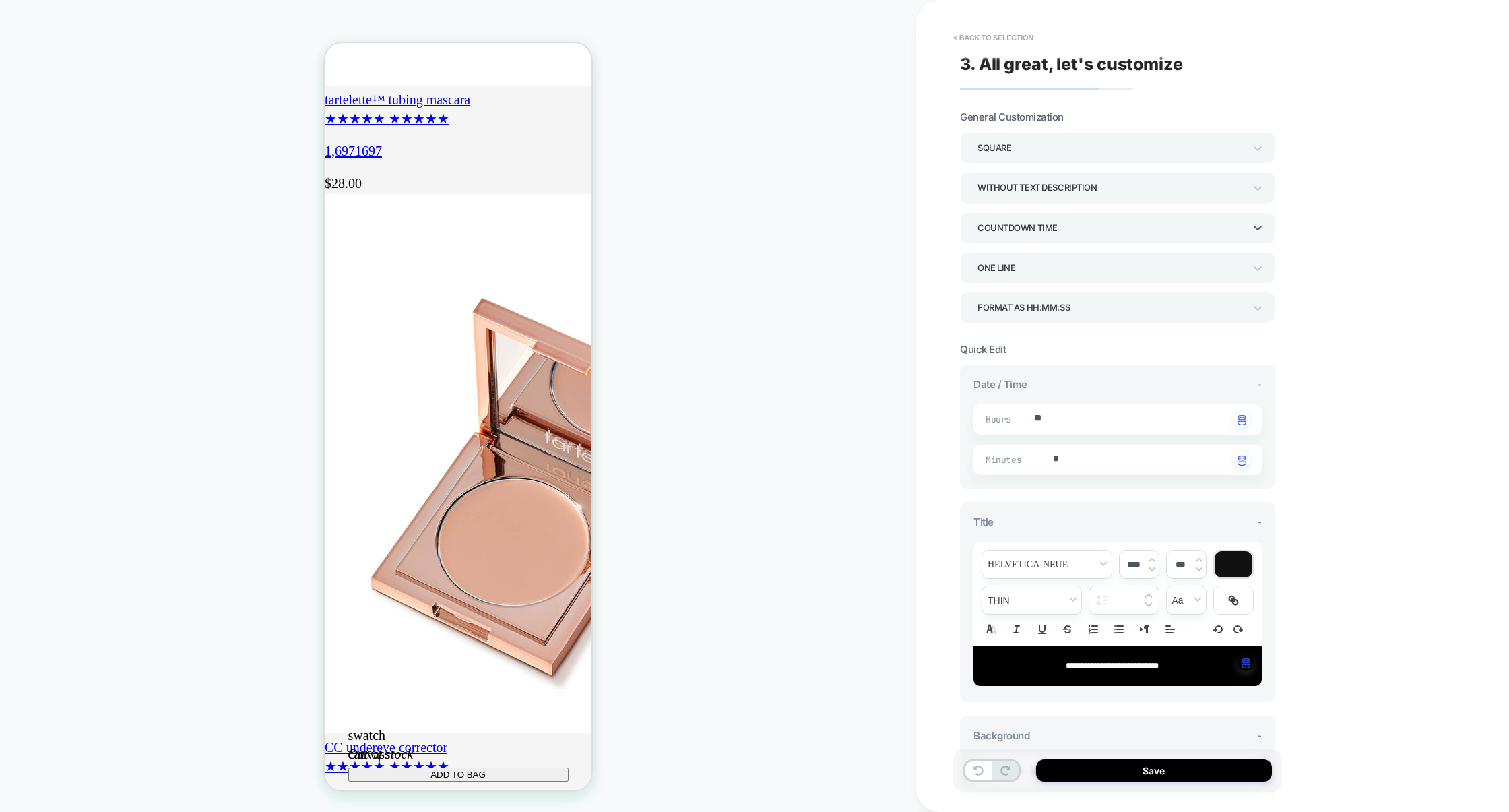
type textarea "*"
click at [1029, 230] on div "COUNTDOWN TIME" at bounding box center [1111, 228] width 267 height 19
click at [1028, 249] on div "COUNTDOWN TO DATE COUNTDOWN TIME FROM FIRST APPEARANCE END OF DAY" at bounding box center [1118, 307] width 305 height 116
click at [1014, 47] on button "< Back to selection" at bounding box center [993, 38] width 94 height 22
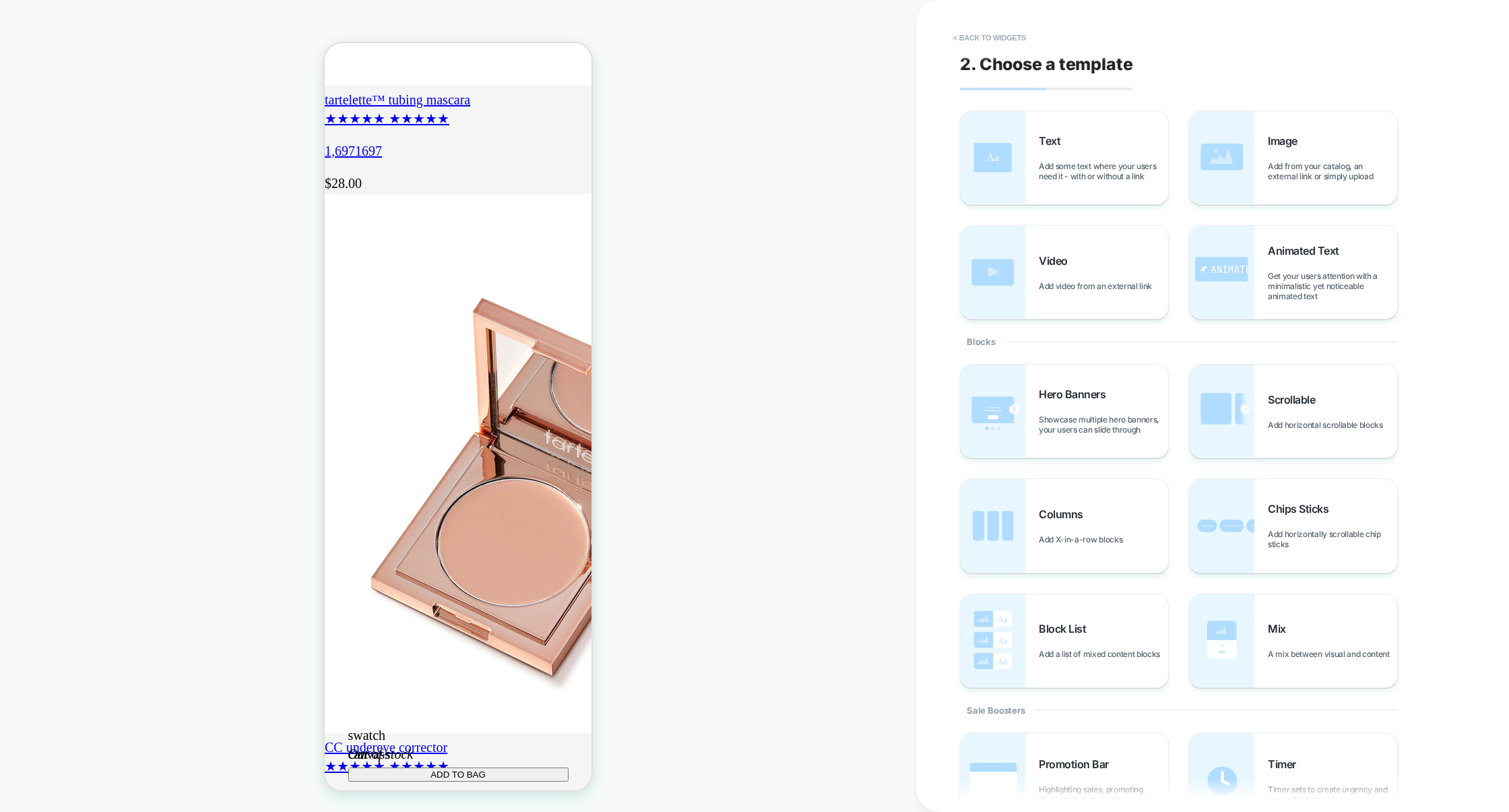
click at [1014, 47] on button "< Back to widgets" at bounding box center [990, 38] width 87 height 22
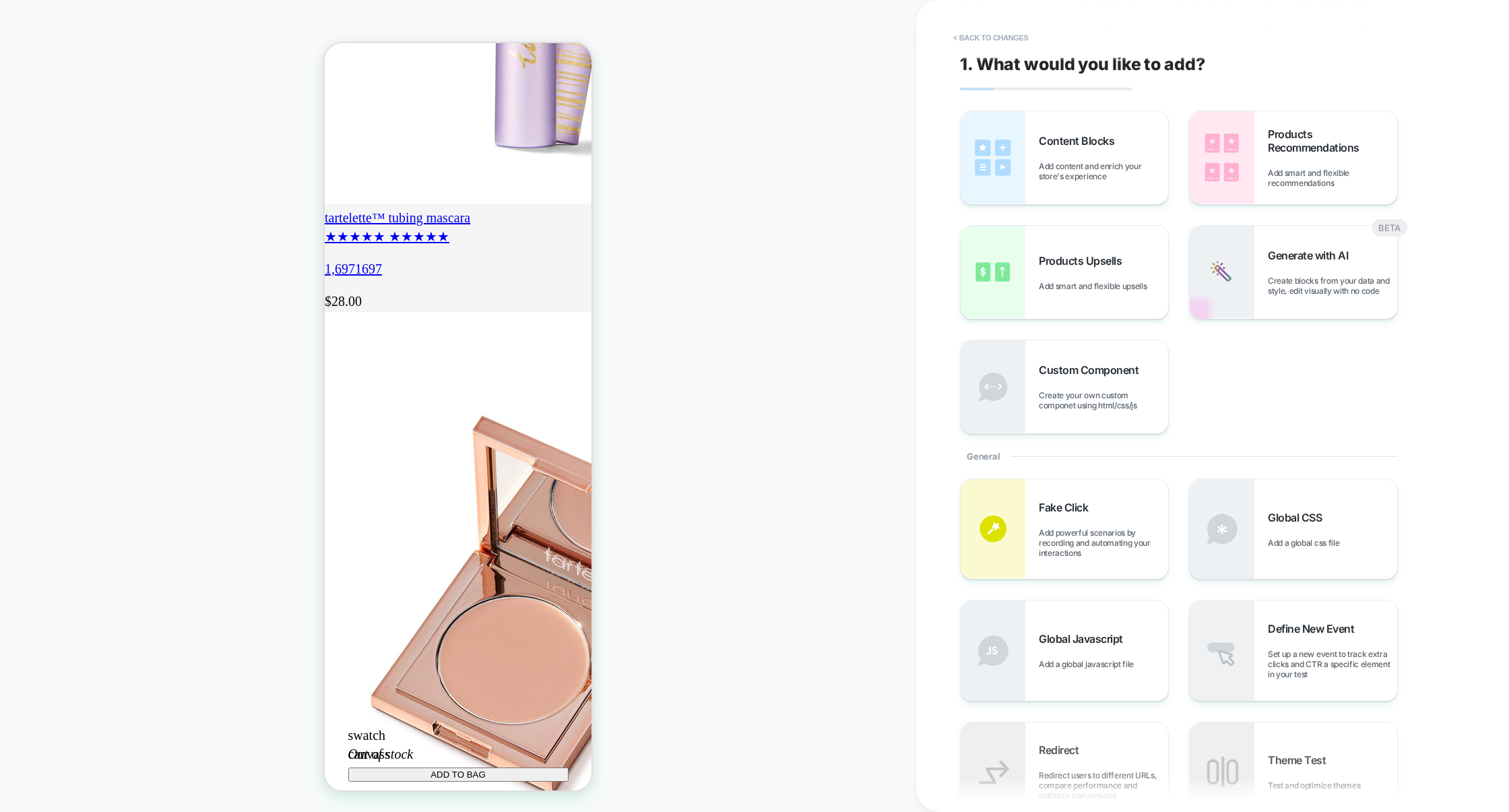
click at [1014, 47] on button "< Back to changes" at bounding box center [991, 38] width 89 height 22
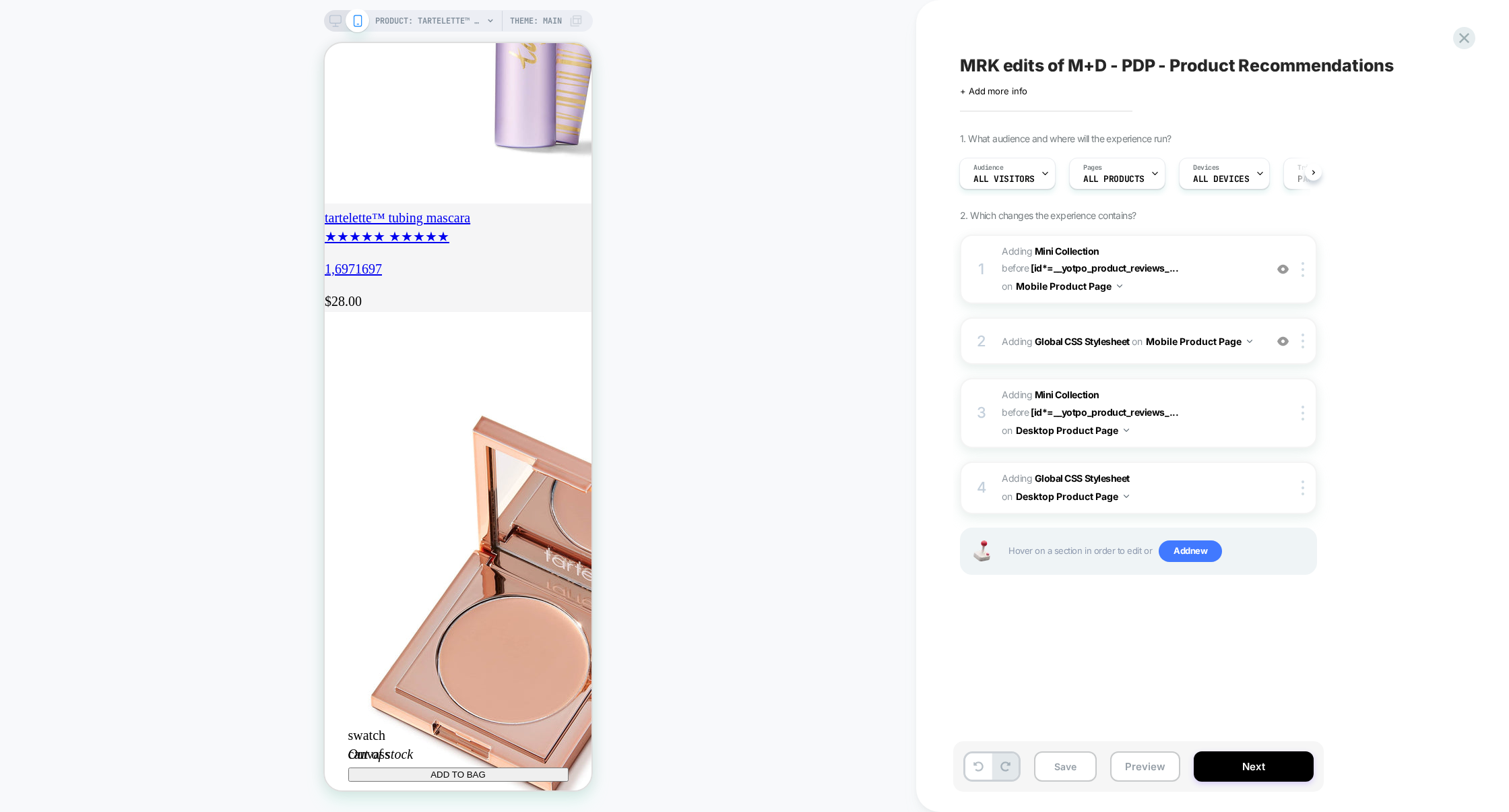
scroll to position [0, 0]
